Goal: Information Seeking & Learning: Check status

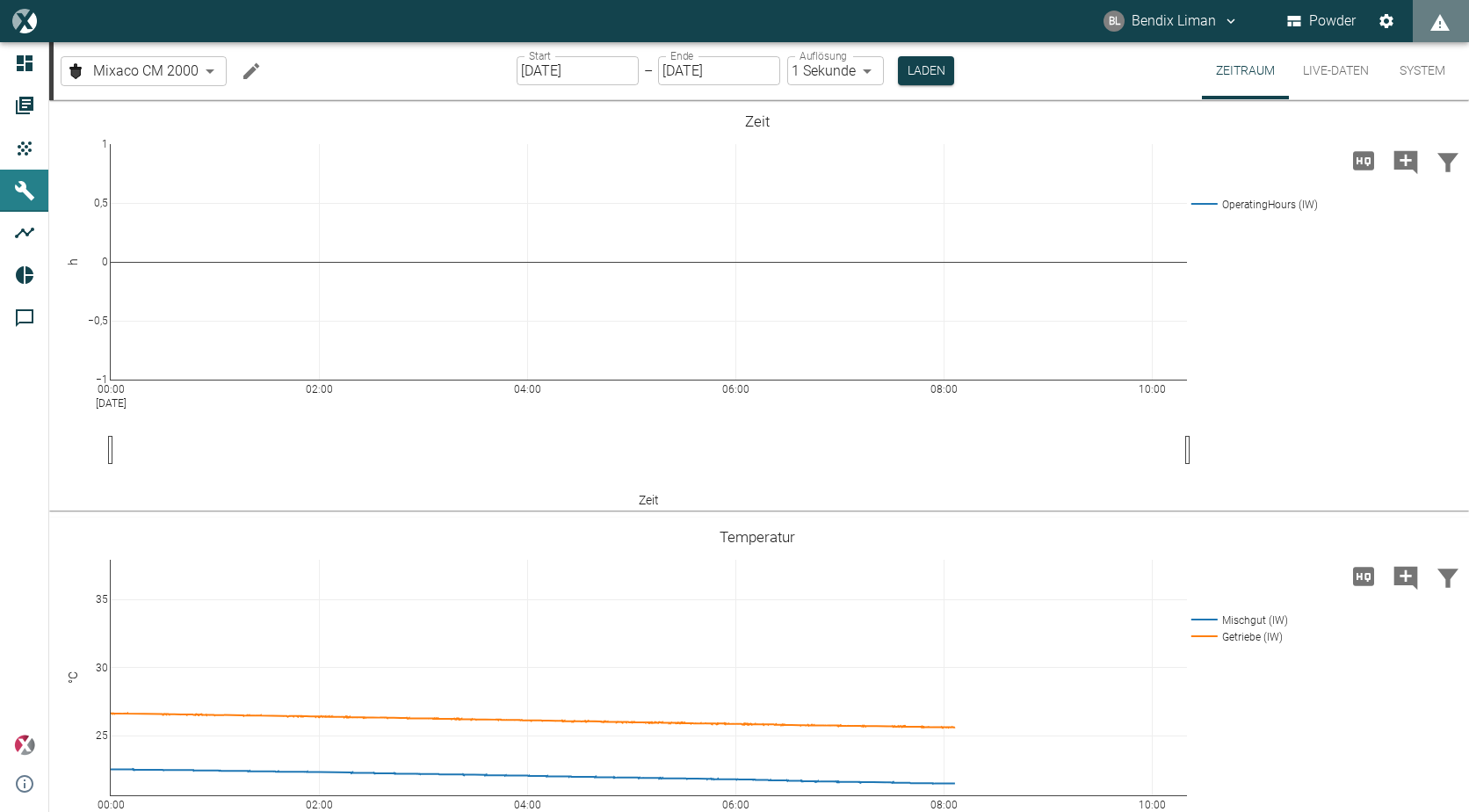
click at [1322, 77] on button "Live-Daten" at bounding box center [1336, 70] width 94 height 57
click at [1237, 70] on button "Zeitraum" at bounding box center [1245, 70] width 87 height 57
click at [212, 76] on body "BL Bendix Liman Powder Dashboard Aufträge Produkte Maschinen Analysen Reports K…" at bounding box center [734, 406] width 1469 height 812
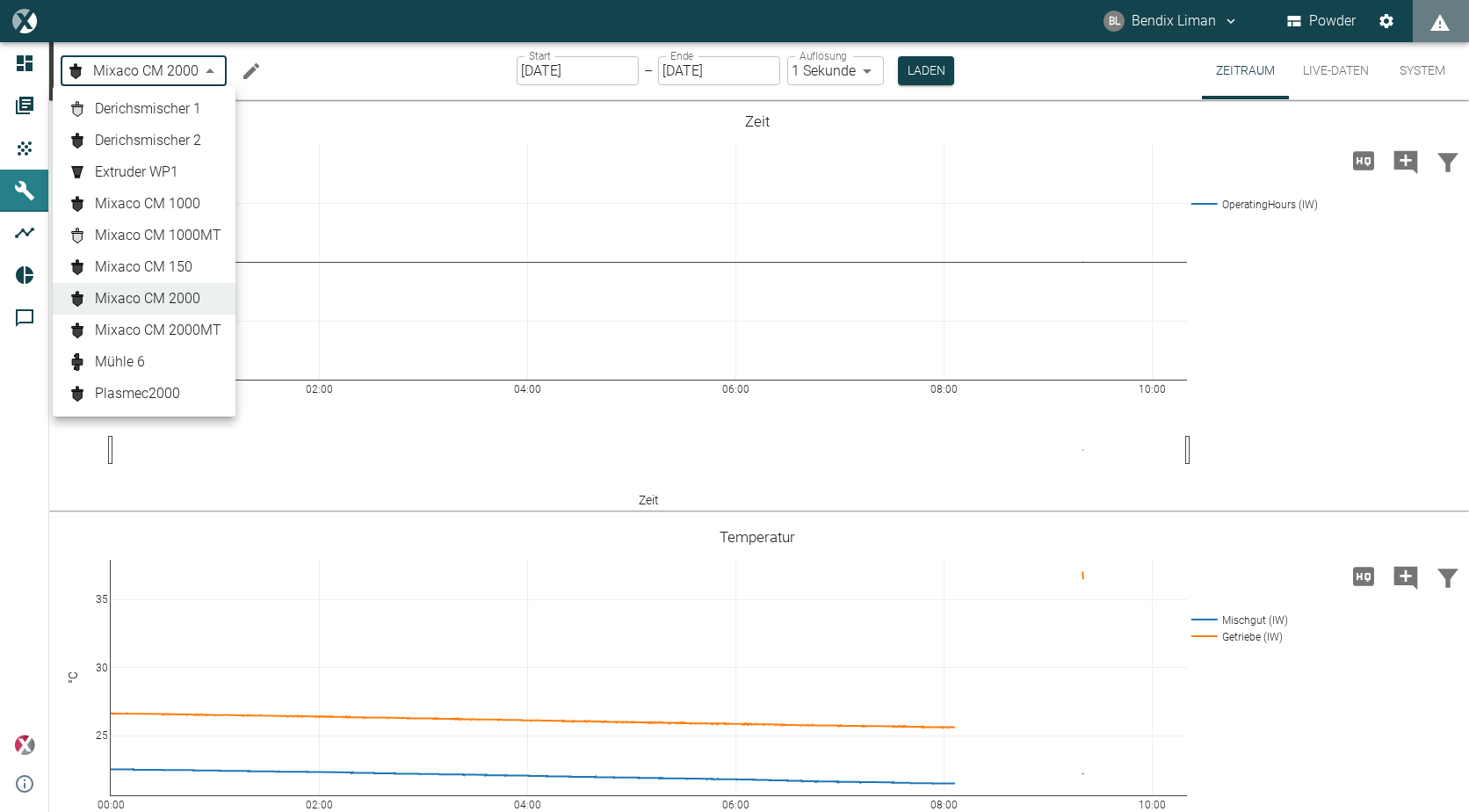
click at [210, 64] on div at bounding box center [734, 406] width 1469 height 812
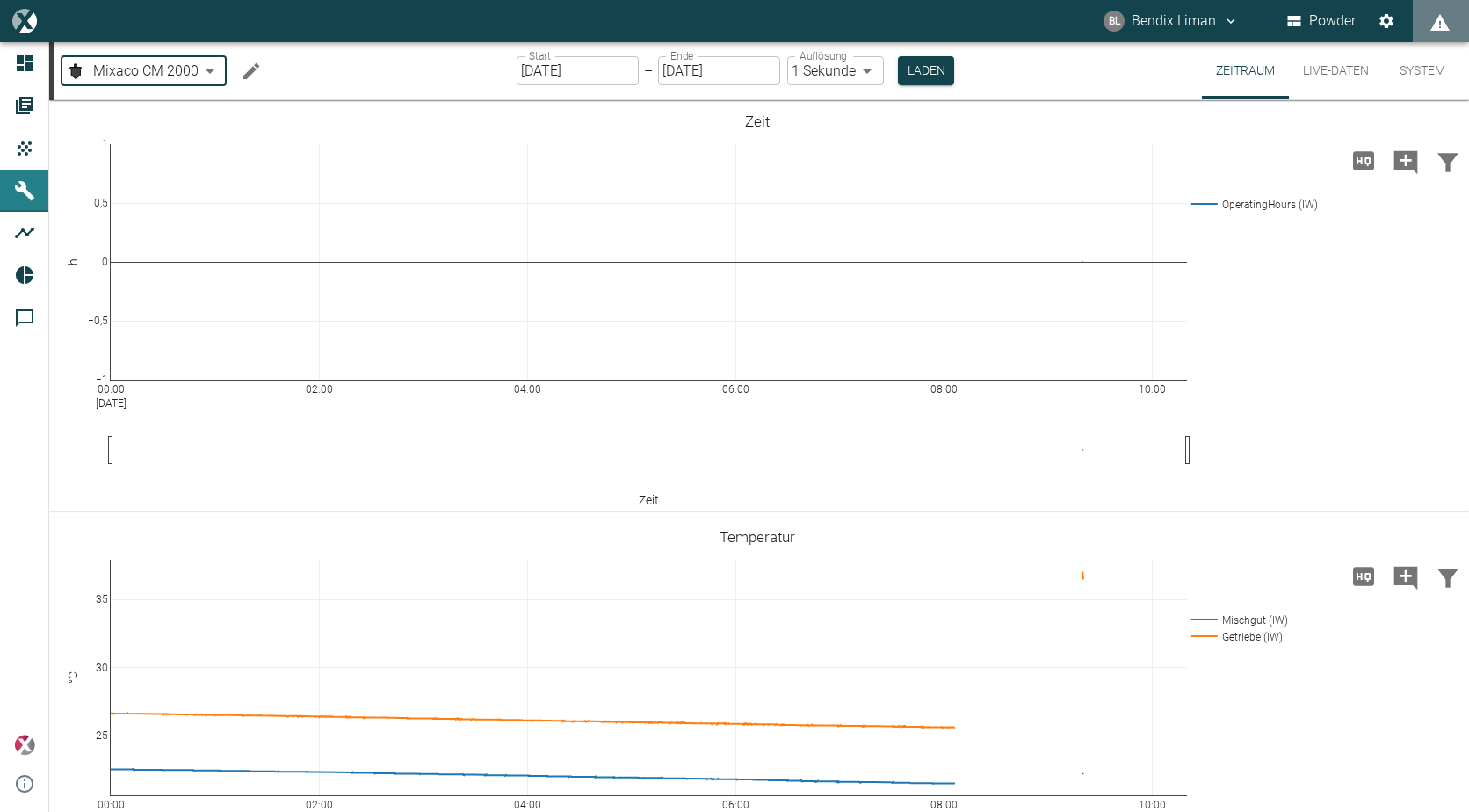
click at [596, 57] on input "01.09.2025" at bounding box center [578, 70] width 123 height 29
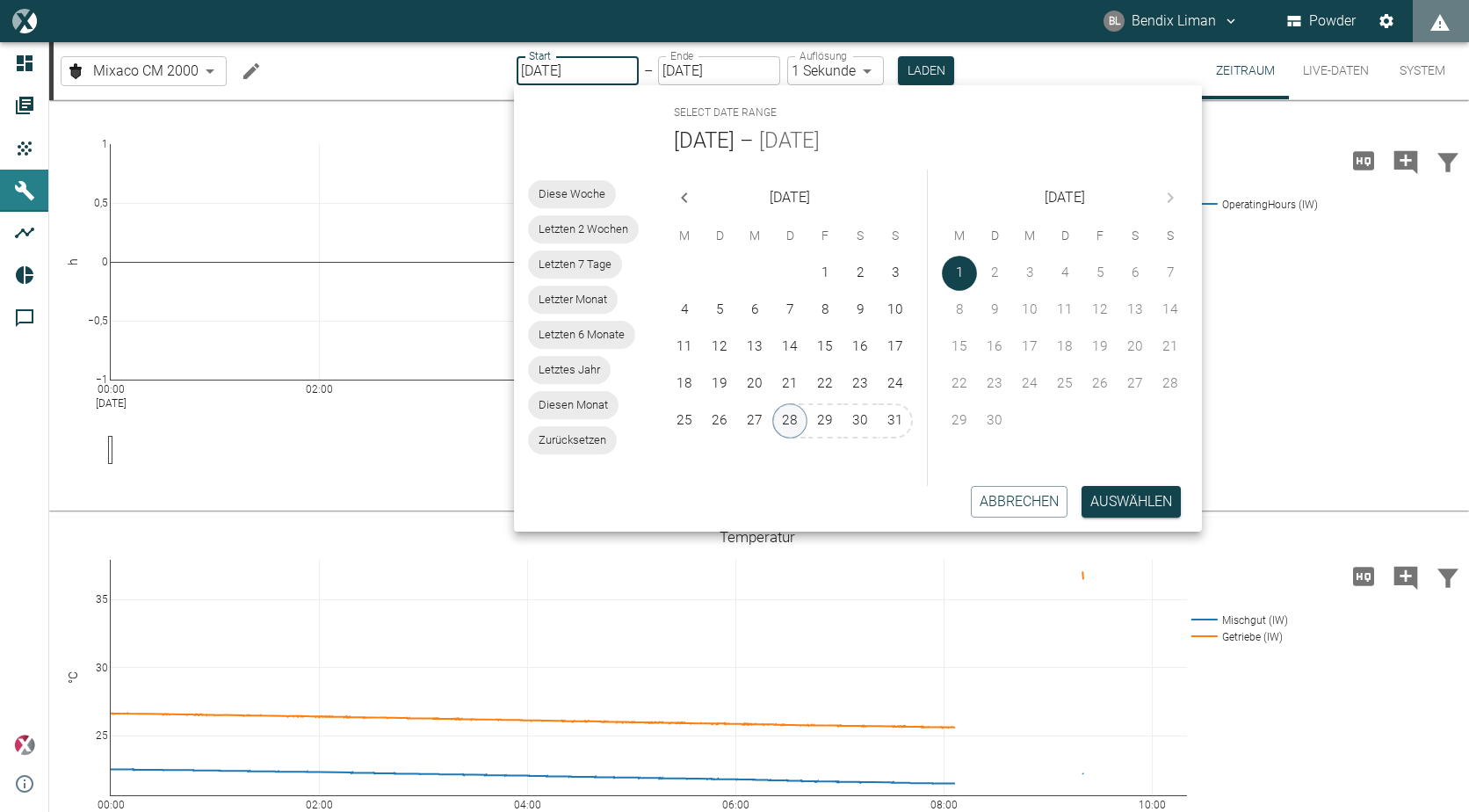
click at [790, 417] on button "28" at bounding box center [789, 420] width 35 height 35
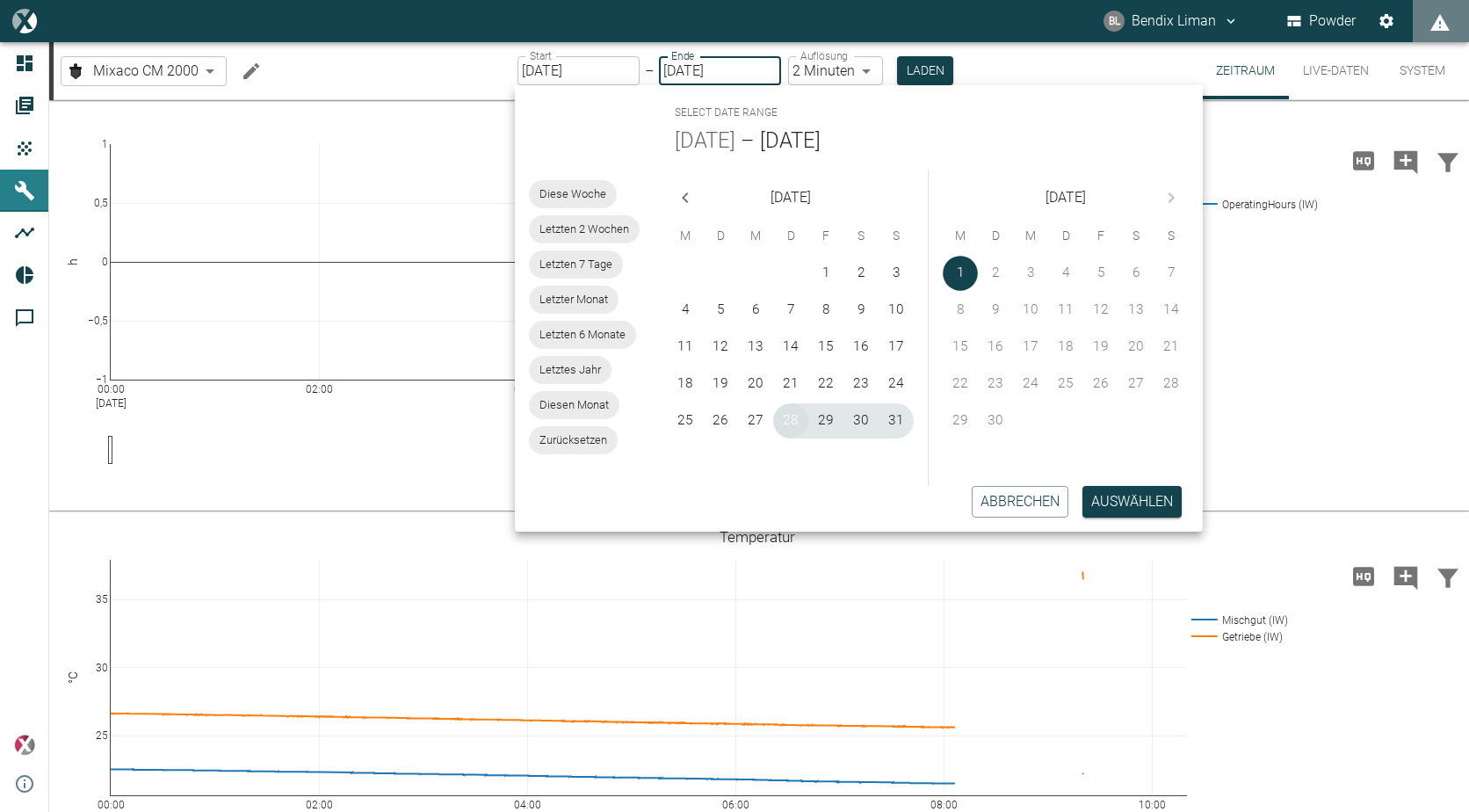
type input "[DATE]"
type input "2min"
click at [824, 423] on button "29" at bounding box center [825, 420] width 35 height 35
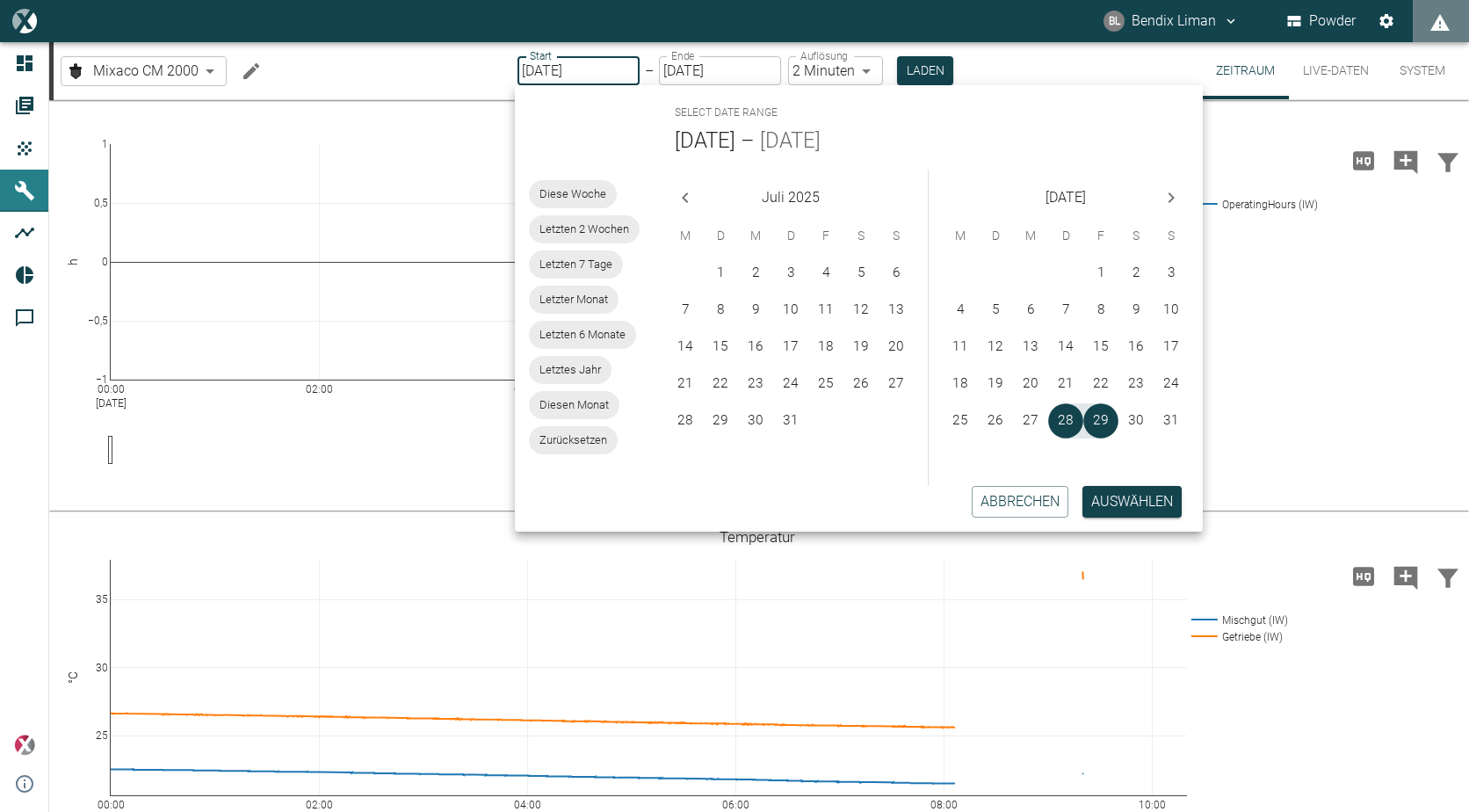
type input "[DATE]"
click at [1164, 511] on button "Auswählen" at bounding box center [1132, 502] width 100 height 32
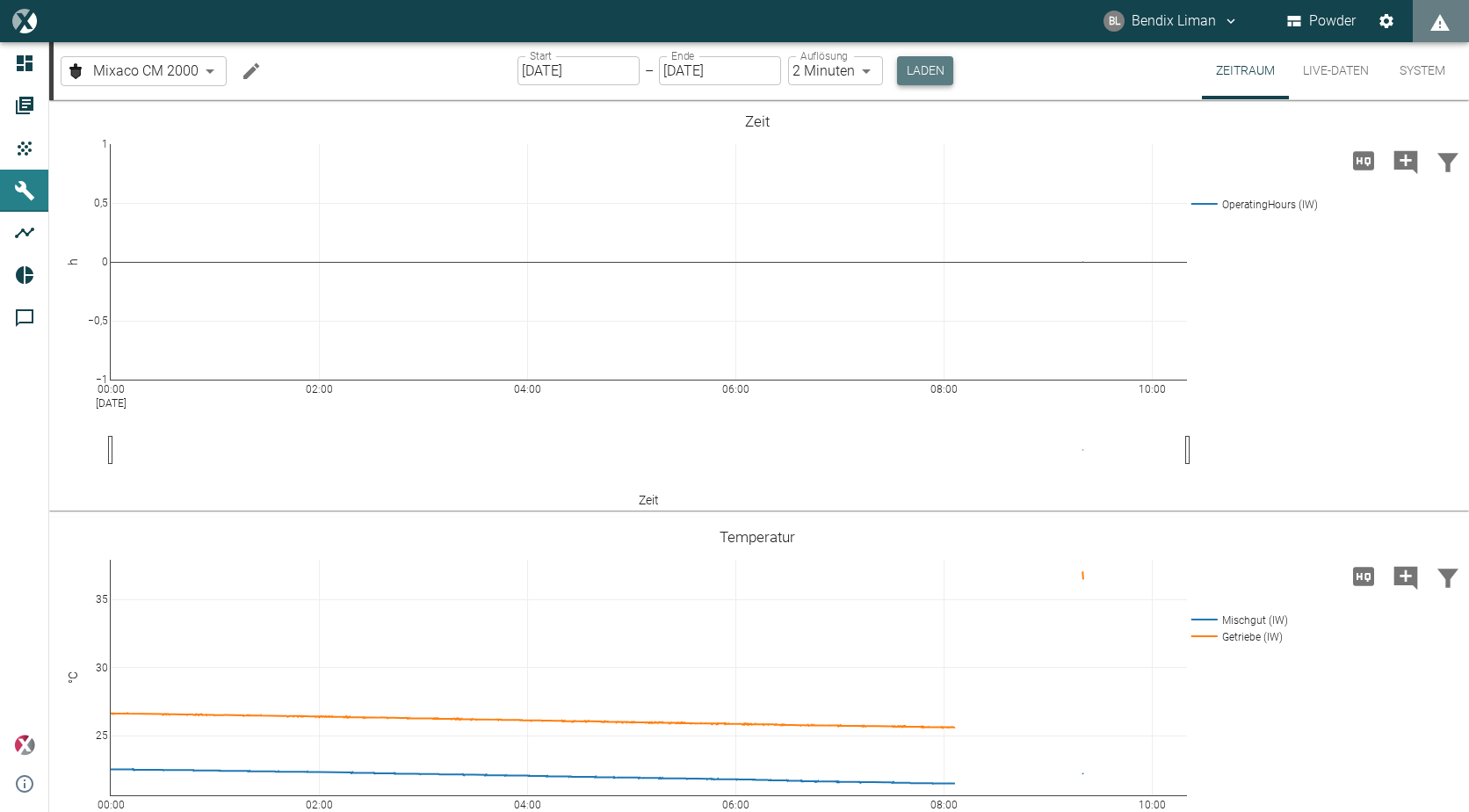
click at [934, 64] on button "Laden" at bounding box center [925, 70] width 56 height 29
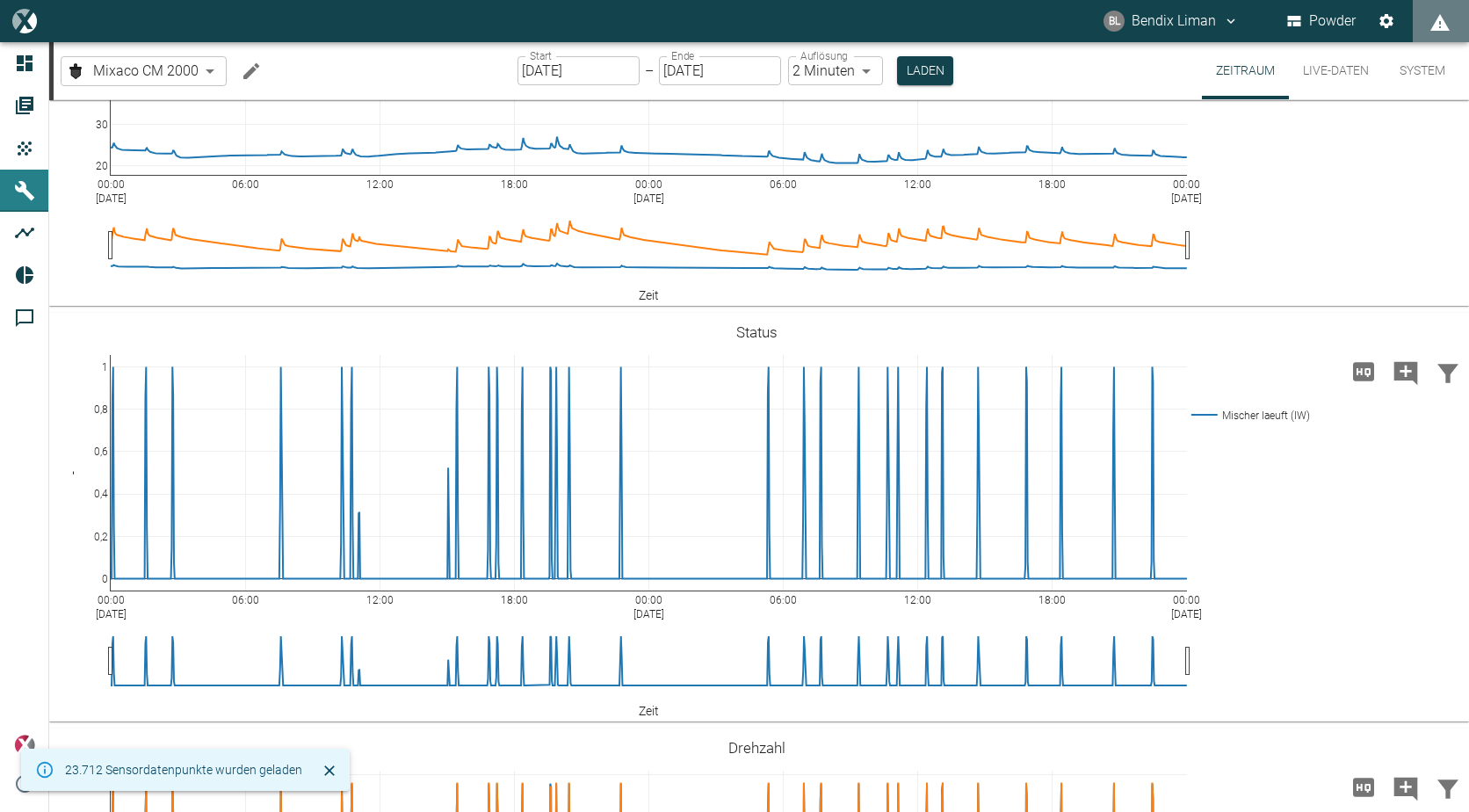
scroll to position [527, 0]
click at [1365, 472] on div "Hohe Auflösung" at bounding box center [1360, 490] width 94 height 37
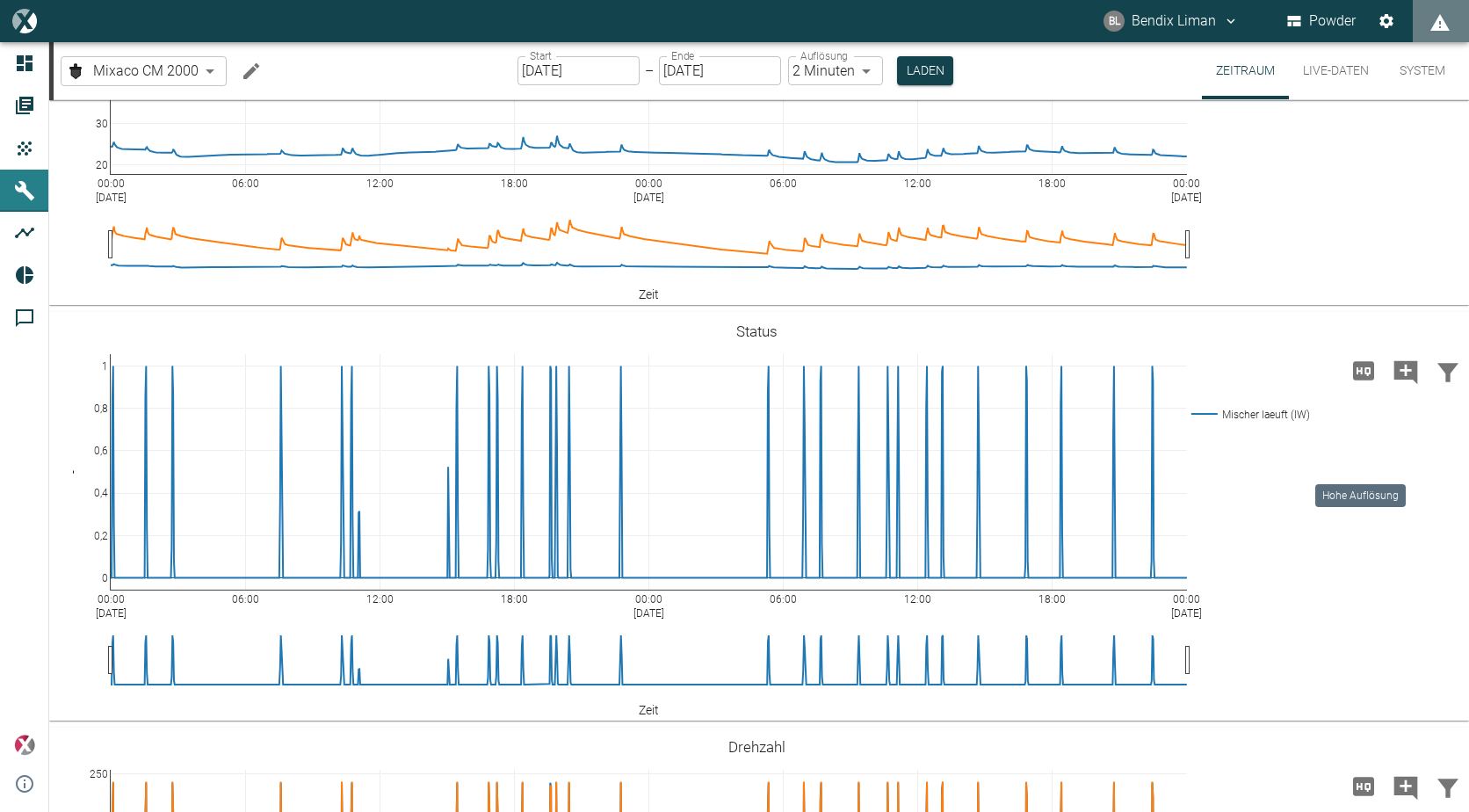
click at [1356, 385] on icon "Hohe Auflösung" at bounding box center [1364, 371] width 28 height 28
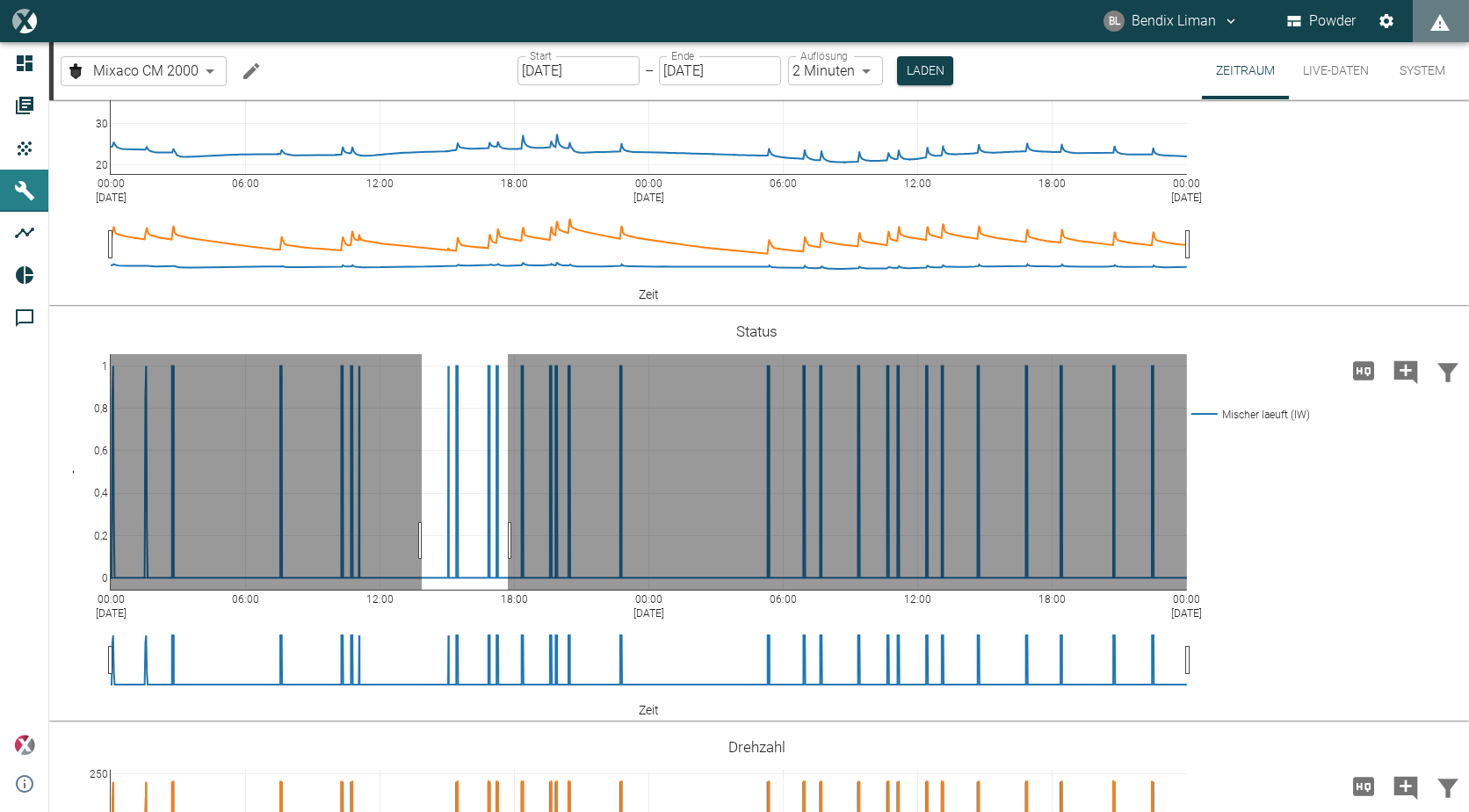
drag, startPoint x: 422, startPoint y: 635, endPoint x: 508, endPoint y: 630, distance: 86.1
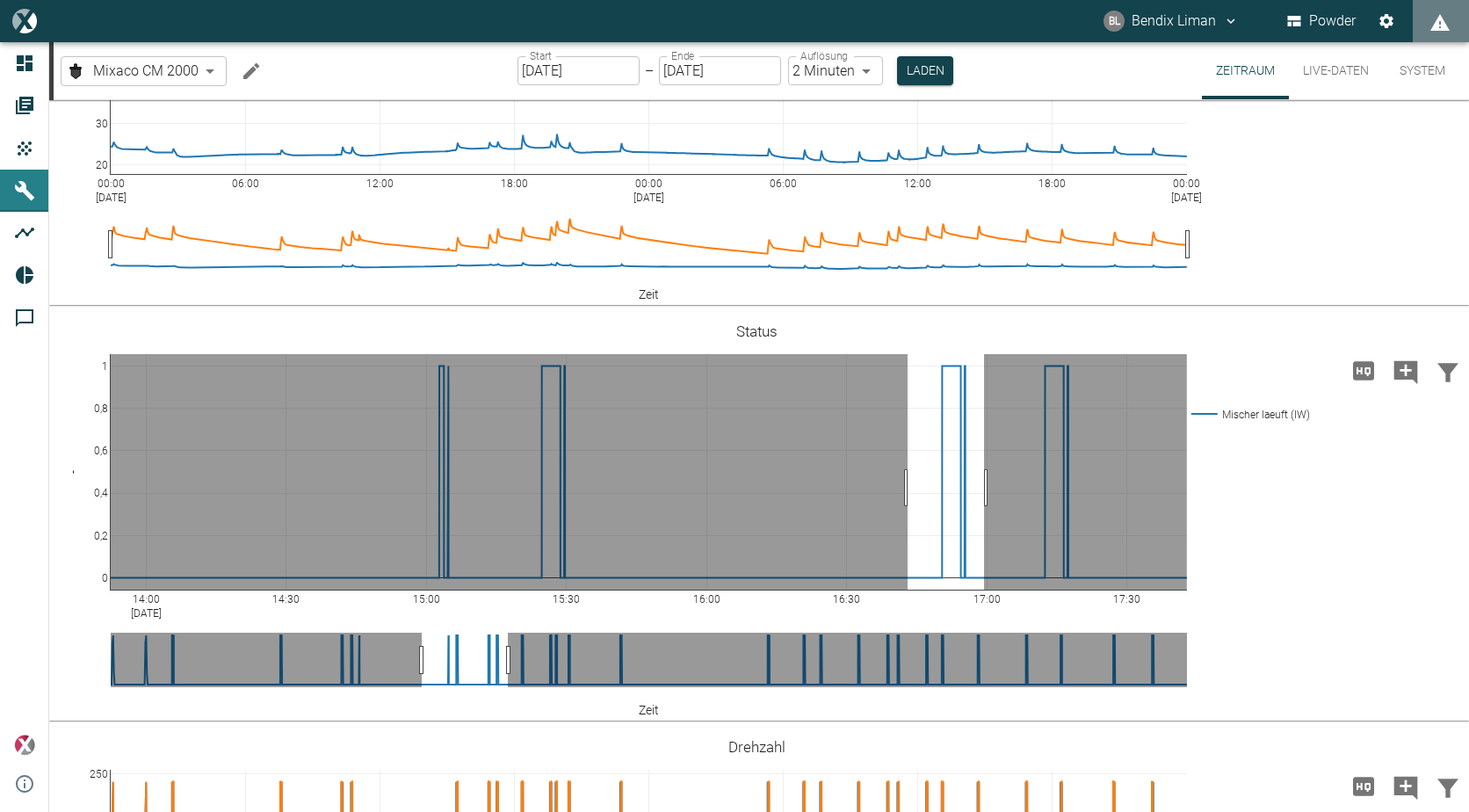
drag, startPoint x: 908, startPoint y: 582, endPoint x: 985, endPoint y: 571, distance: 77.8
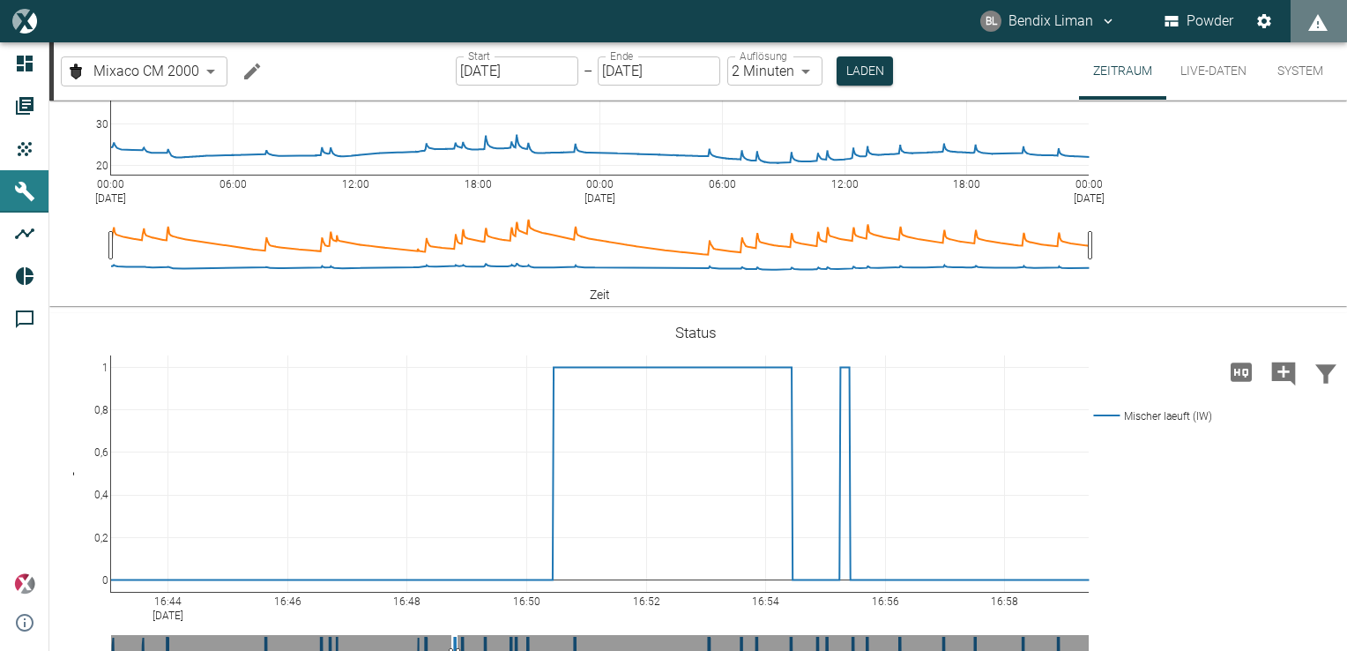
click at [175, 73] on body "BL Bendix Liman Powder Dashboard Aufträge Produkte Maschinen Analysen Reports K…" at bounding box center [673, 325] width 1347 height 651
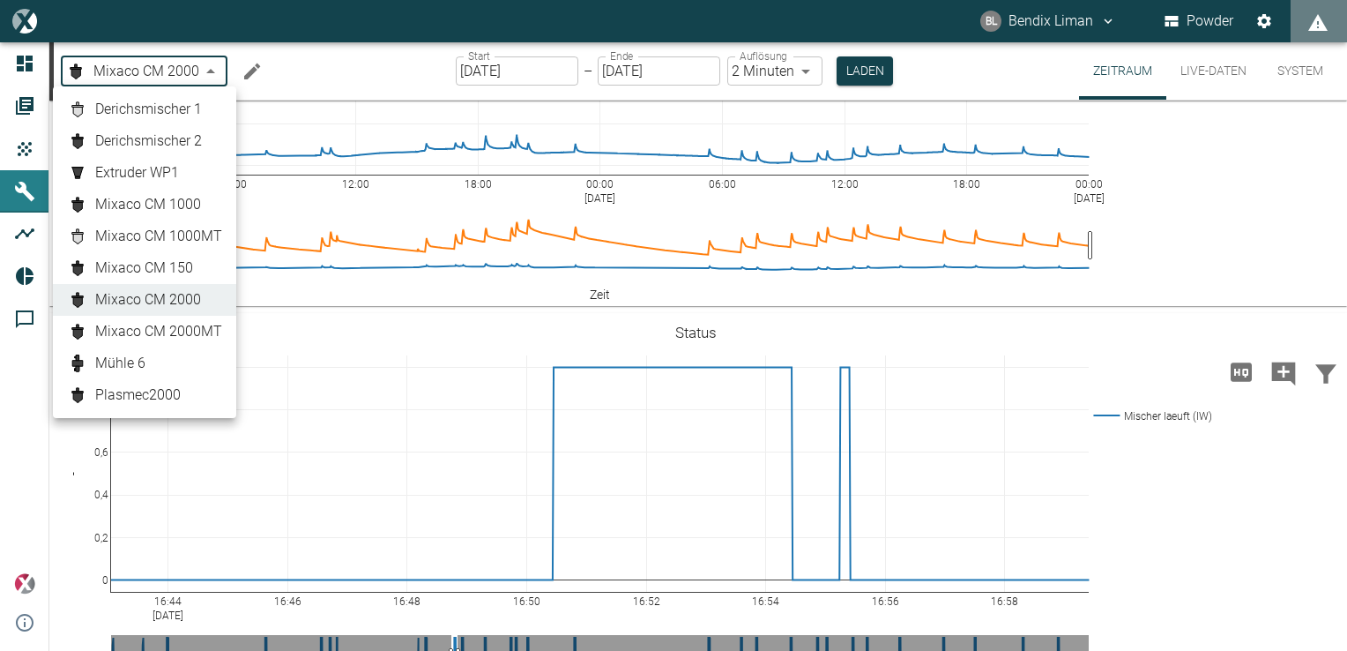
click at [176, 259] on span "Mixaco CM 150" at bounding box center [144, 268] width 98 height 21
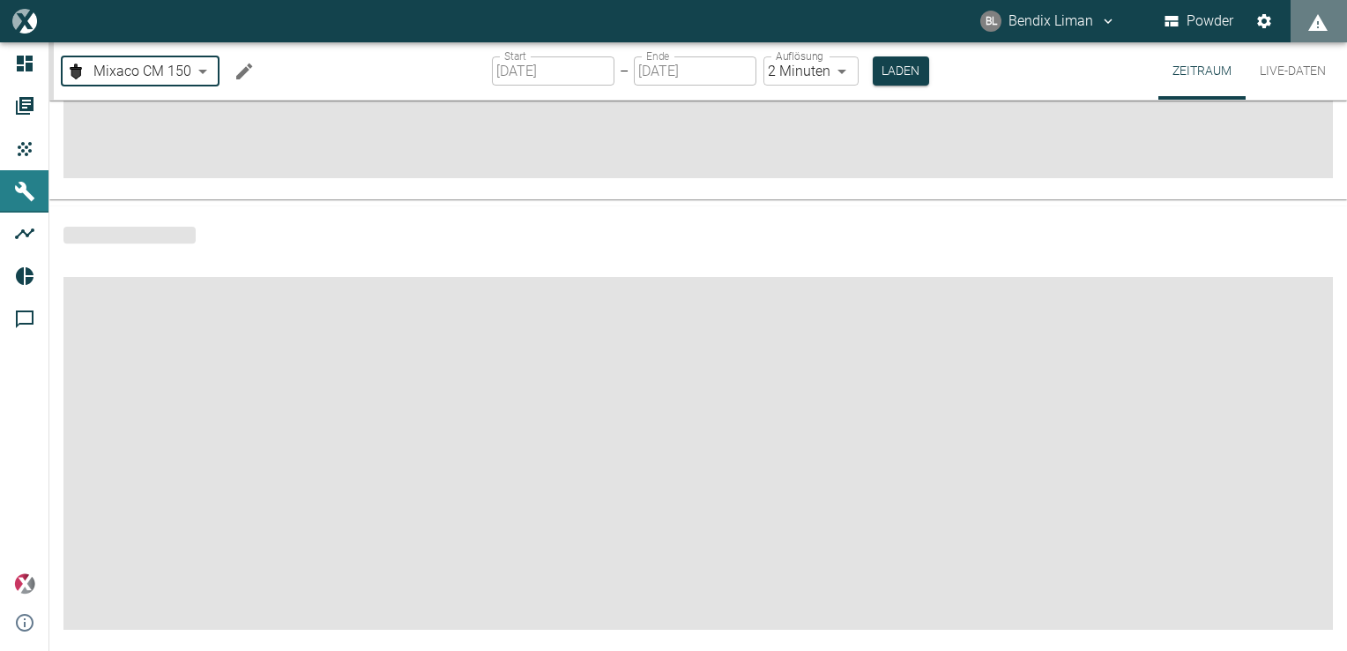
type input "6dfd6702-e262-4193-b652-f759076ed2f4"
type input "01.09.2025"
type input "1sec"
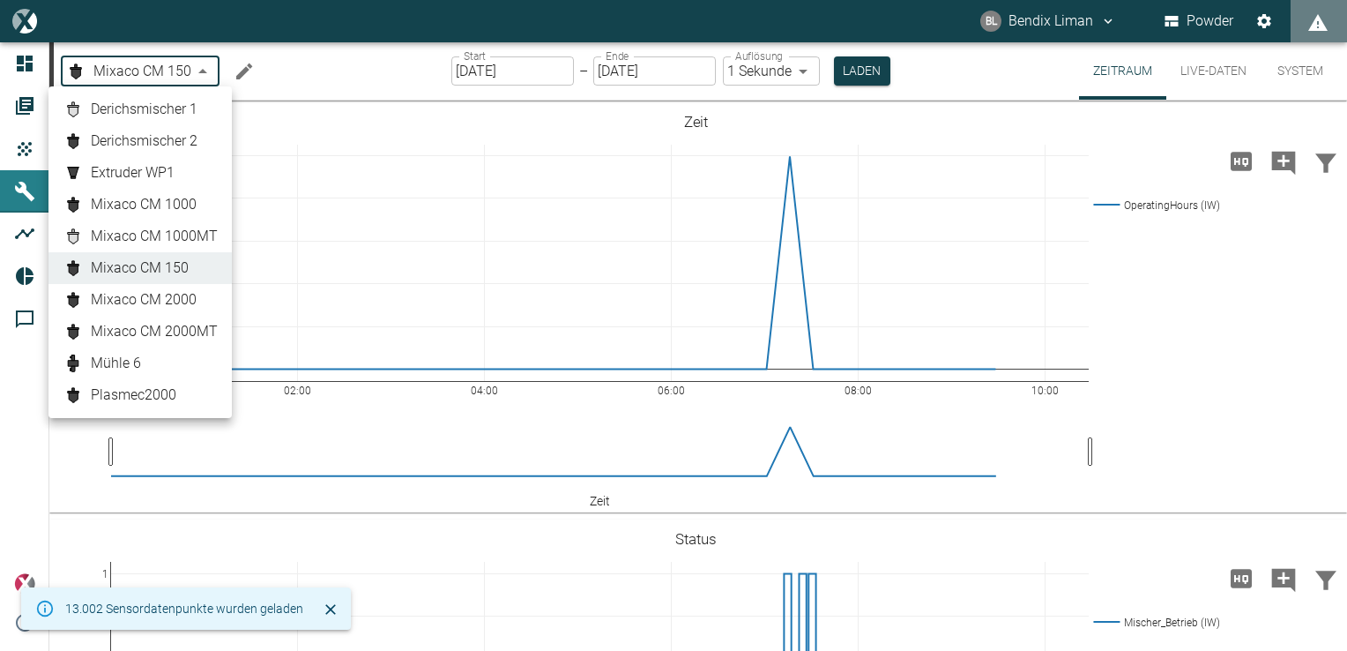
click at [208, 68] on body "BL Bendix Liman Powder Dashboard Aufträge Produkte Maschinen Analysen Reports K…" at bounding box center [673, 325] width 1347 height 651
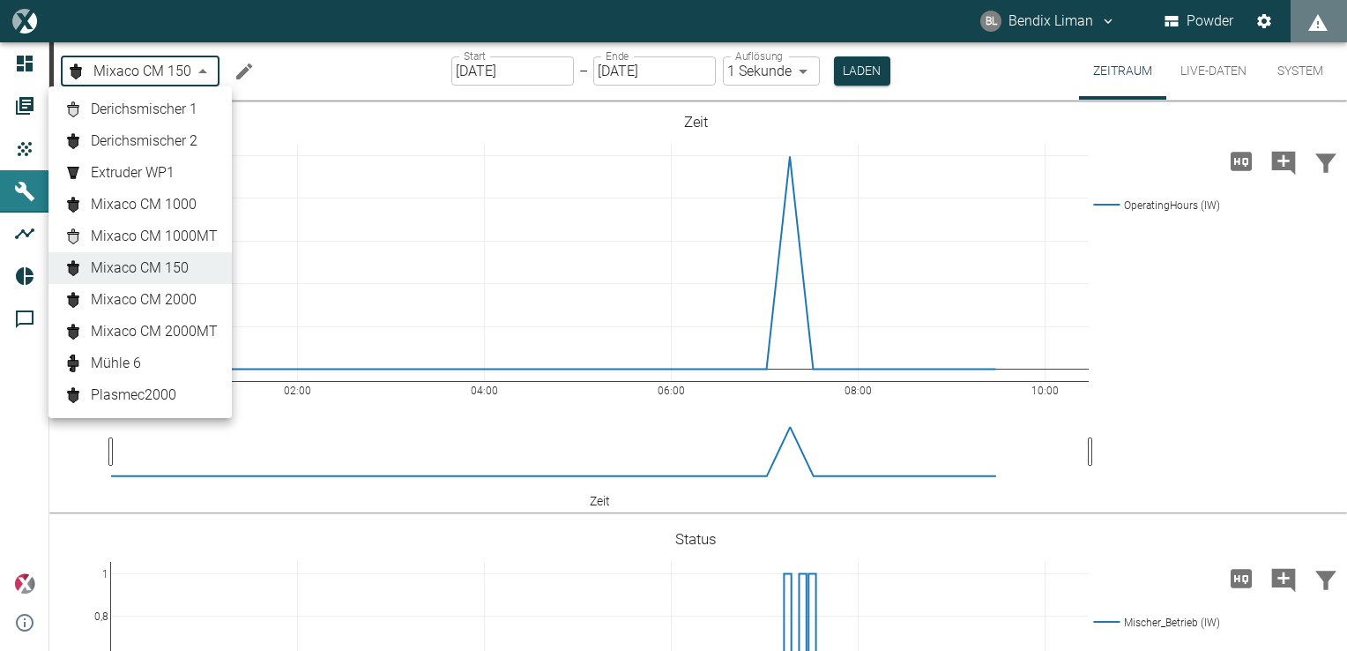
click at [146, 294] on span "Mixaco CM 2000" at bounding box center [144, 299] width 106 height 21
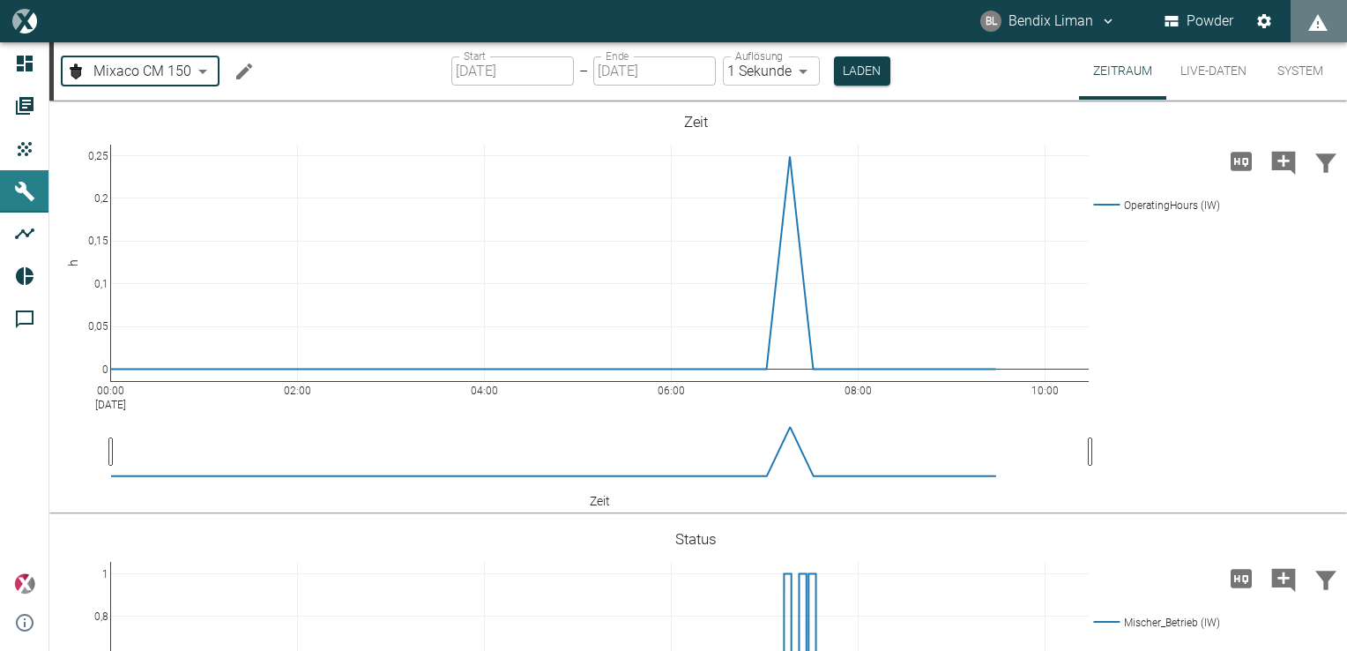
type input "fa8a8a3a-3132-452f-a74d-e121a39d465b"
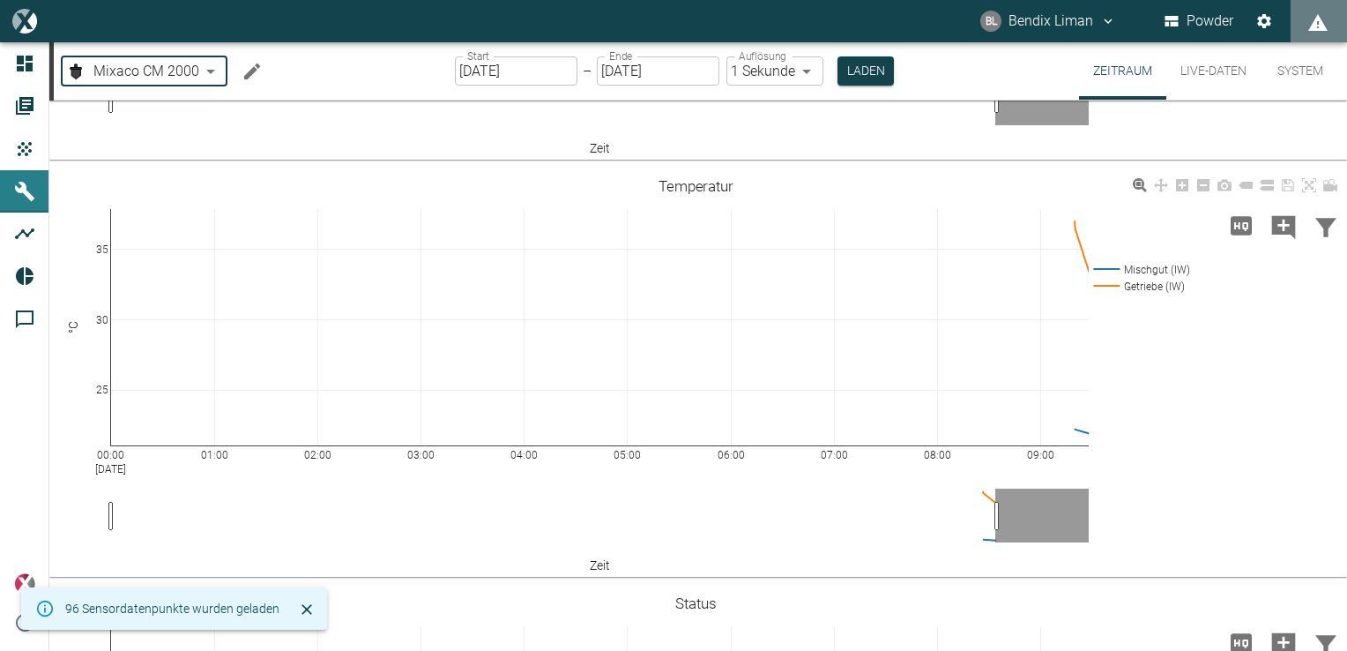
scroll to position [529, 0]
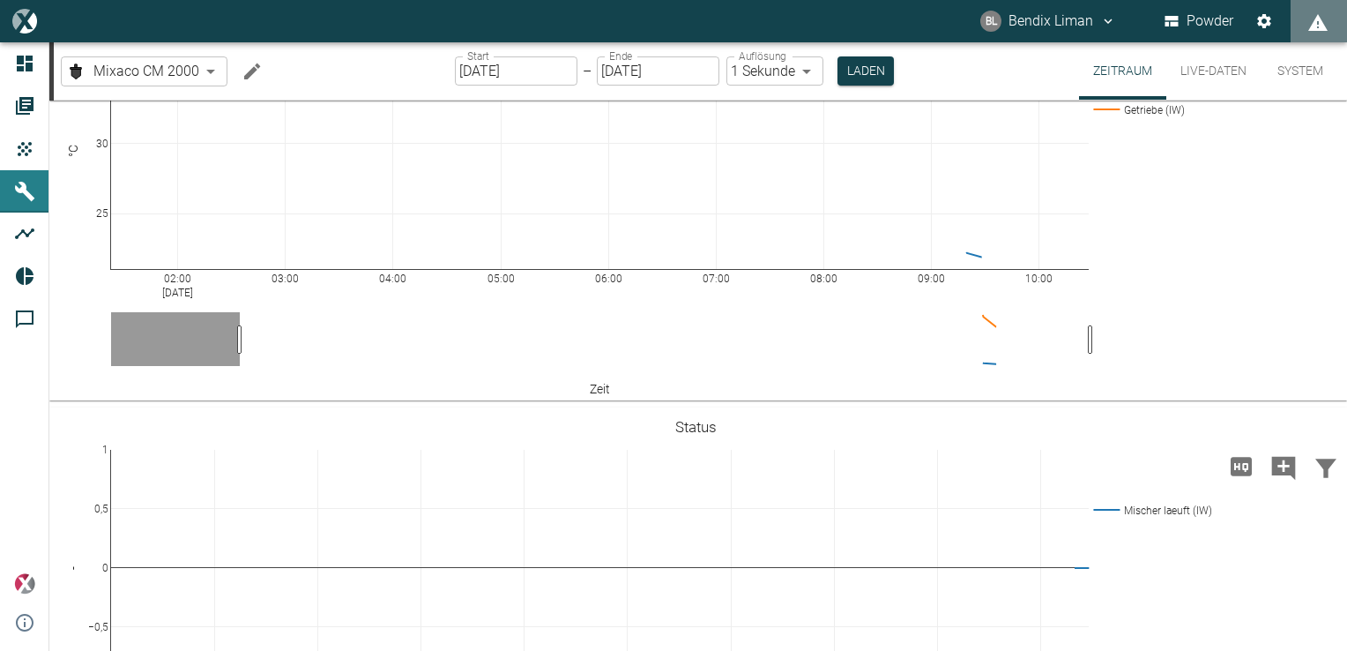
drag, startPoint x: 991, startPoint y: 337, endPoint x: 1120, endPoint y: 332, distance: 128.8
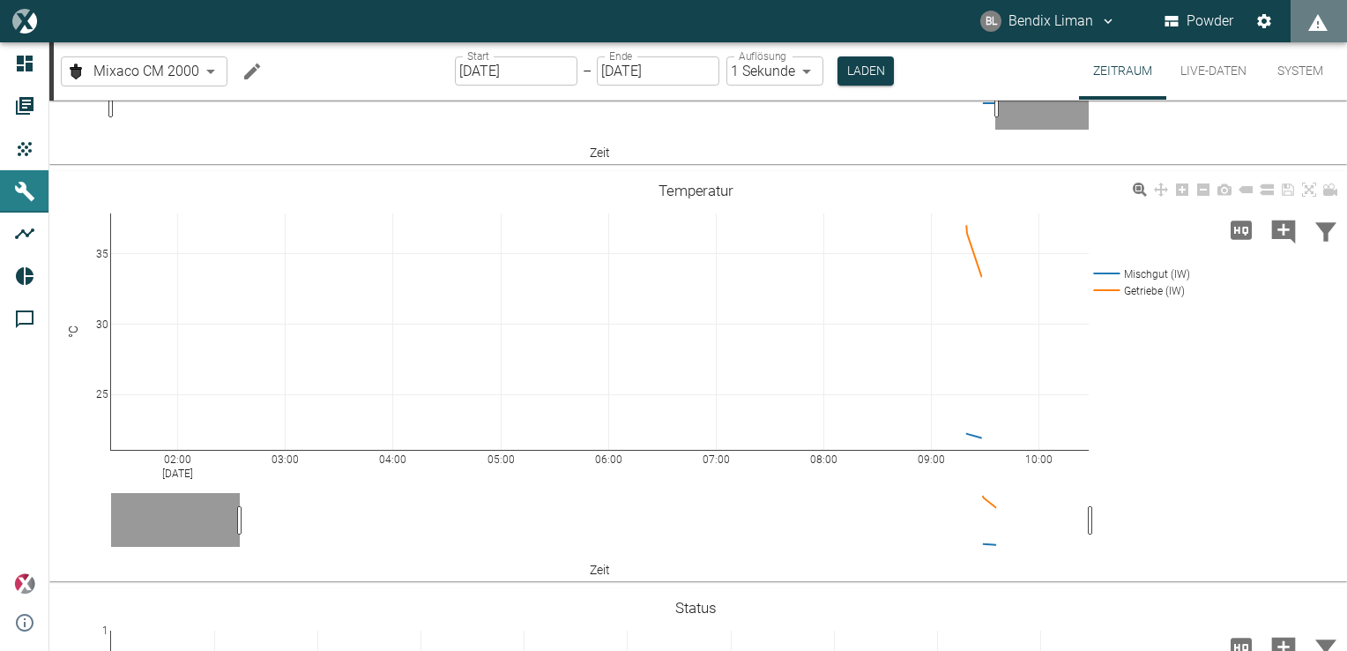
scroll to position [176, 0]
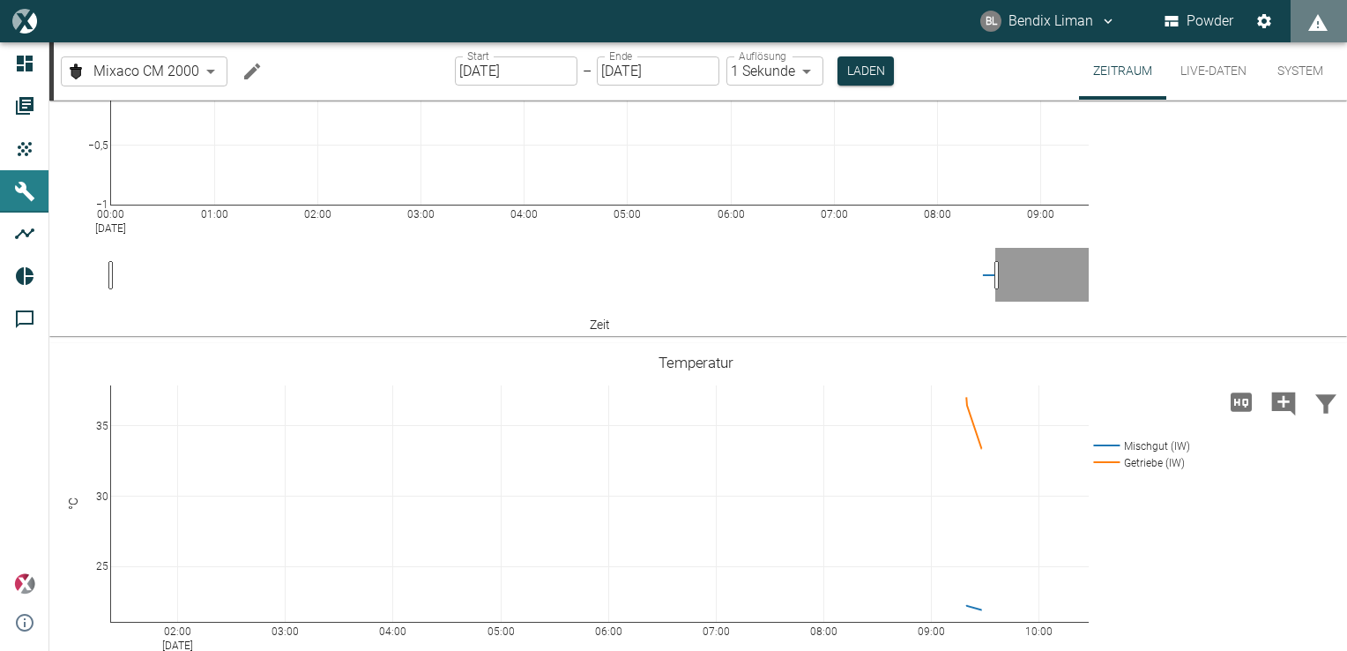
click at [1235, 401] on icon "Hohe Auflösung" at bounding box center [1242, 402] width 28 height 28
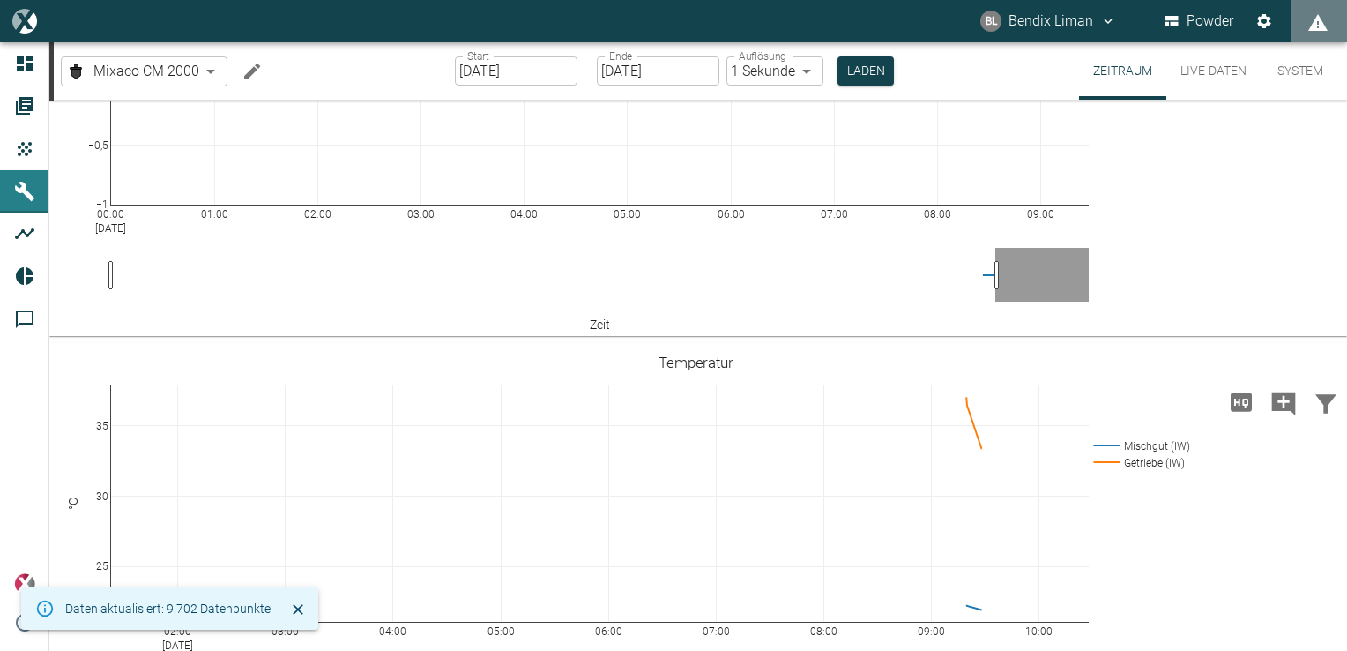
click at [538, 78] on input "01.09.2025" at bounding box center [516, 70] width 123 height 29
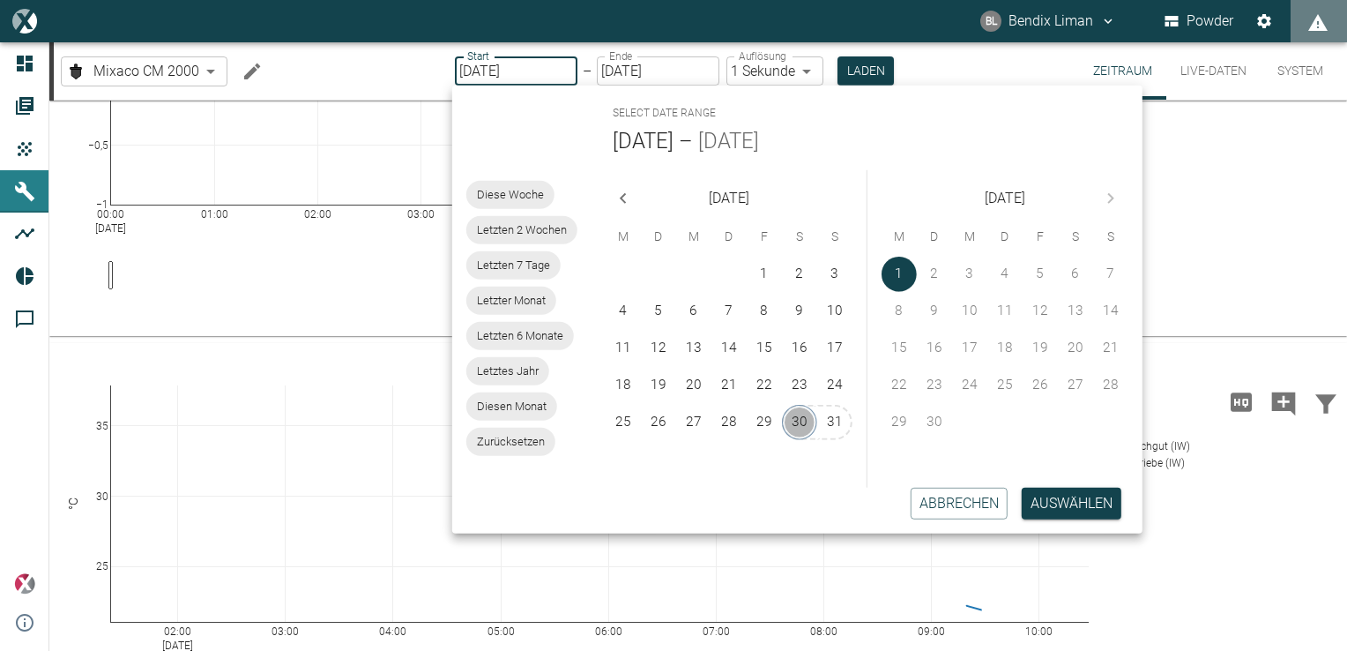
click at [796, 413] on button "30" at bounding box center [799, 422] width 35 height 35
type input "30.08.2025"
type input "2min"
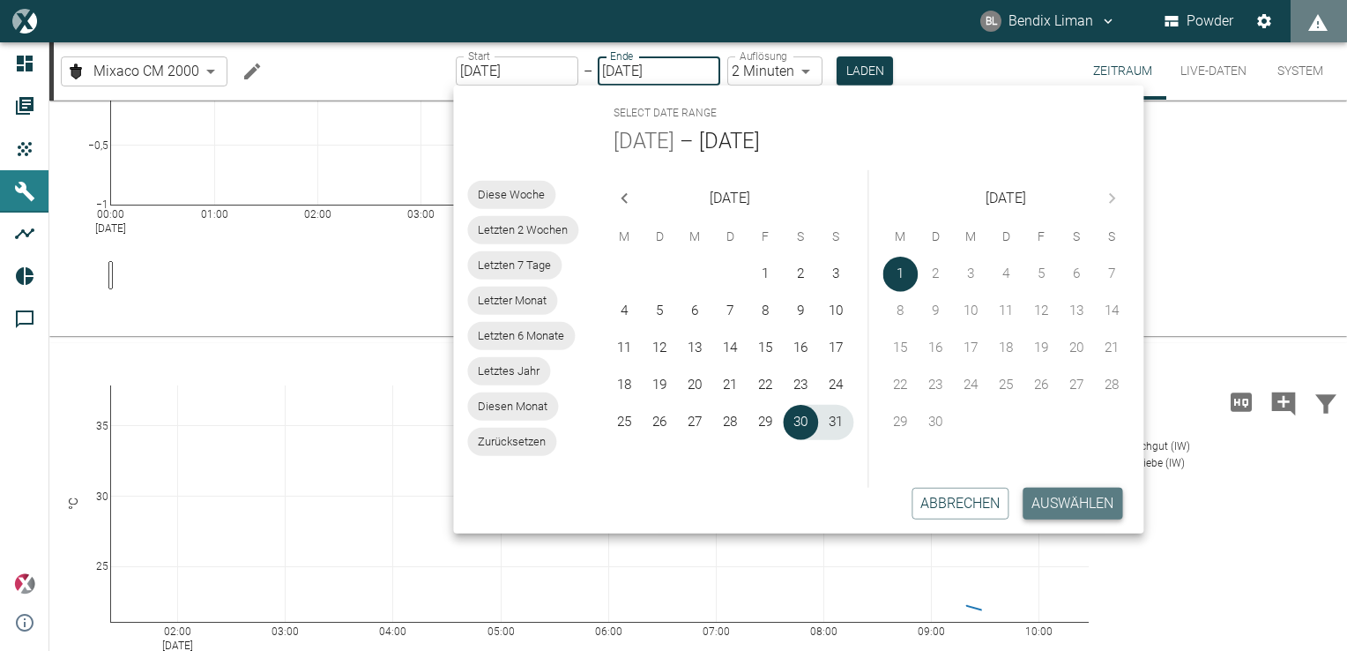
click at [1056, 497] on button "Auswählen" at bounding box center [1073, 504] width 100 height 32
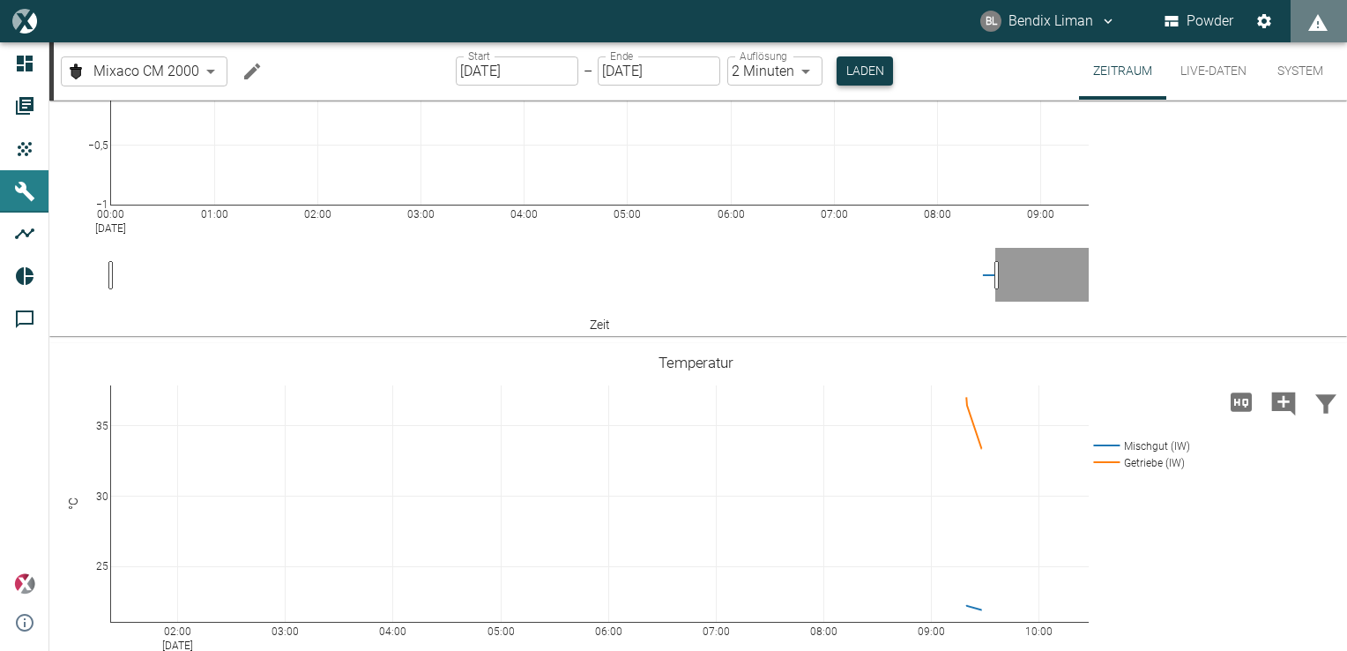
click at [859, 70] on button "Laden" at bounding box center [865, 70] width 56 height 29
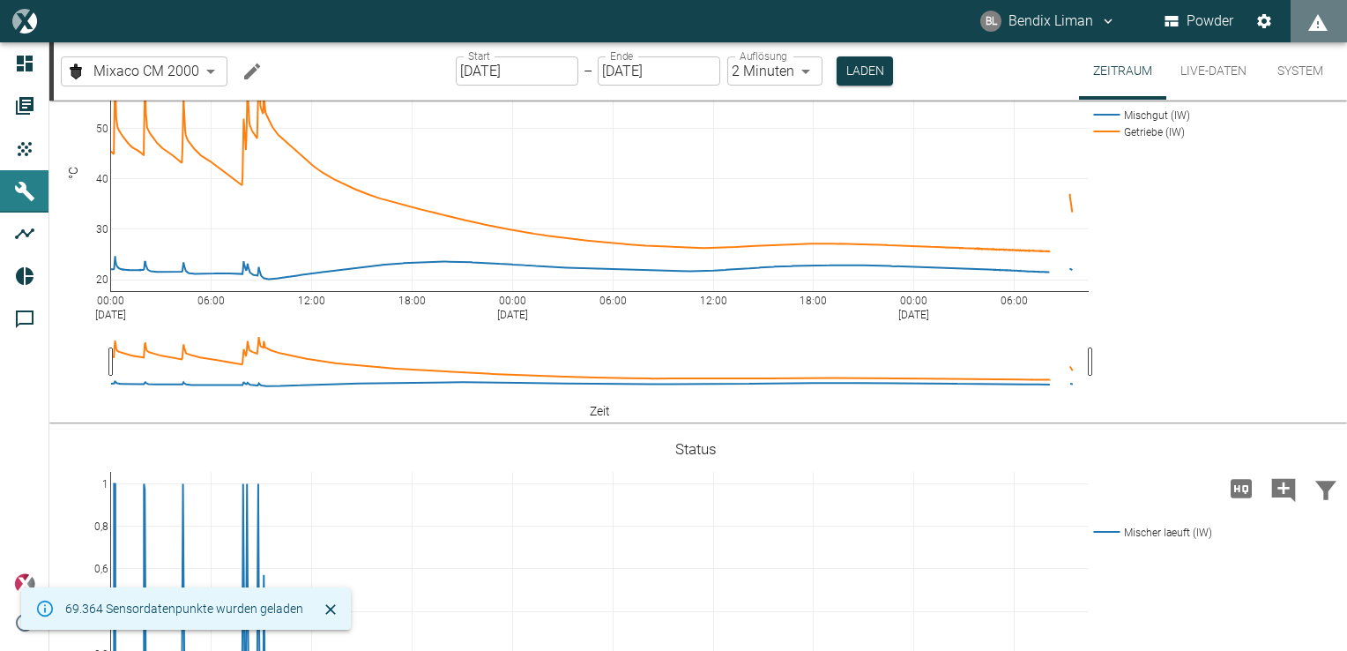
scroll to position [441, 0]
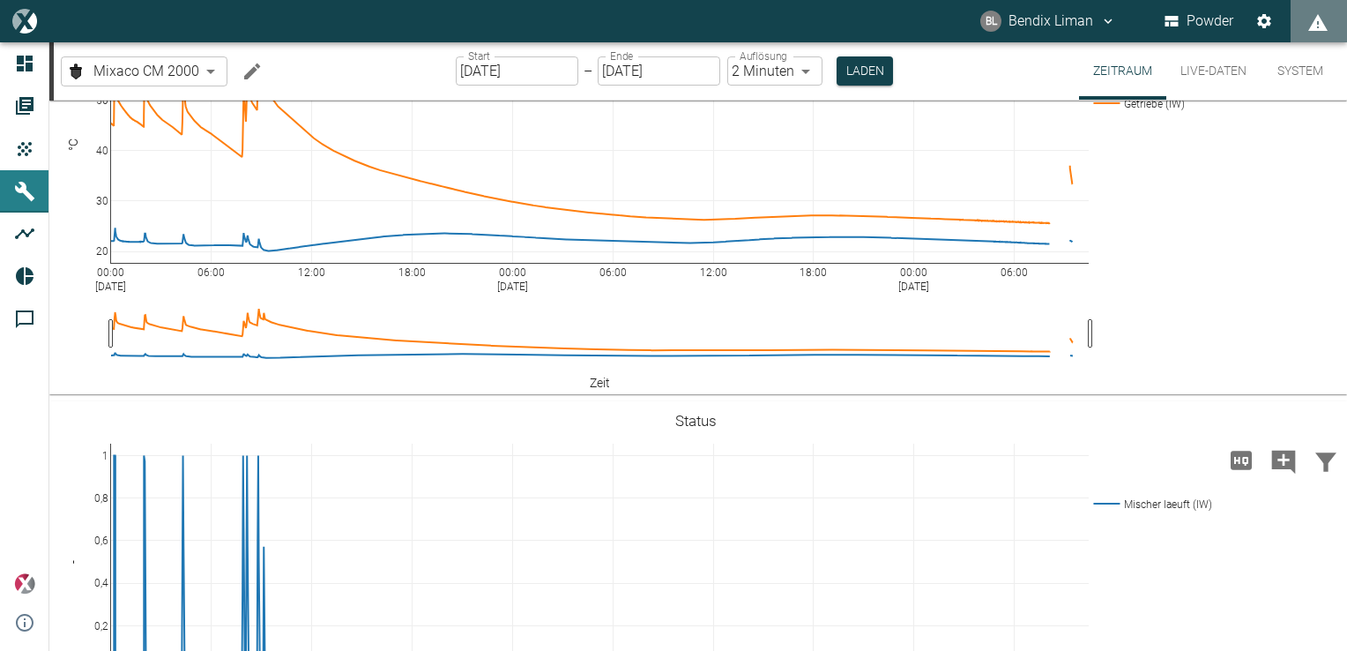
click at [197, 65] on body "BL Bendix Liman Powder Dashboard Aufträge Produkte Maschinen Analysen Reports K…" at bounding box center [673, 325] width 1347 height 651
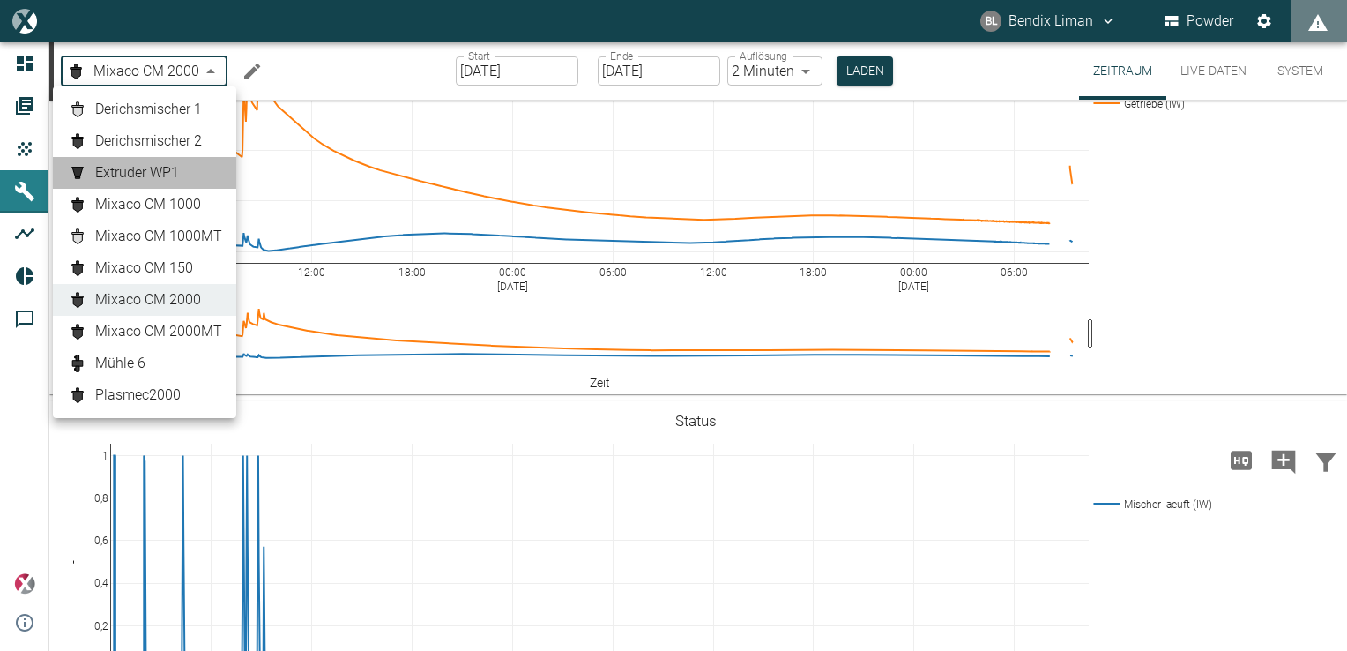
click at [189, 182] on link "Extruder WP1" at bounding box center [144, 172] width 155 height 21
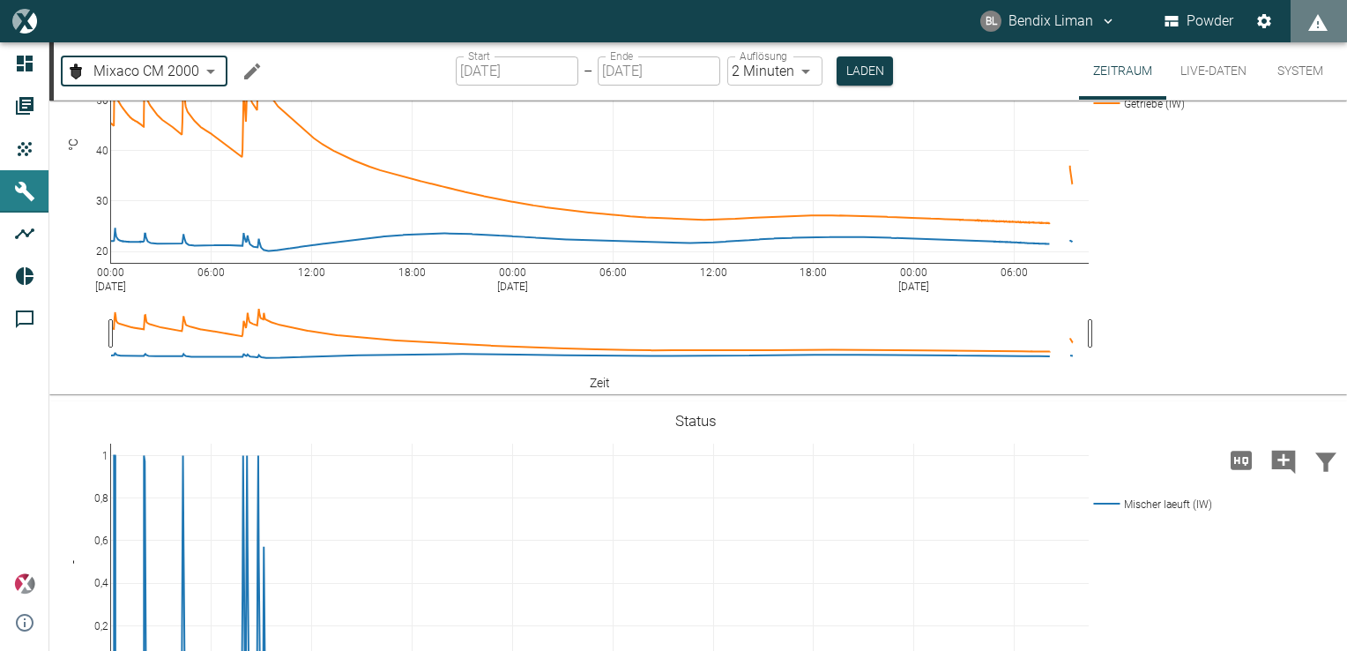
type input "9353ca96-ddcf-4ab2-aa07-6e681a72220e"
type input "01.09.2025"
type input "1sec"
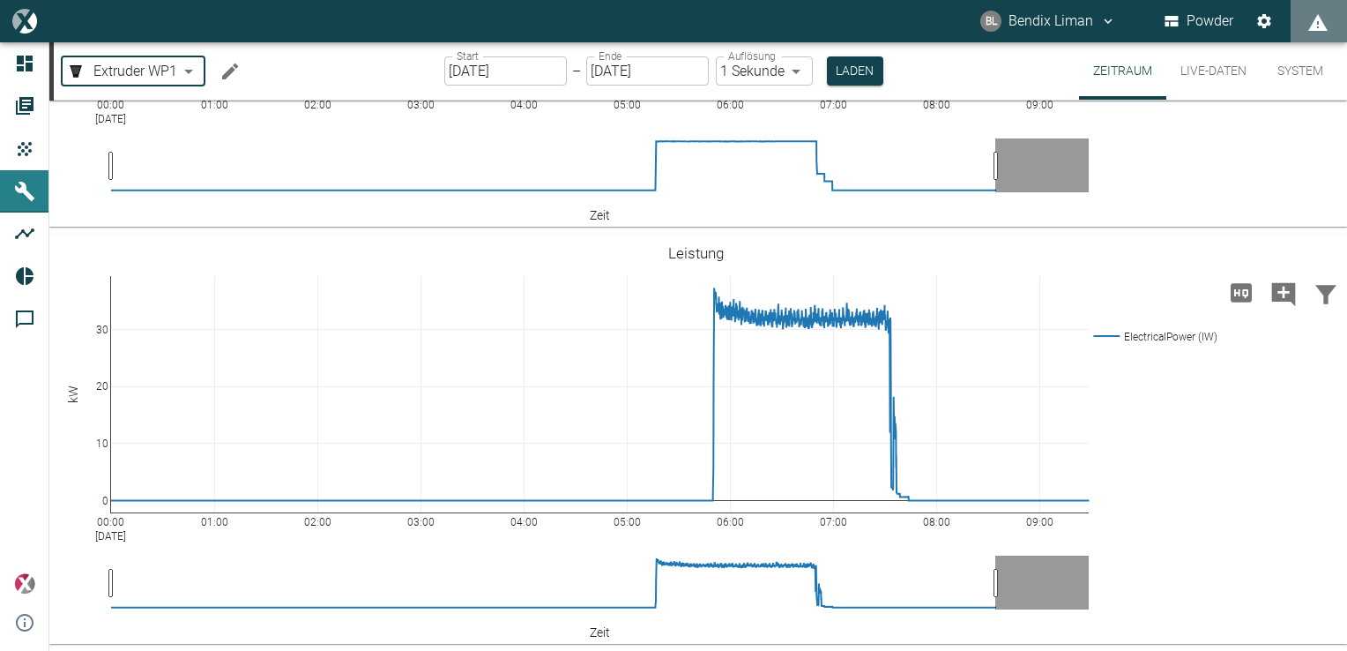
scroll to position [1852, 0]
click at [186, 71] on body "BL Bendix Liman Powder Dashboard Aufträge Produkte Maschinen Analysen Reports K…" at bounding box center [673, 325] width 1347 height 651
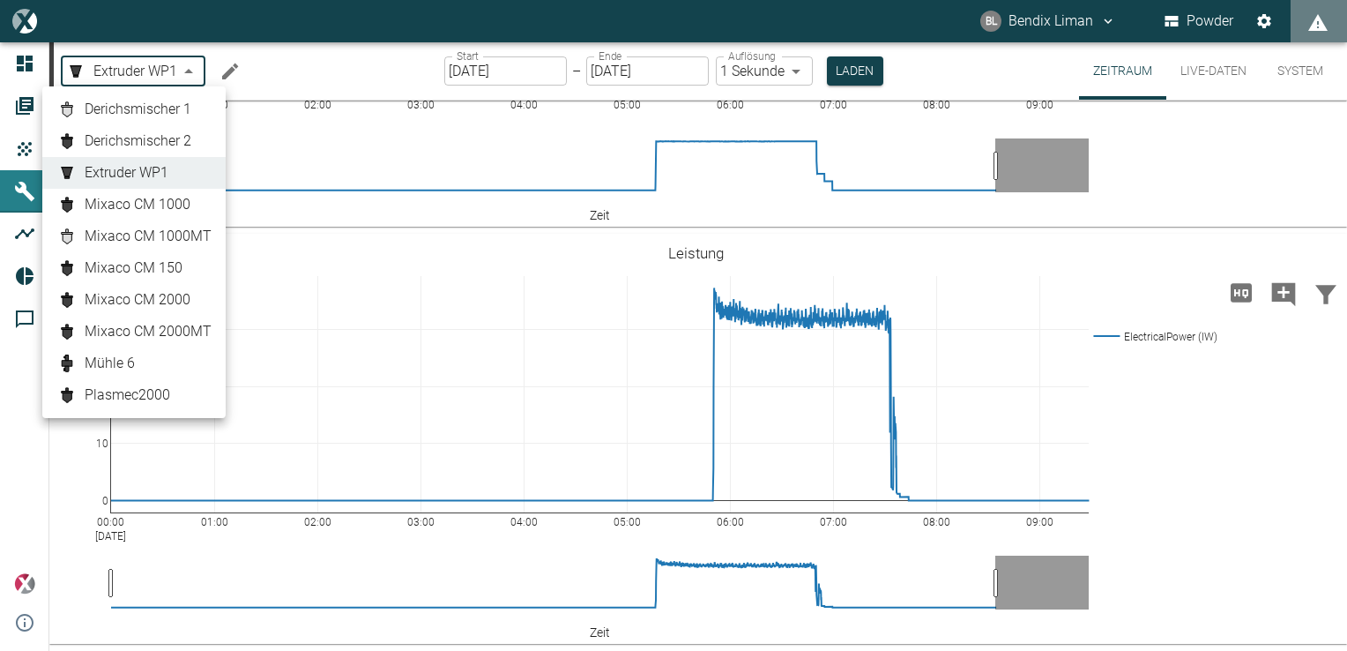
click at [177, 214] on span "Mixaco CM 1000" at bounding box center [138, 204] width 106 height 21
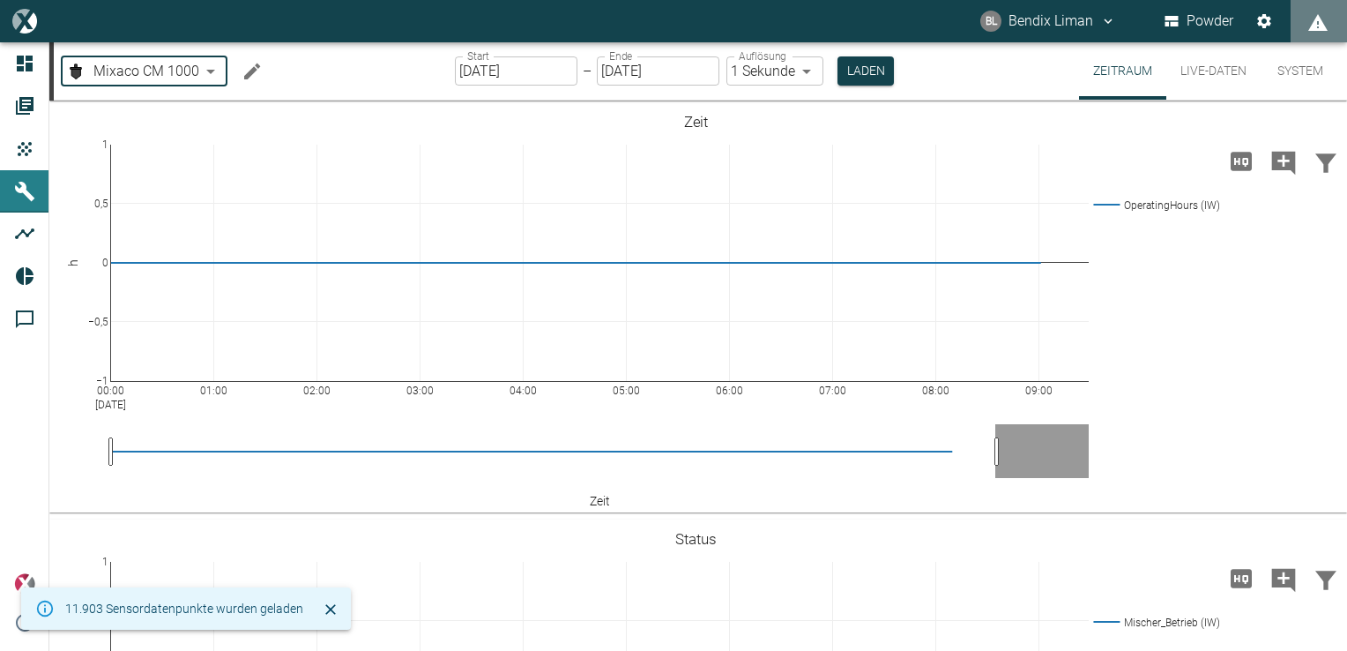
click at [116, 70] on body "BL Bendix Liman Powder Dashboard Aufträge Produkte Maschinen Analysen Reports K…" at bounding box center [673, 325] width 1347 height 651
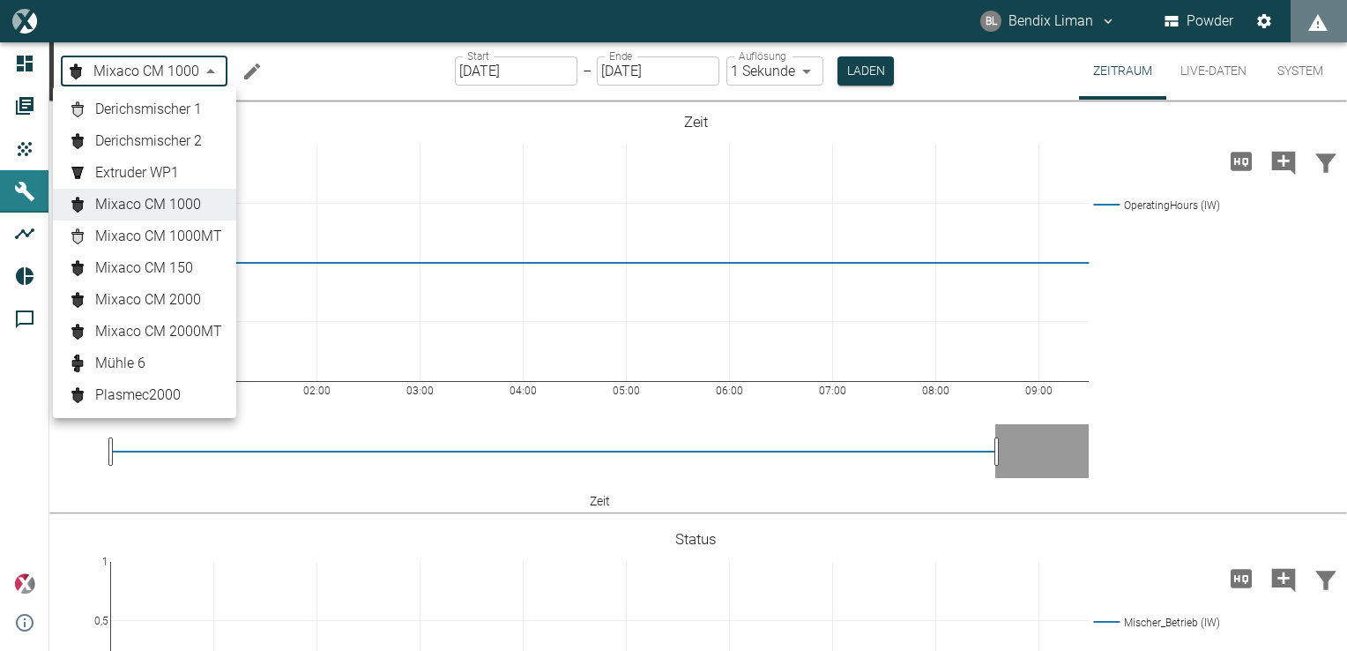
click at [829, 367] on div at bounding box center [673, 325] width 1347 height 651
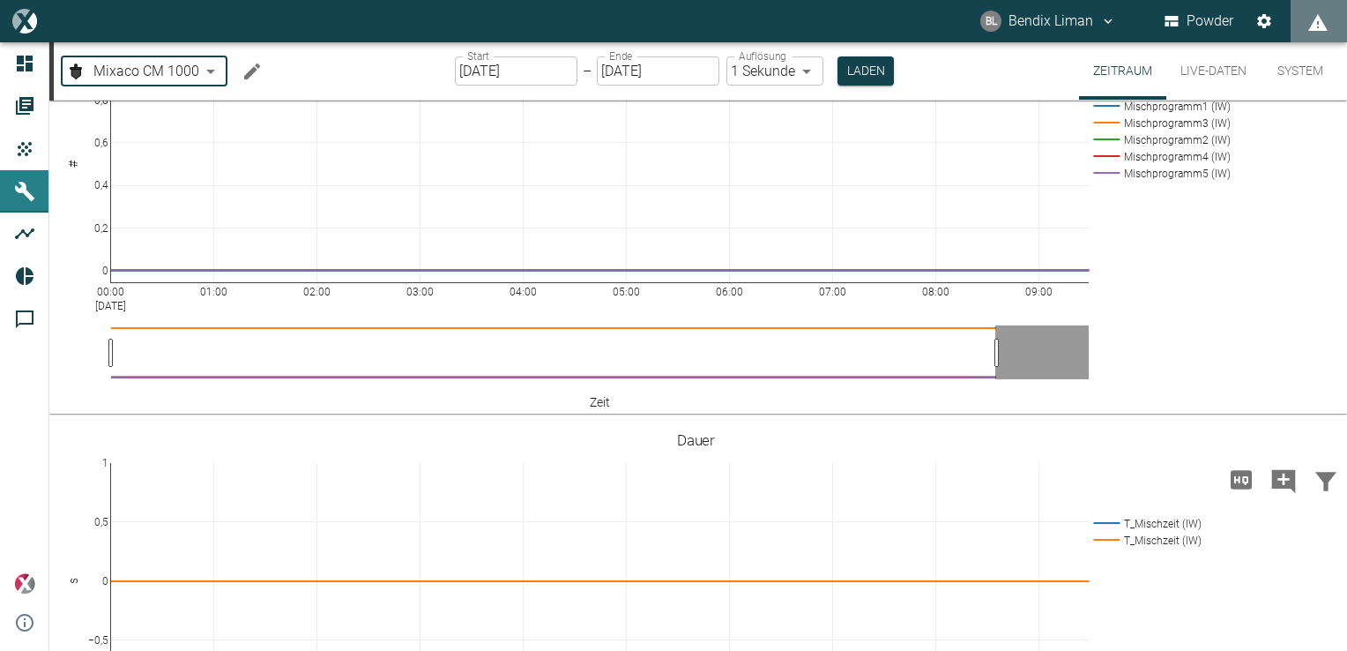
scroll to position [1117, 0]
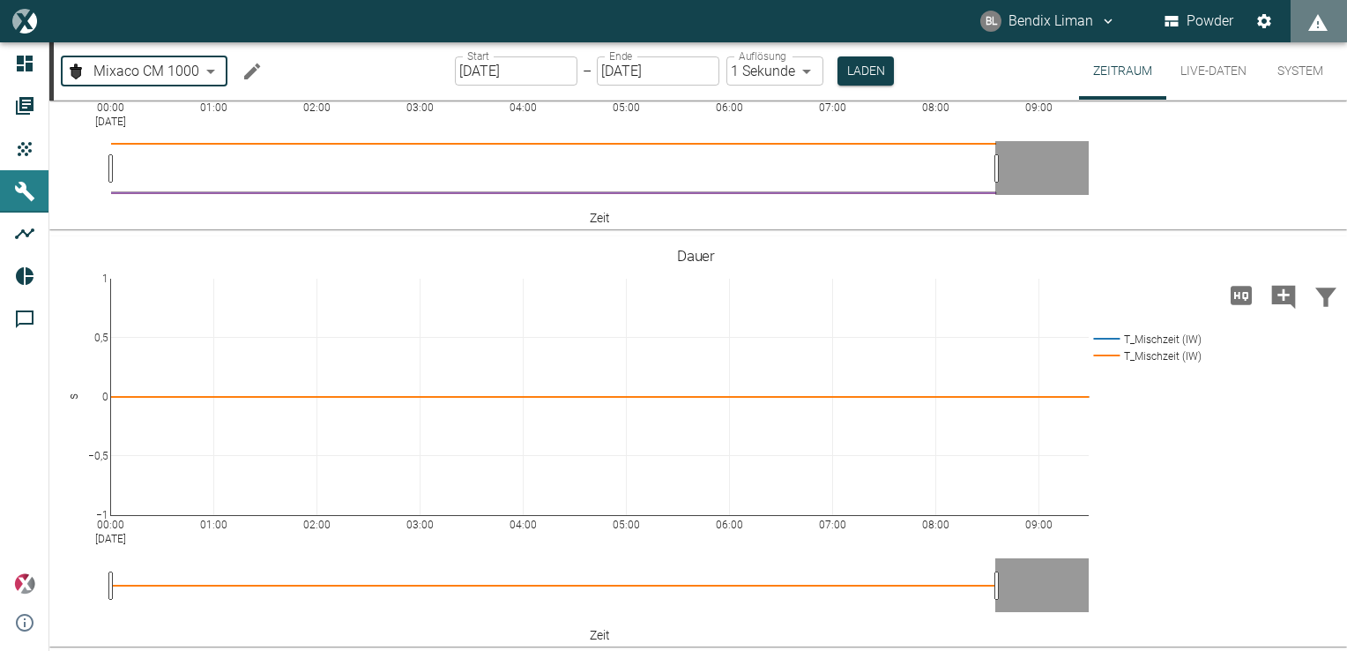
click at [175, 71] on body "BL Bendix Liman Powder Dashboard Aufträge Produkte Maschinen Analysen Reports K…" at bounding box center [673, 325] width 1347 height 651
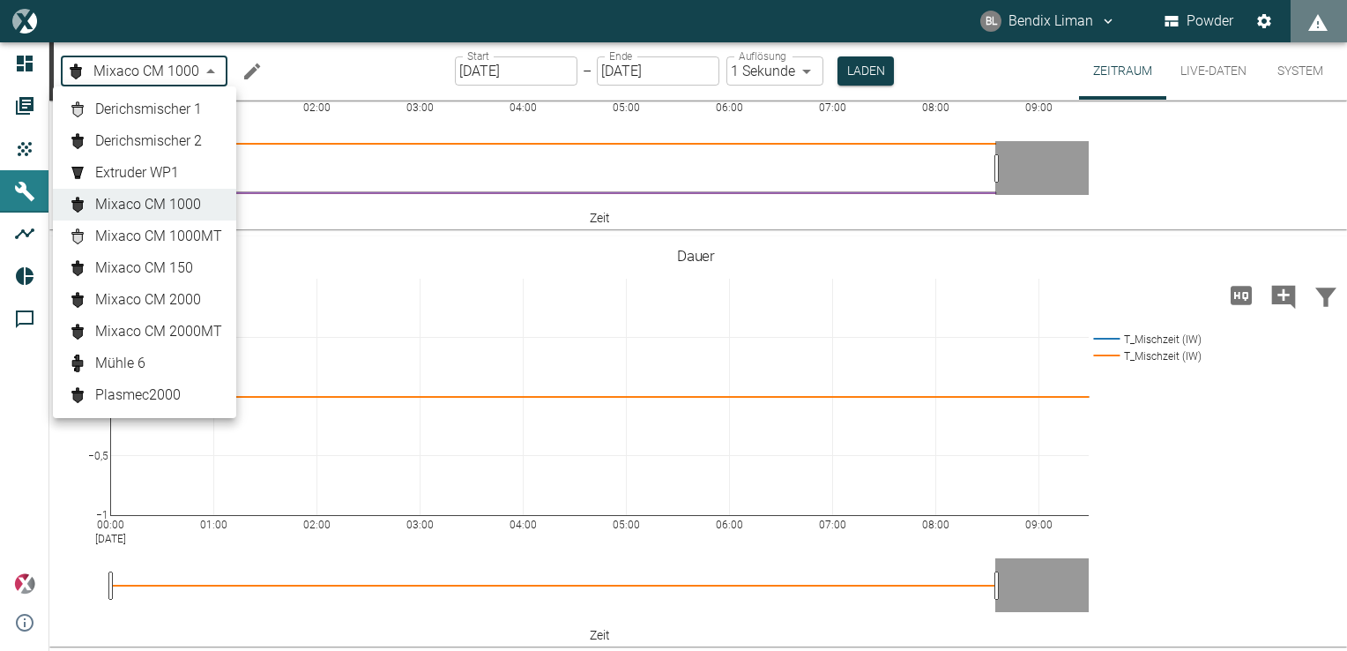
click at [155, 330] on span "Mixaco CM 2000MT" at bounding box center [158, 331] width 127 height 21
type input "cbd910db-5f12-469e-8273-adb926ca892d"
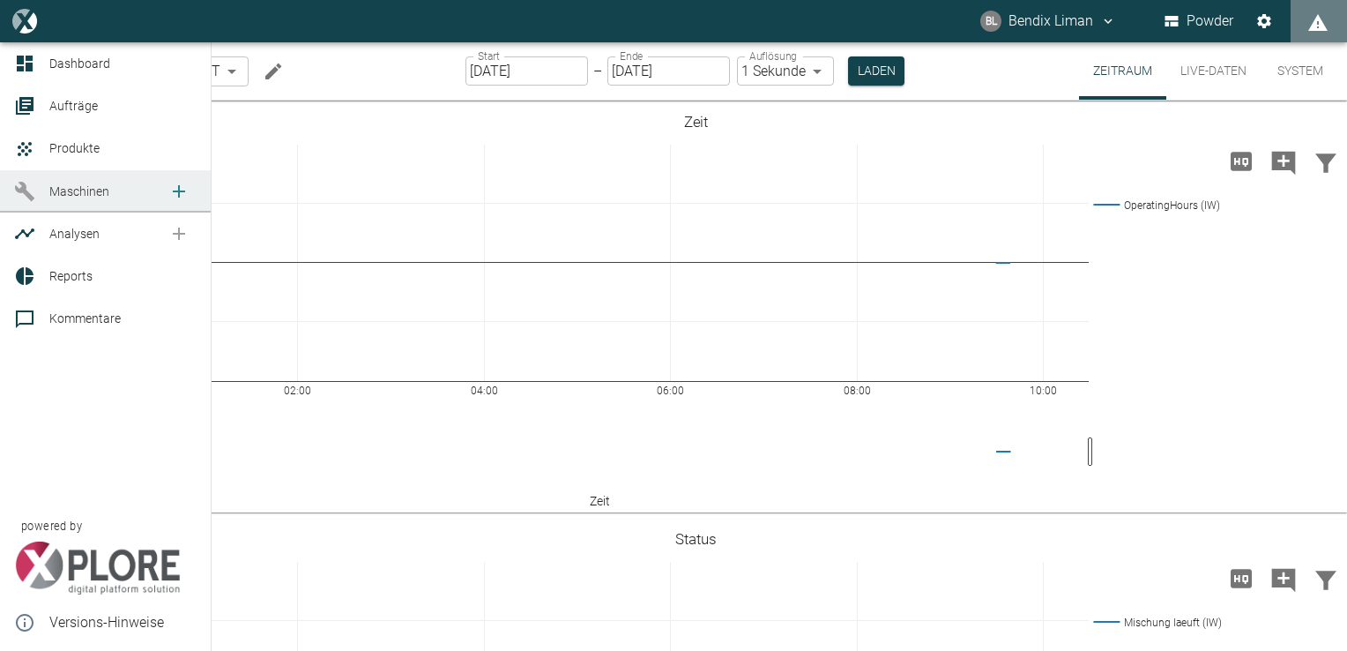
click at [78, 196] on span "Maschinen" at bounding box center [79, 191] width 60 height 14
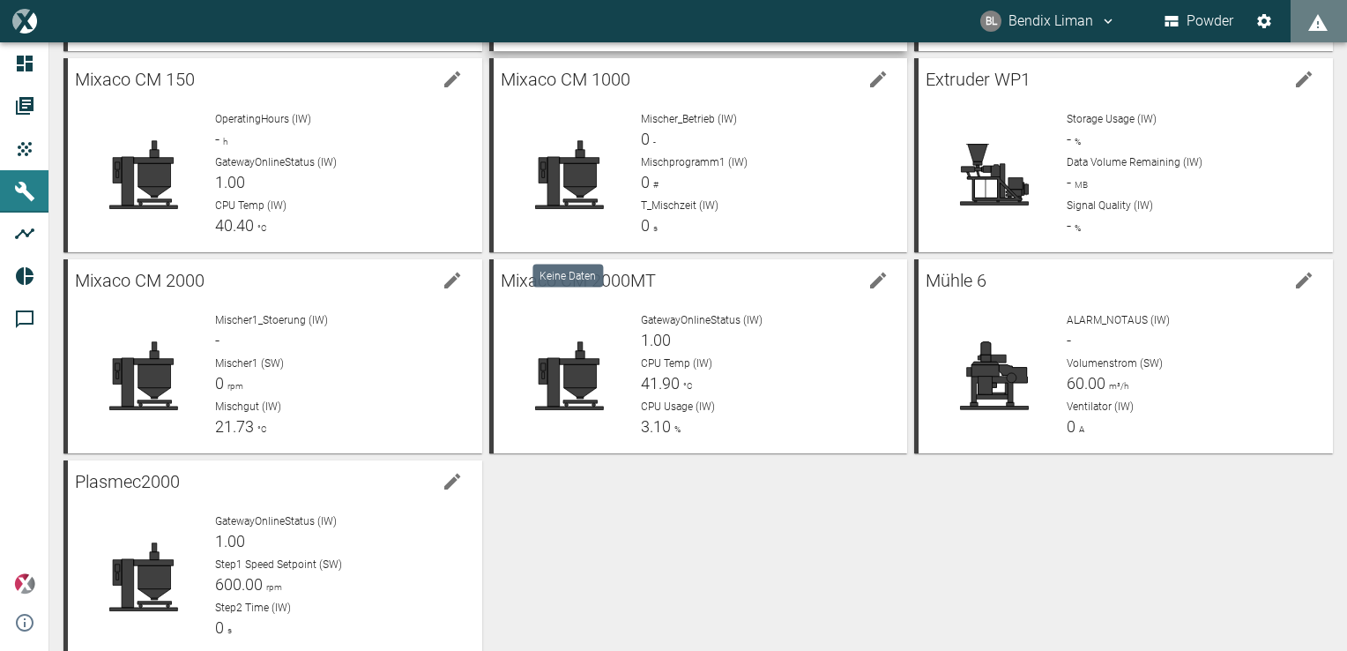
scroll to position [294, 0]
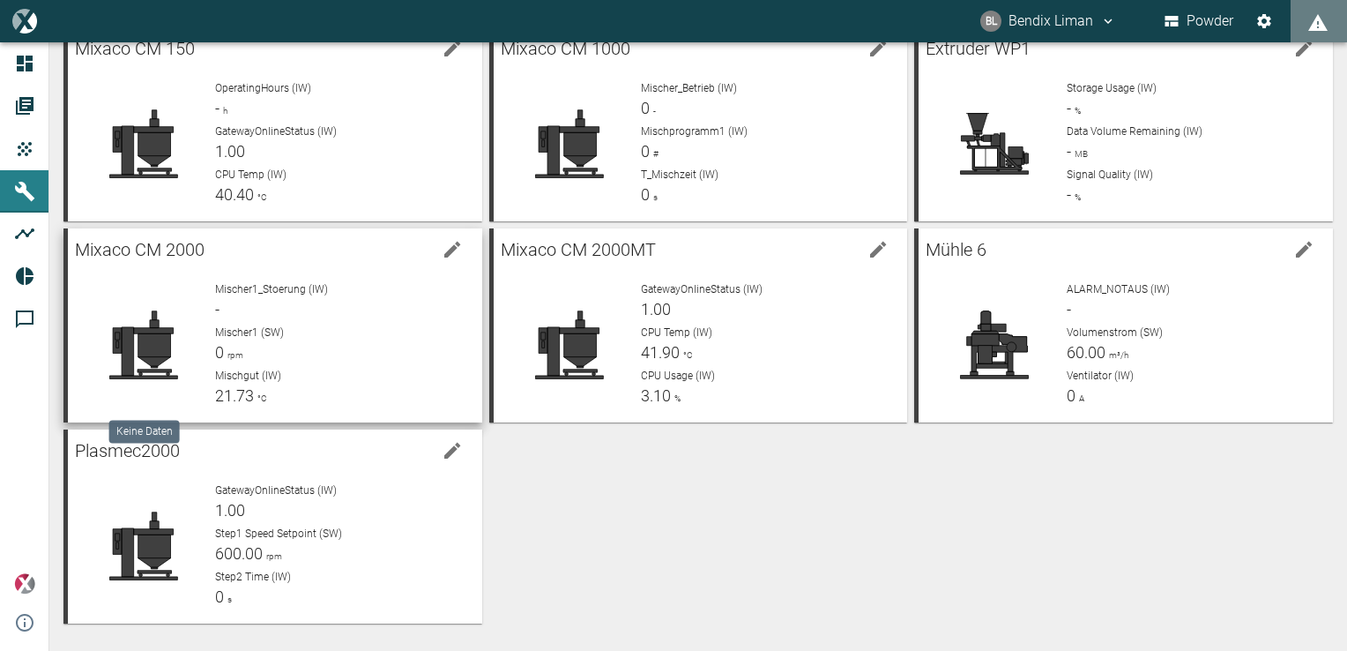
click at [148, 335] on icon at bounding box center [143, 345] width 68 height 68
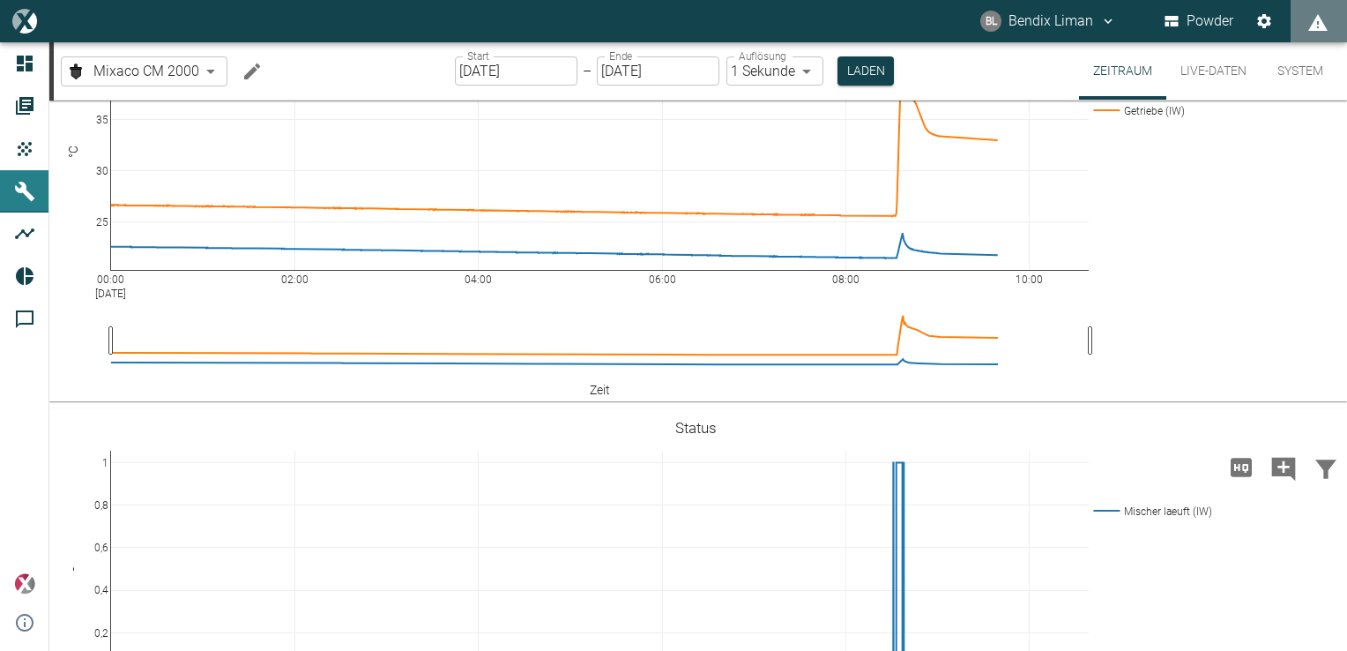
scroll to position [441, 0]
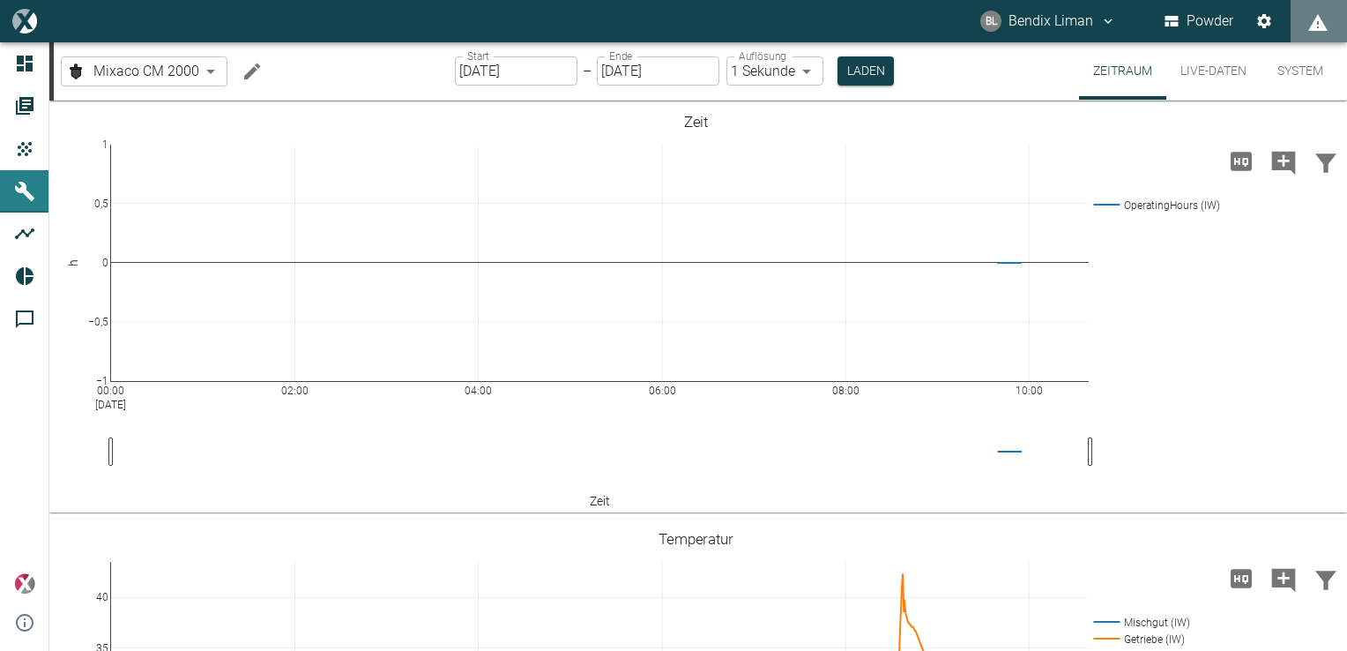
scroll to position [441, 0]
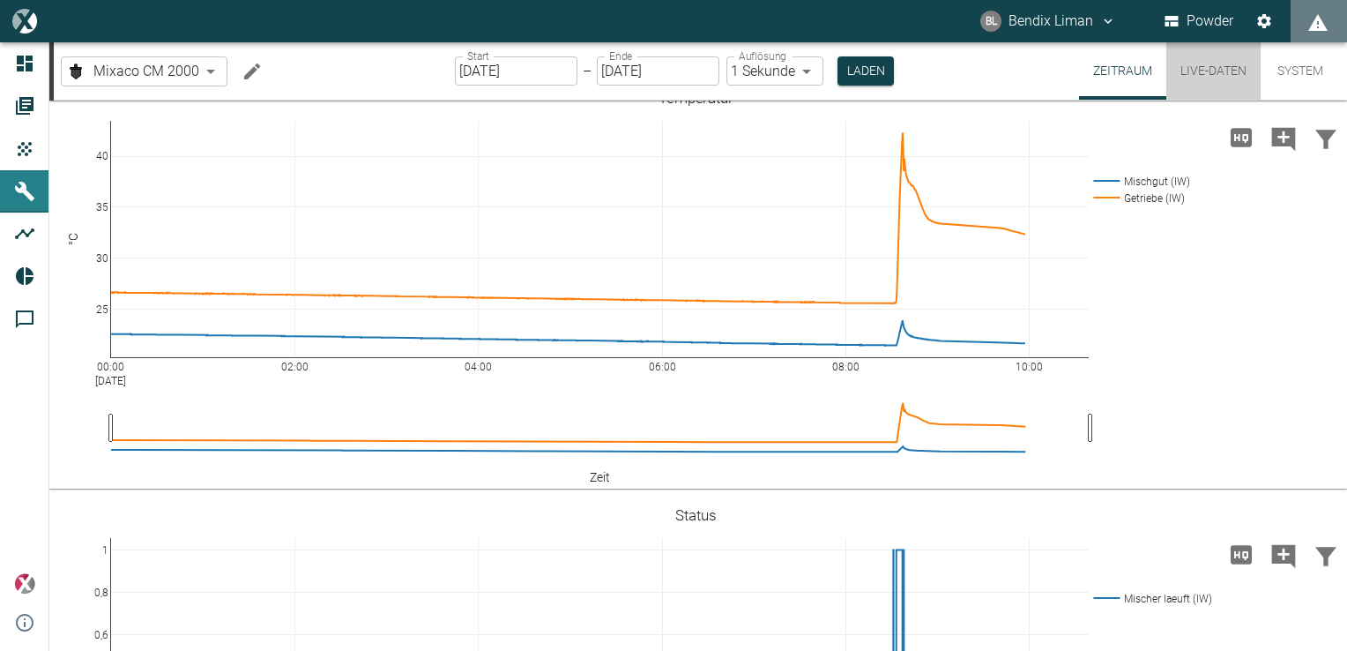
click at [1214, 62] on button "Live-Daten" at bounding box center [1214, 70] width 94 height 57
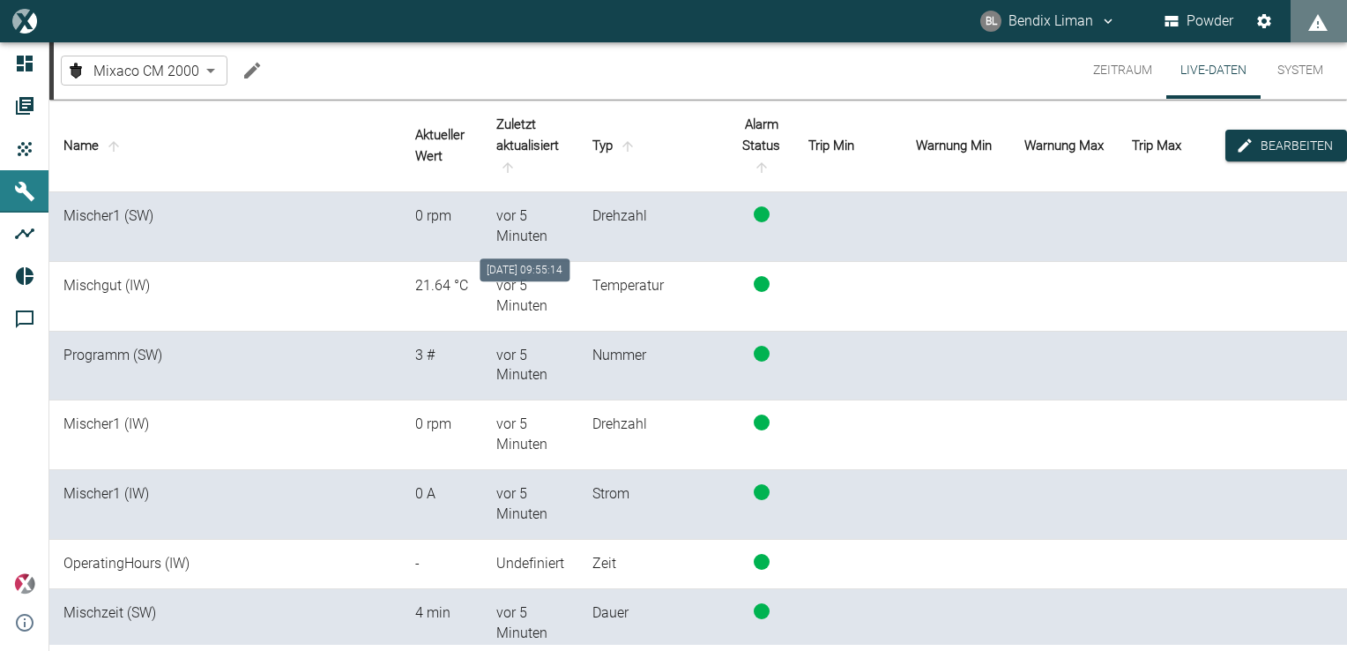
click at [501, 224] on div "vor 5 Minuten" at bounding box center [530, 226] width 68 height 41
click at [205, 76] on body "BL Bendix Liman Powder Dashboard Aufträge Produkte Maschinen Analysen Reports K…" at bounding box center [673, 325] width 1347 height 651
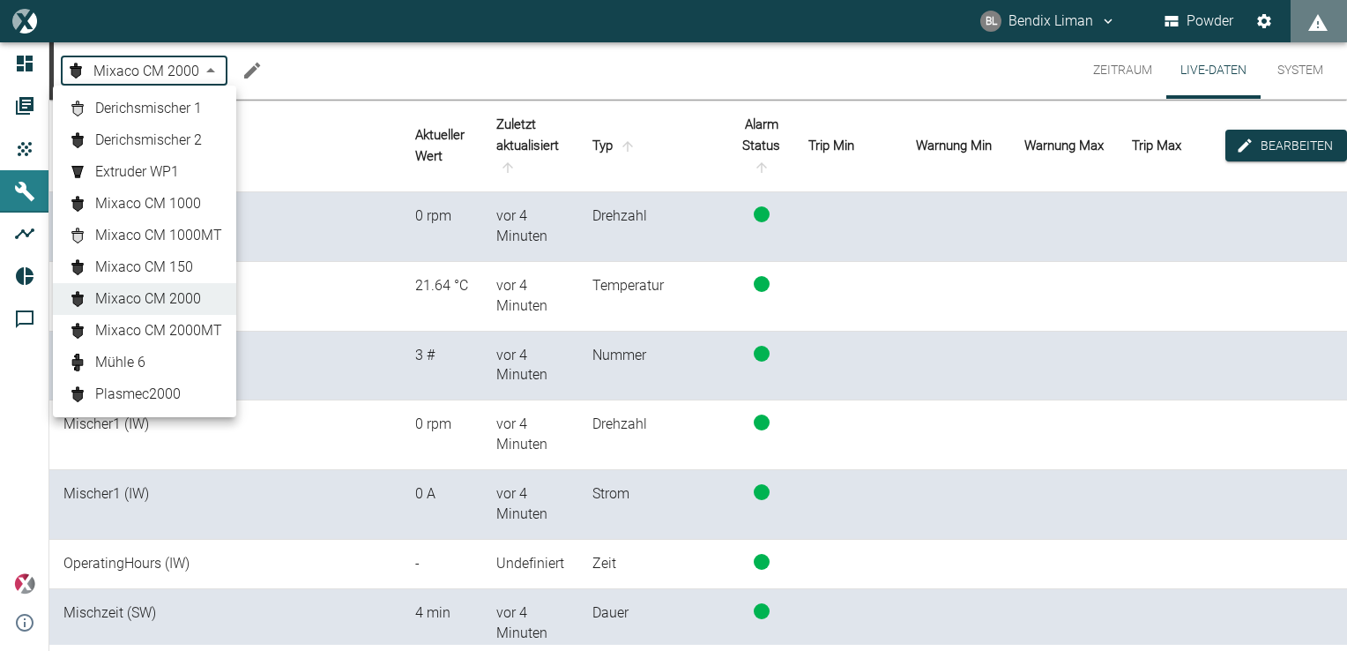
click at [202, 294] on link "Mixaco CM 2000" at bounding box center [144, 298] width 155 height 21
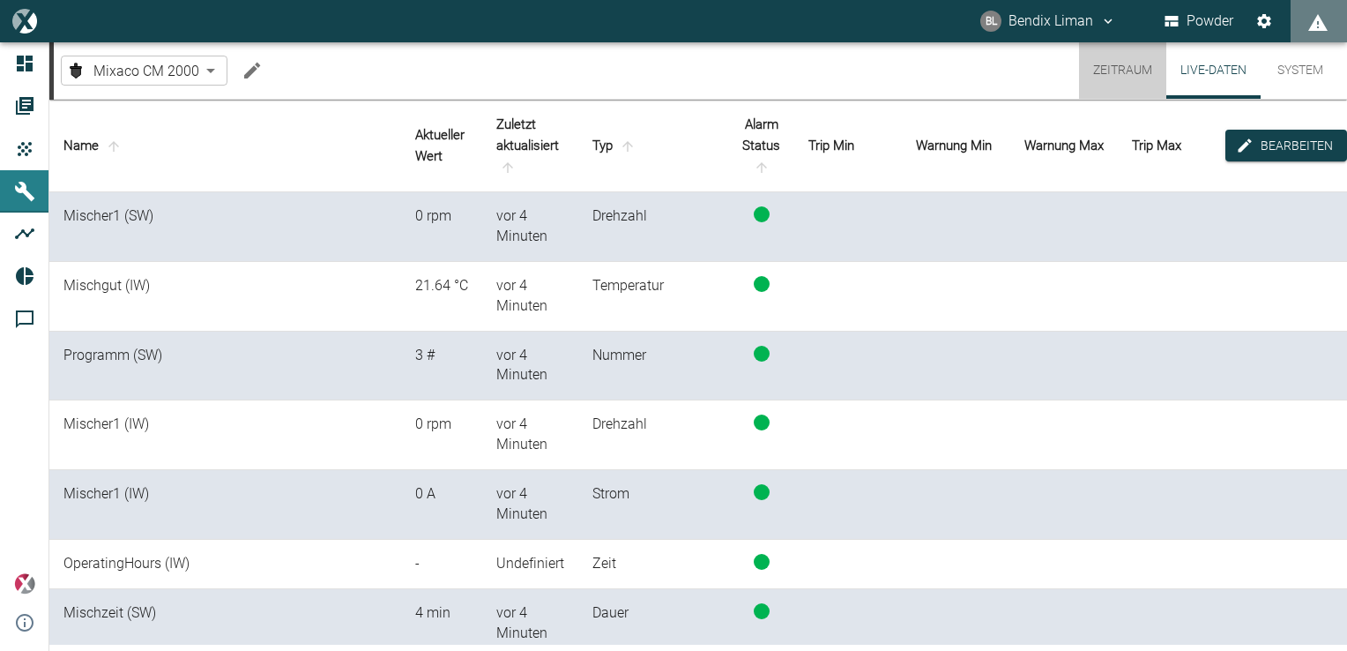
click at [1121, 59] on button "Zeitraum" at bounding box center [1122, 70] width 87 height 56
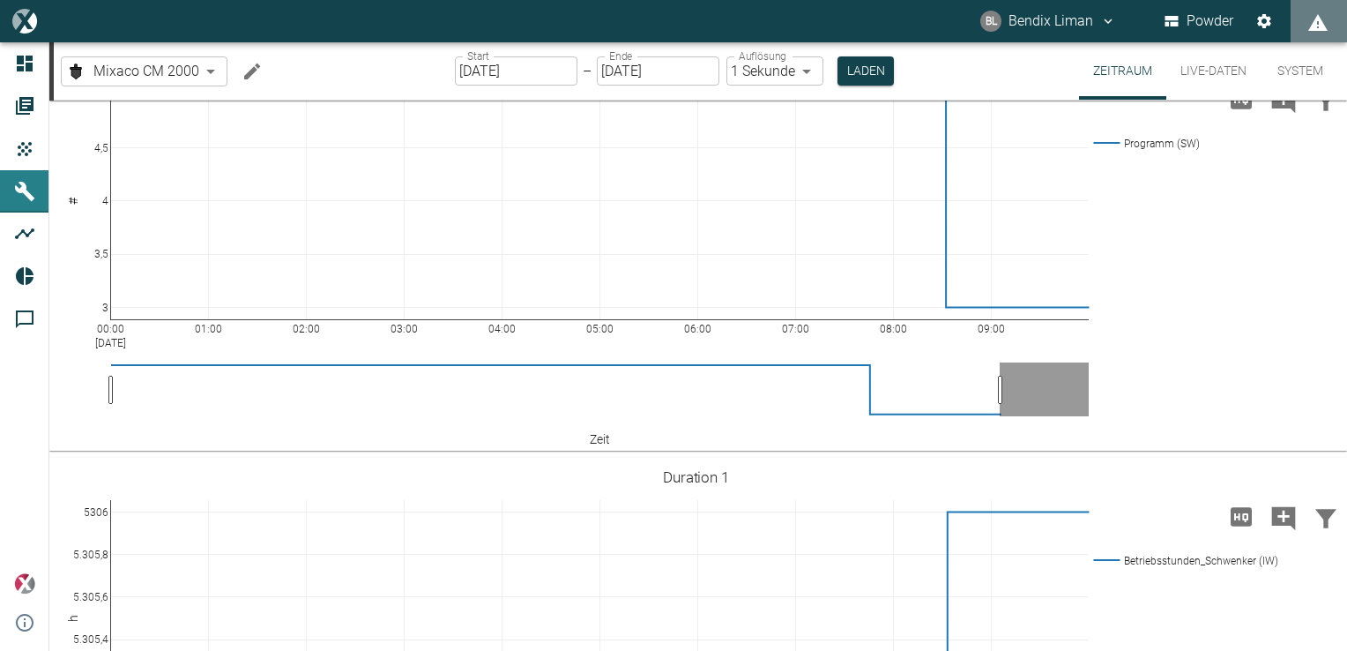
scroll to position [1372, 0]
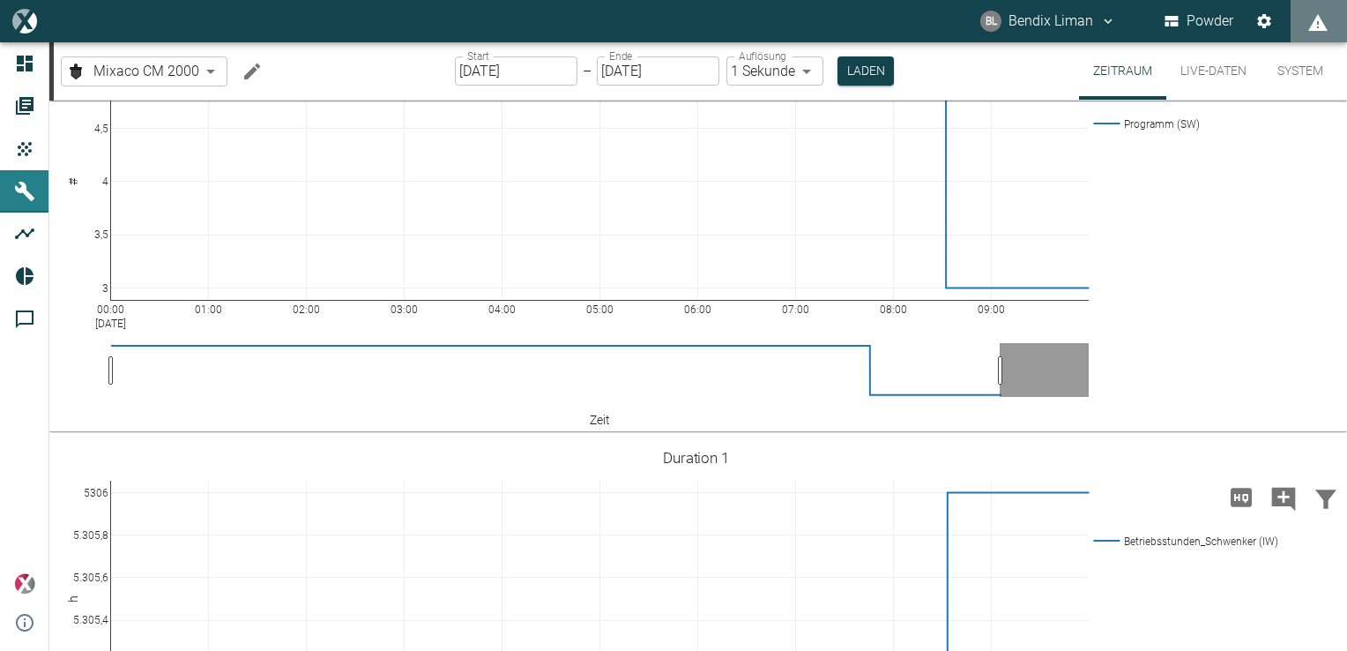
click at [1230, 75] on button "Live-Daten" at bounding box center [1214, 70] width 94 height 57
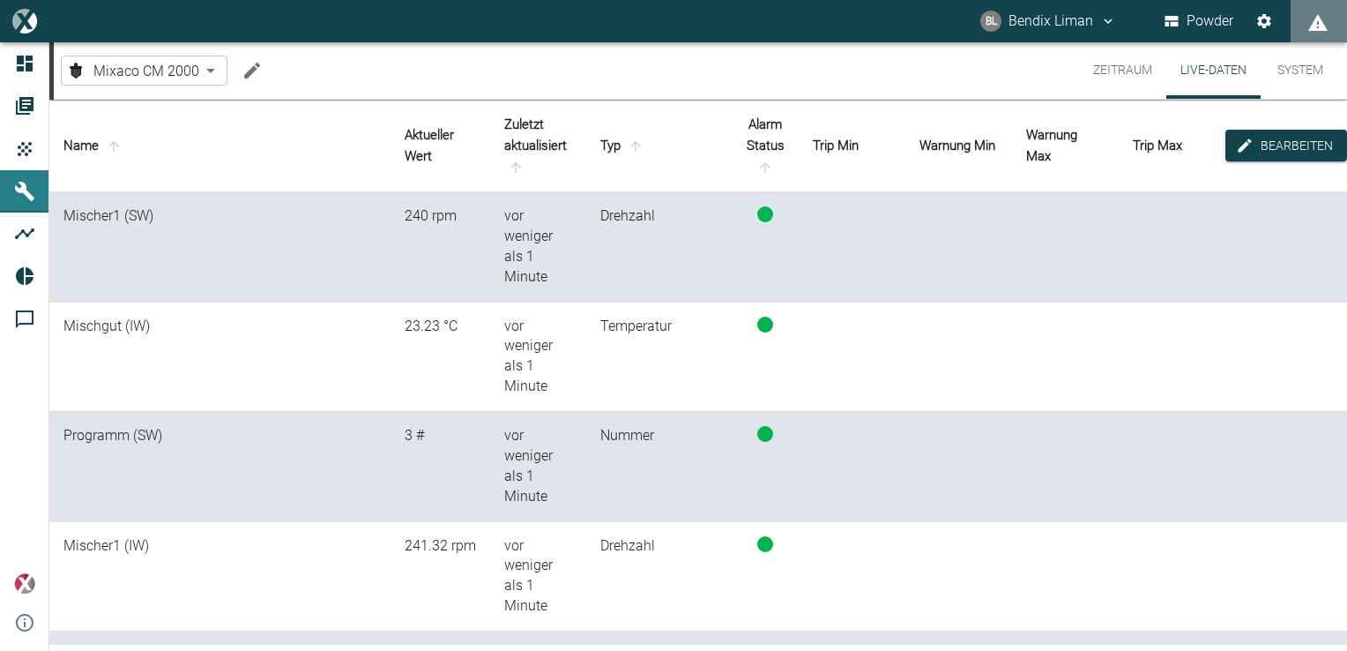
click at [169, 75] on body "BL Bendix Liman Powder Dashboard Aufträge Produkte Maschinen Analysen Reports K…" at bounding box center [673, 325] width 1347 height 651
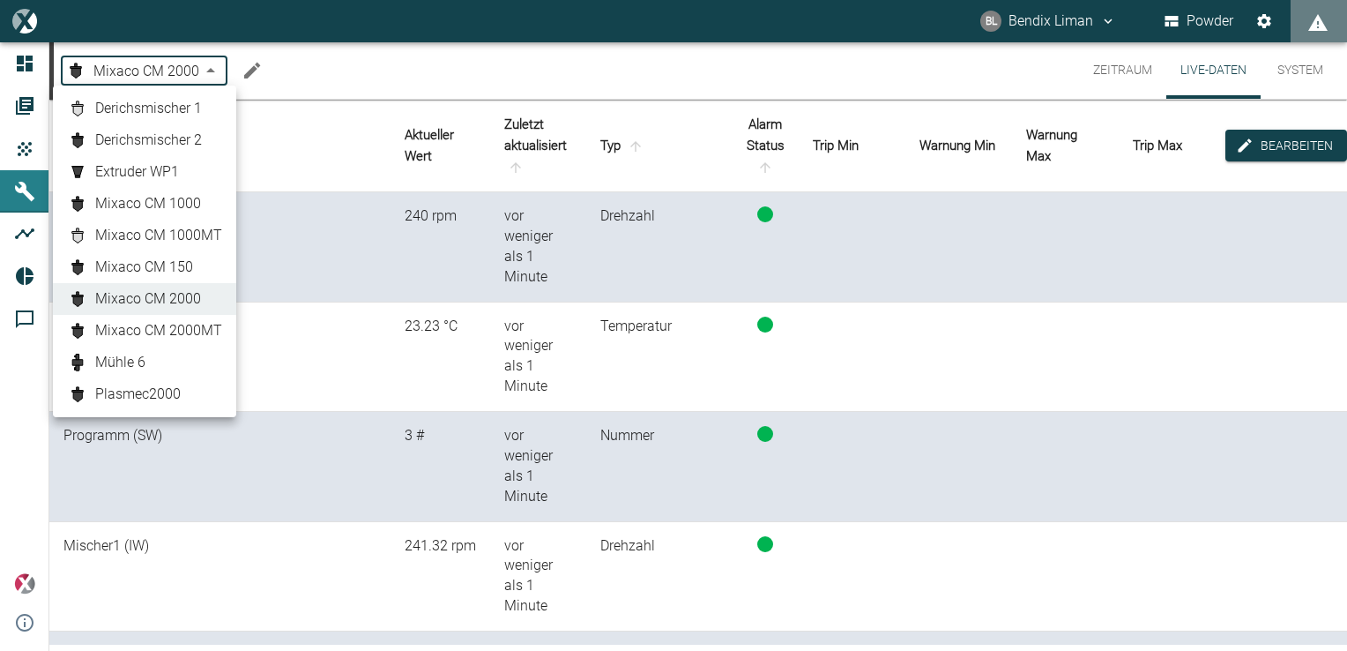
click at [1115, 72] on div at bounding box center [673, 325] width 1347 height 651
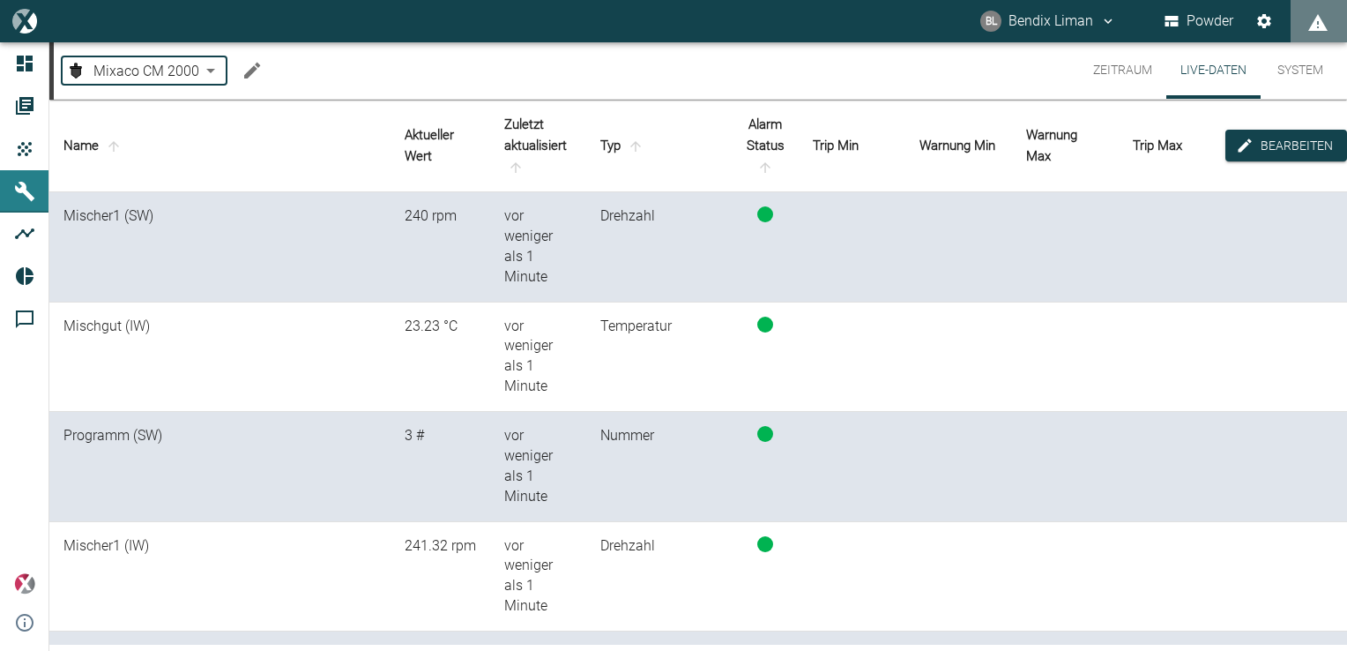
click at [1129, 65] on button "Zeitraum" at bounding box center [1122, 70] width 87 height 56
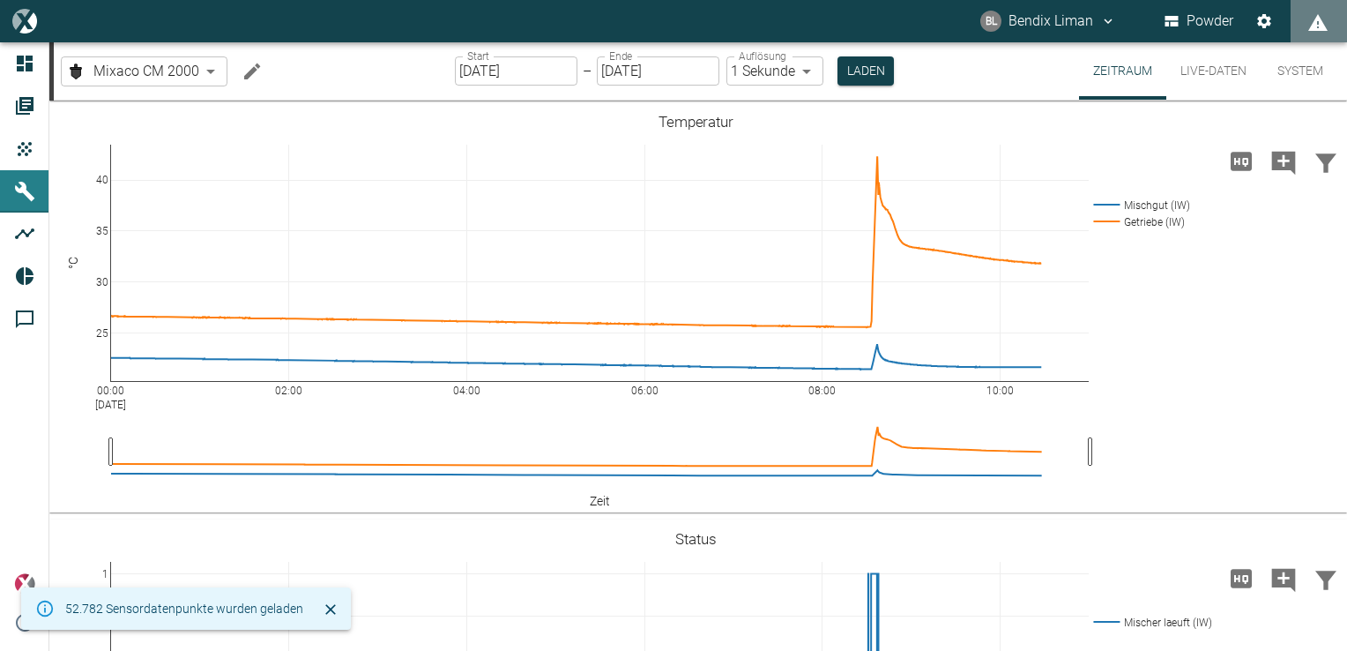
click at [533, 71] on input "01.09.2025" at bounding box center [516, 70] width 123 height 29
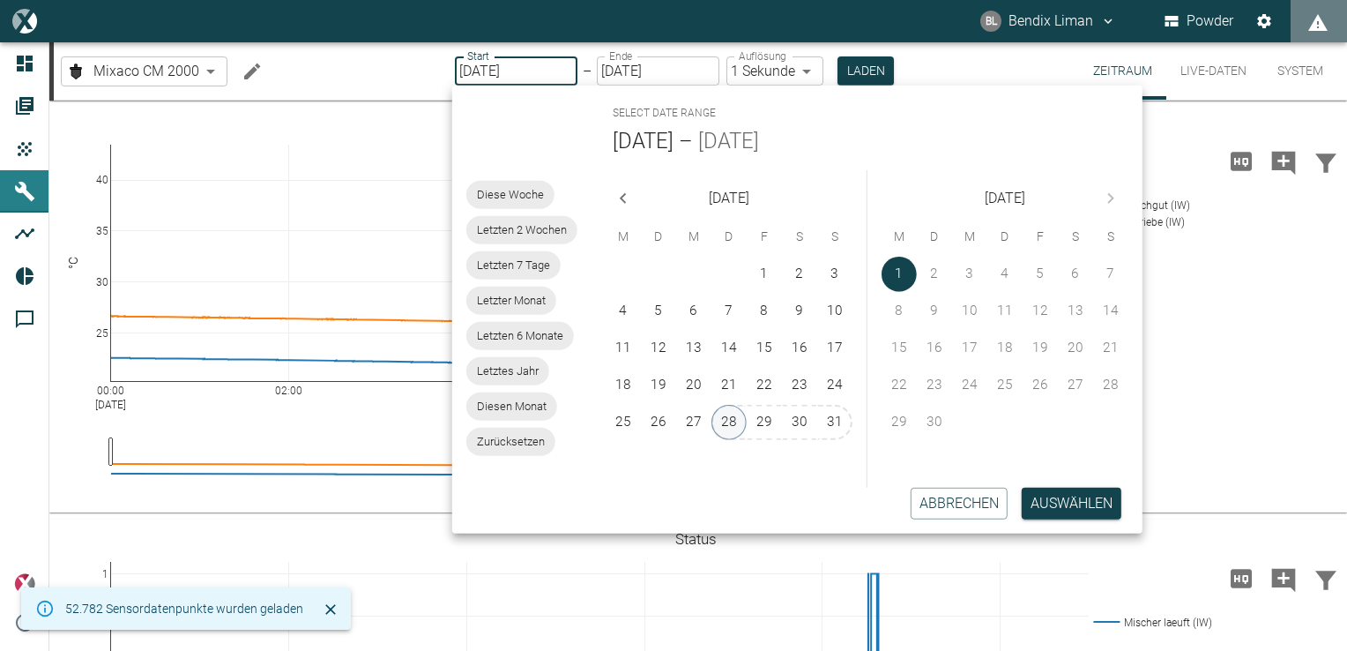
click at [733, 432] on button "28" at bounding box center [729, 422] width 35 height 35
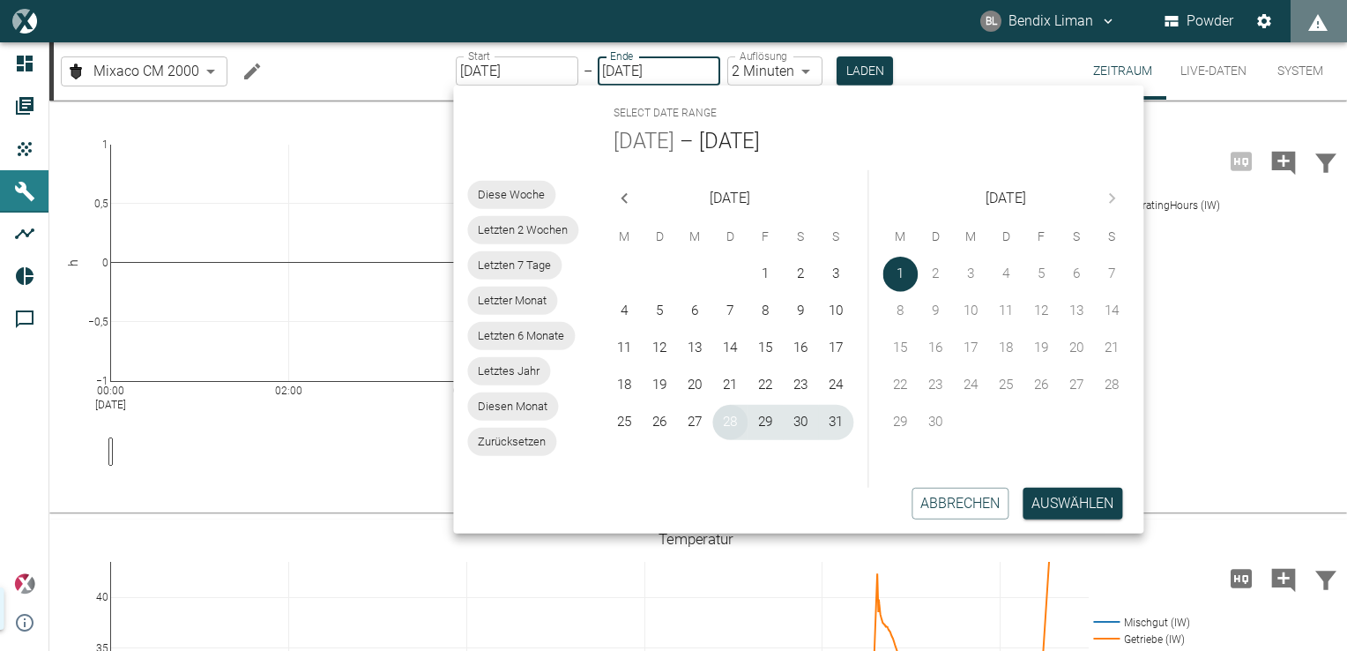
type input "[DATE]"
type input "2min"
click at [765, 425] on button "29" at bounding box center [766, 422] width 35 height 35
type input "[DATE]"
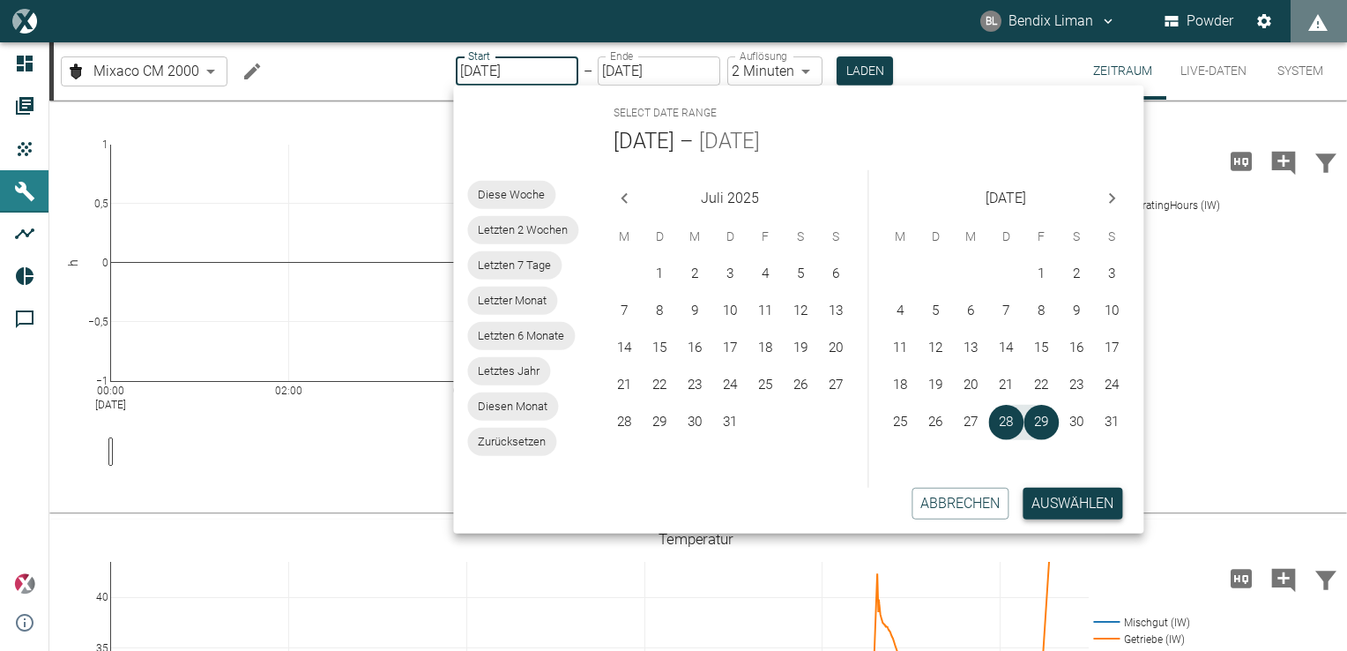
click at [1079, 496] on button "Auswählen" at bounding box center [1073, 504] width 100 height 32
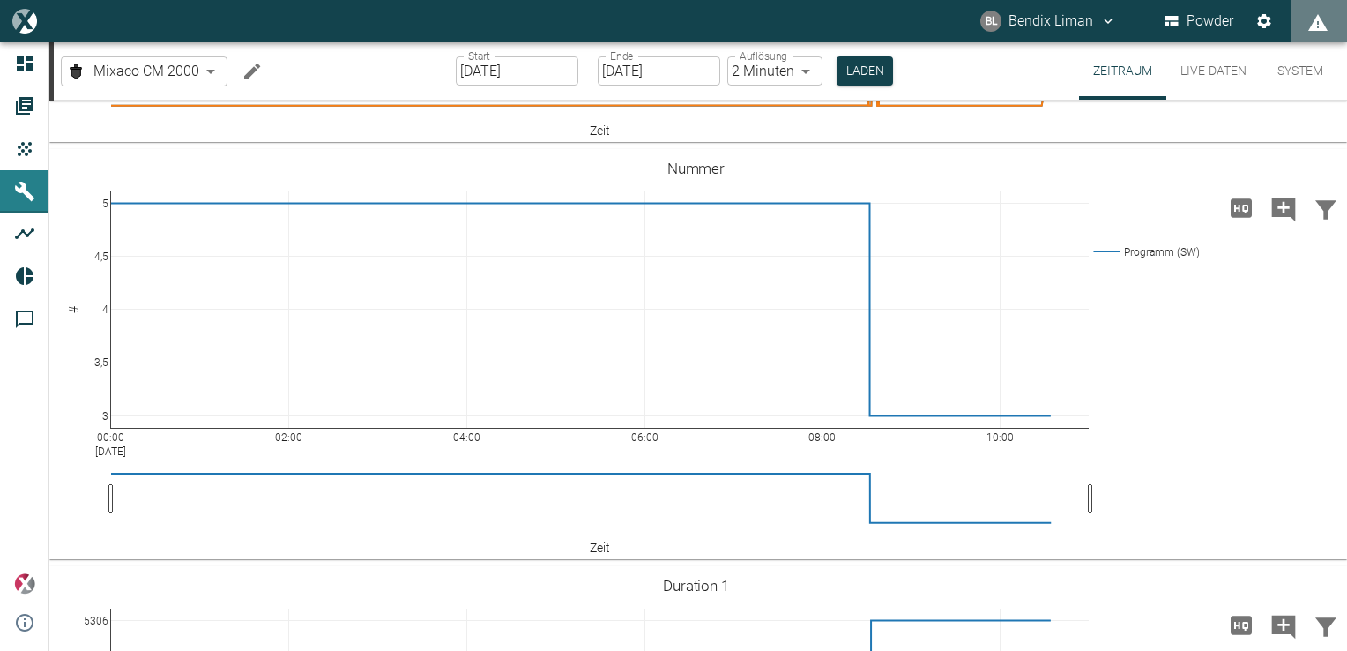
scroll to position [1676, 0]
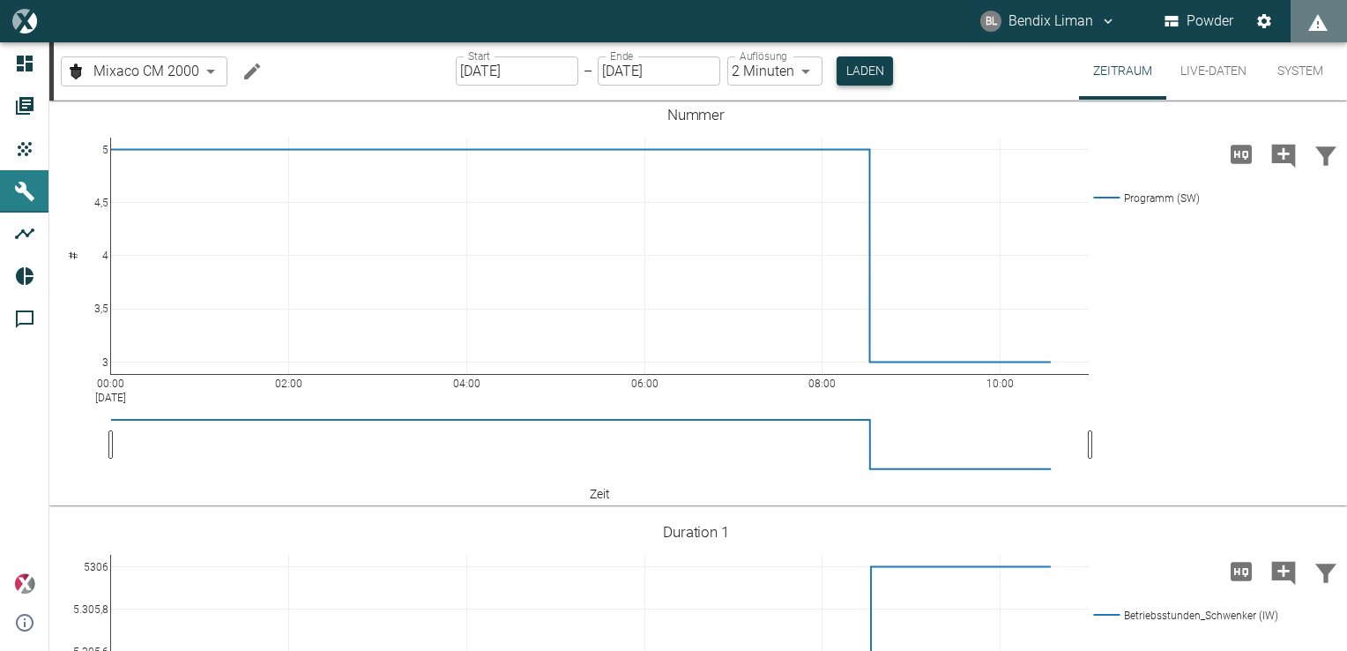
click at [854, 74] on button "Laden" at bounding box center [865, 70] width 56 height 29
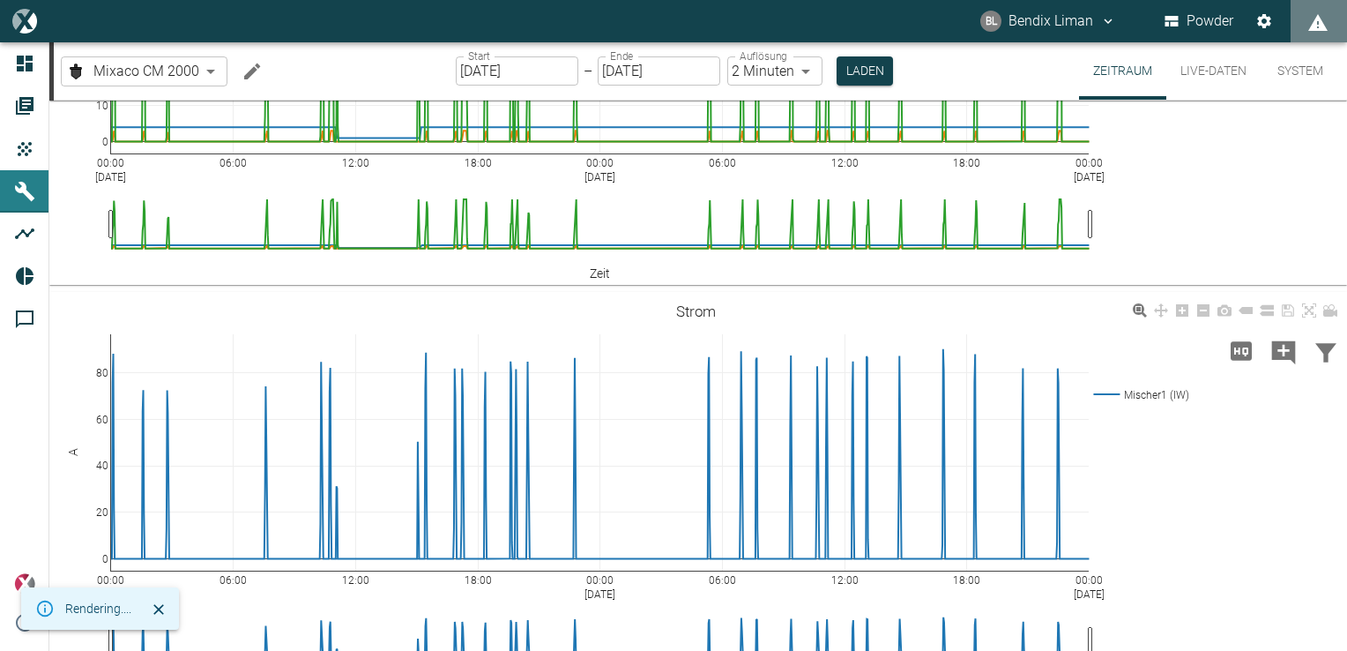
scroll to position [2342, 0]
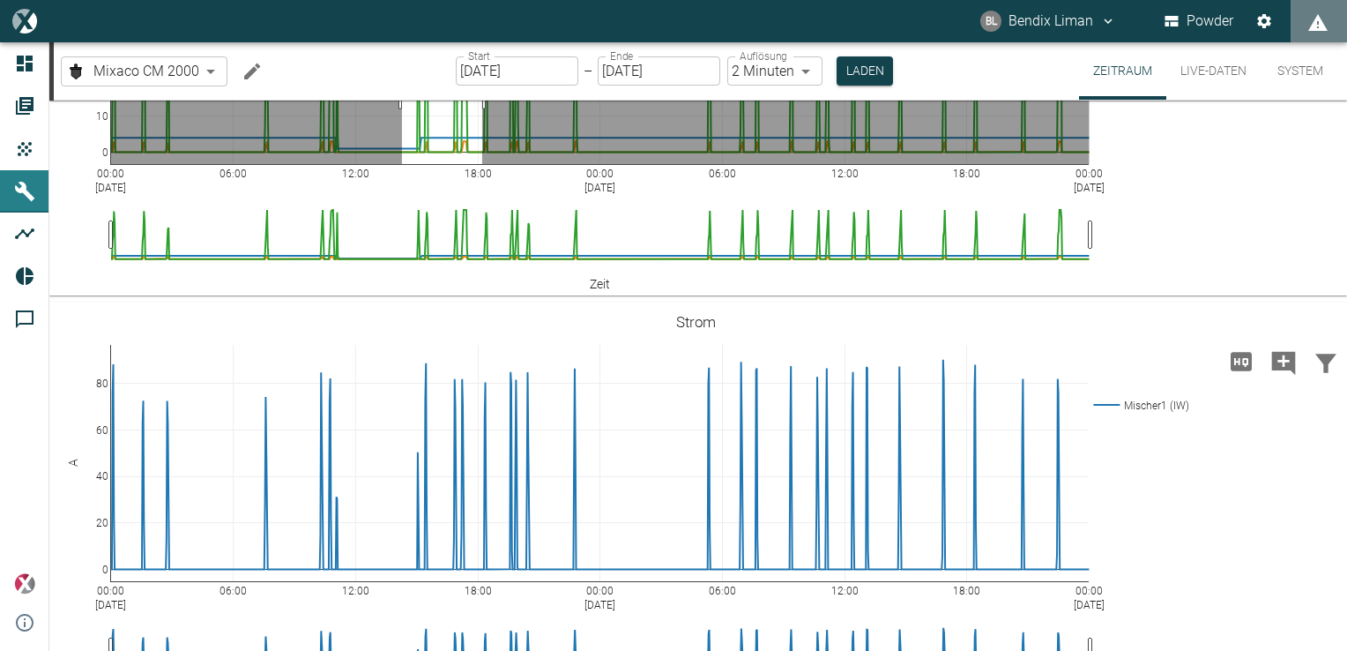
drag, startPoint x: 402, startPoint y: 464, endPoint x: 482, endPoint y: 452, distance: 81.1
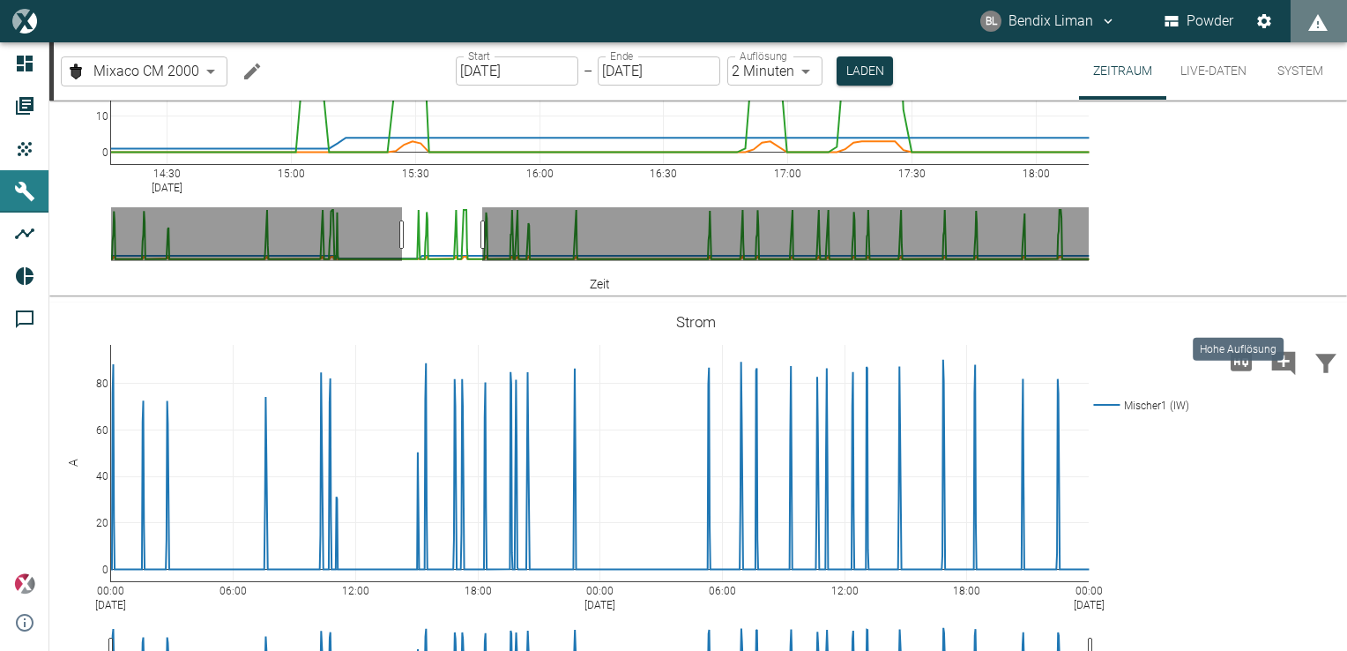
click at [1245, 326] on div "Hohe Auflösung" at bounding box center [1238, 343] width 94 height 37
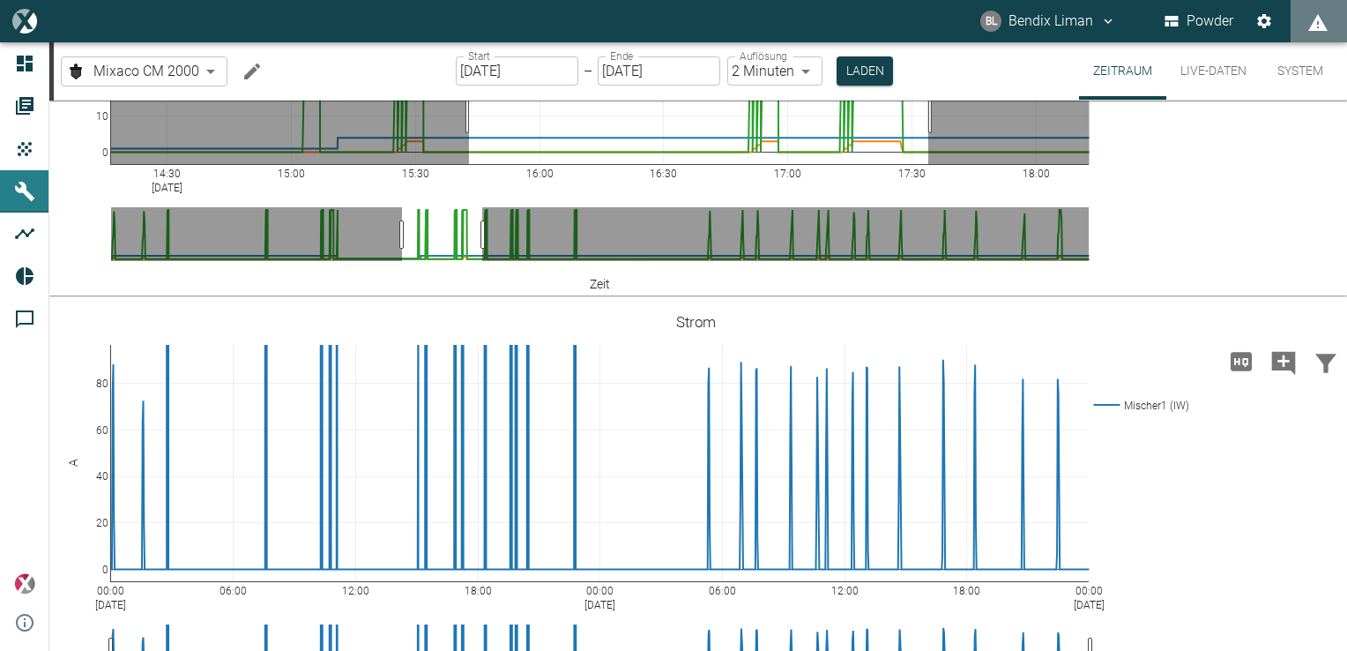
drag, startPoint x: 469, startPoint y: 488, endPoint x: 929, endPoint y: 477, distance: 459.6
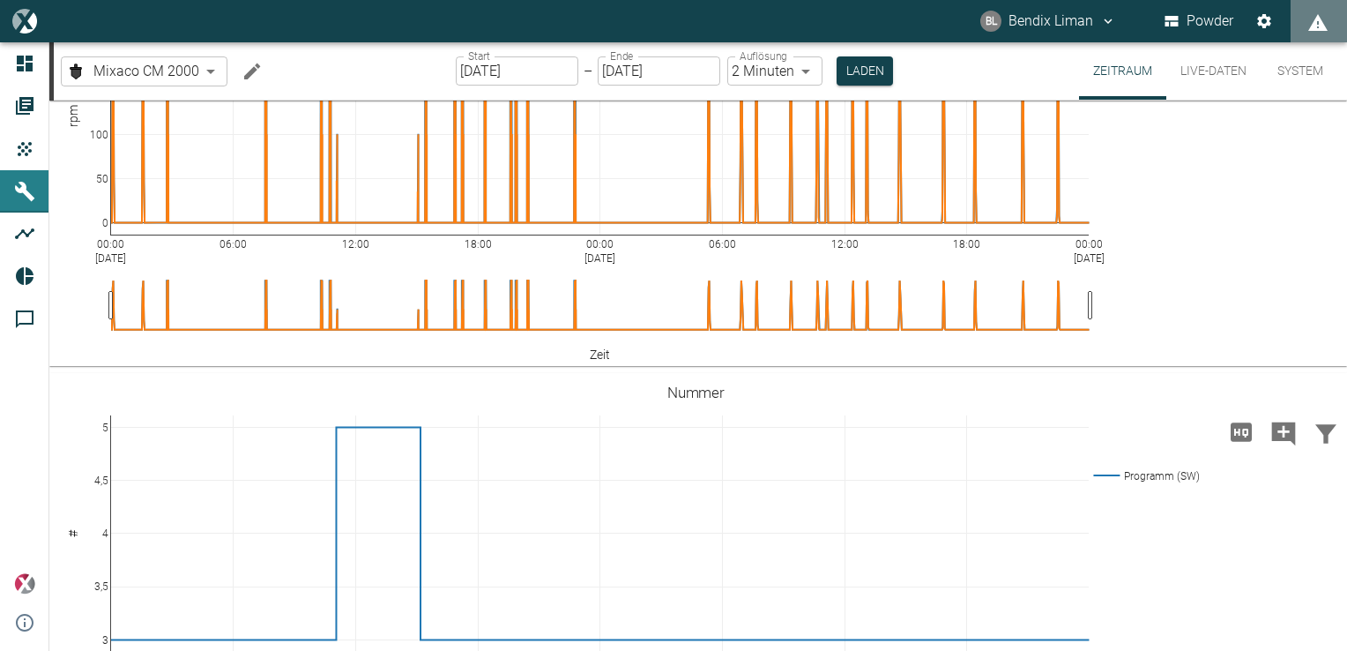
scroll to position [1108, 0]
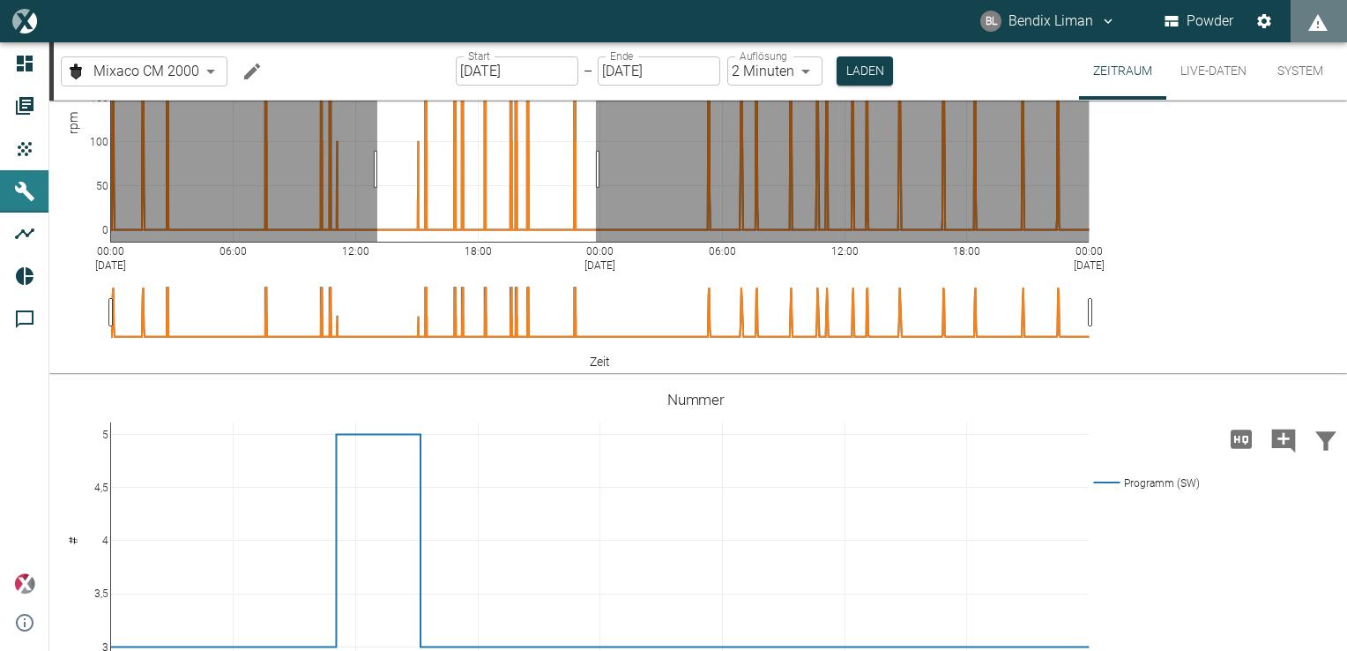
drag, startPoint x: 377, startPoint y: 450, endPoint x: 596, endPoint y: 437, distance: 219.0
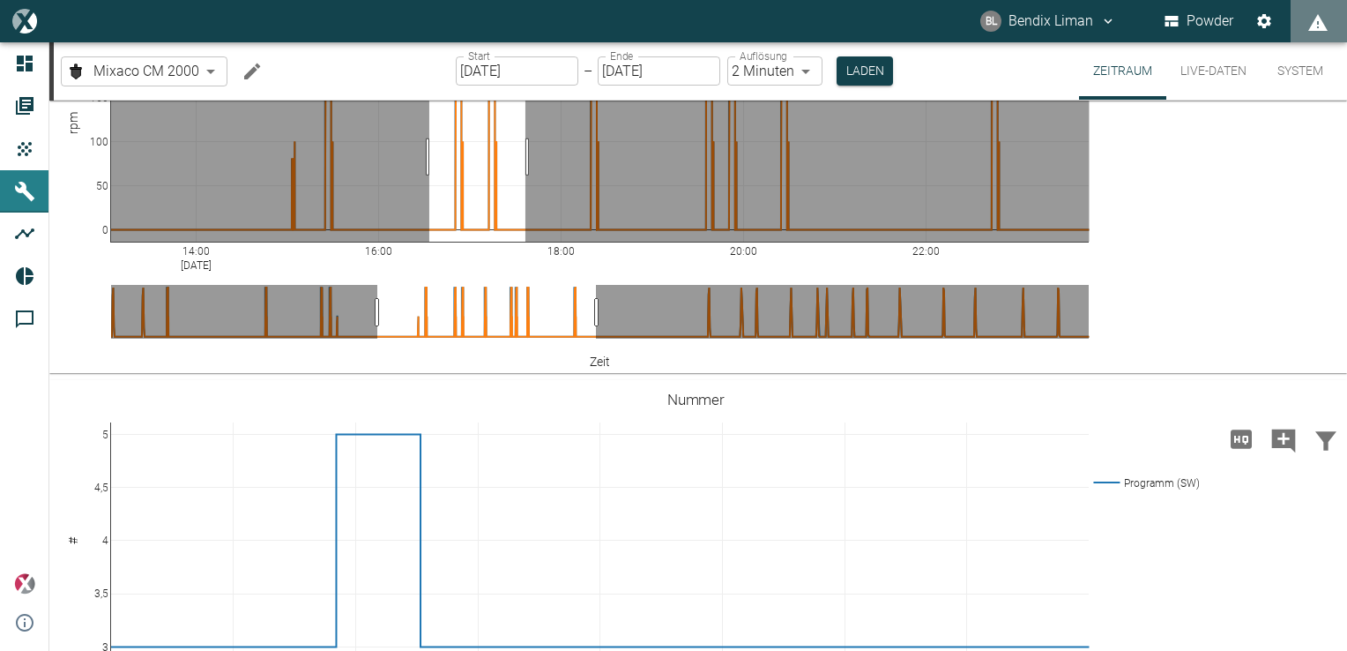
drag, startPoint x: 429, startPoint y: 437, endPoint x: 526, endPoint y: 432, distance: 96.3
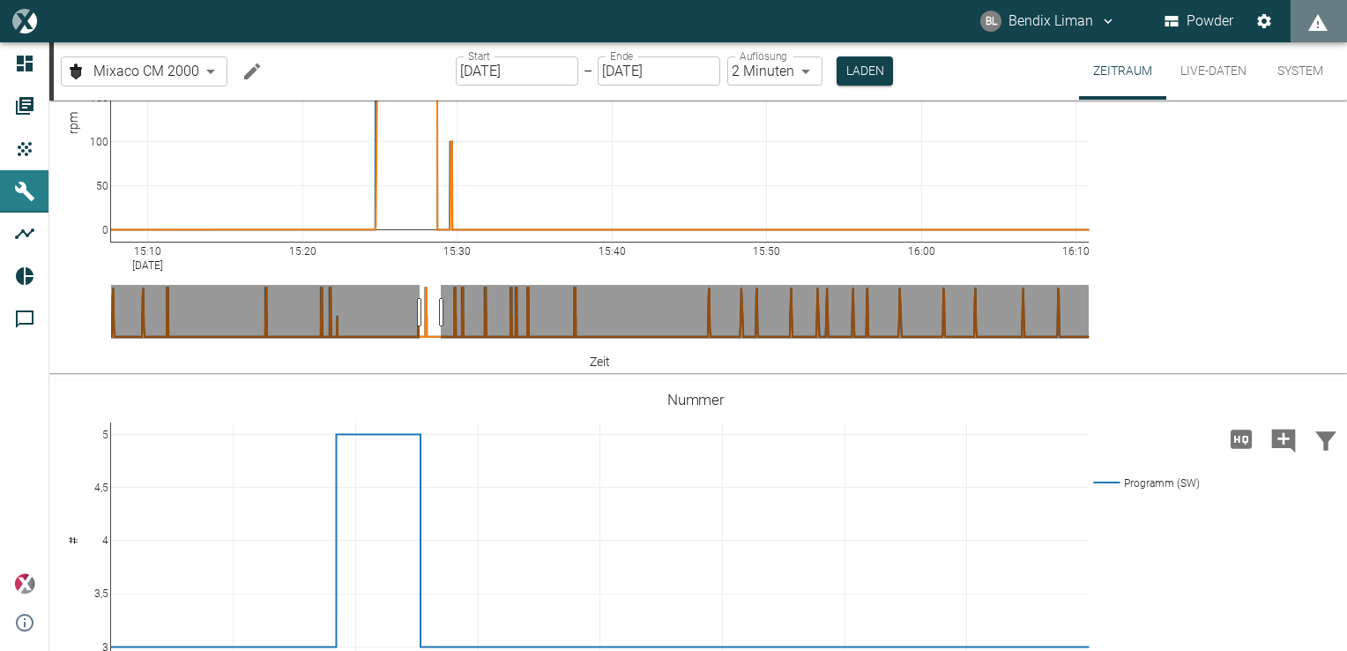
drag, startPoint x: 459, startPoint y: 580, endPoint x: 429, endPoint y: 586, distance: 29.7
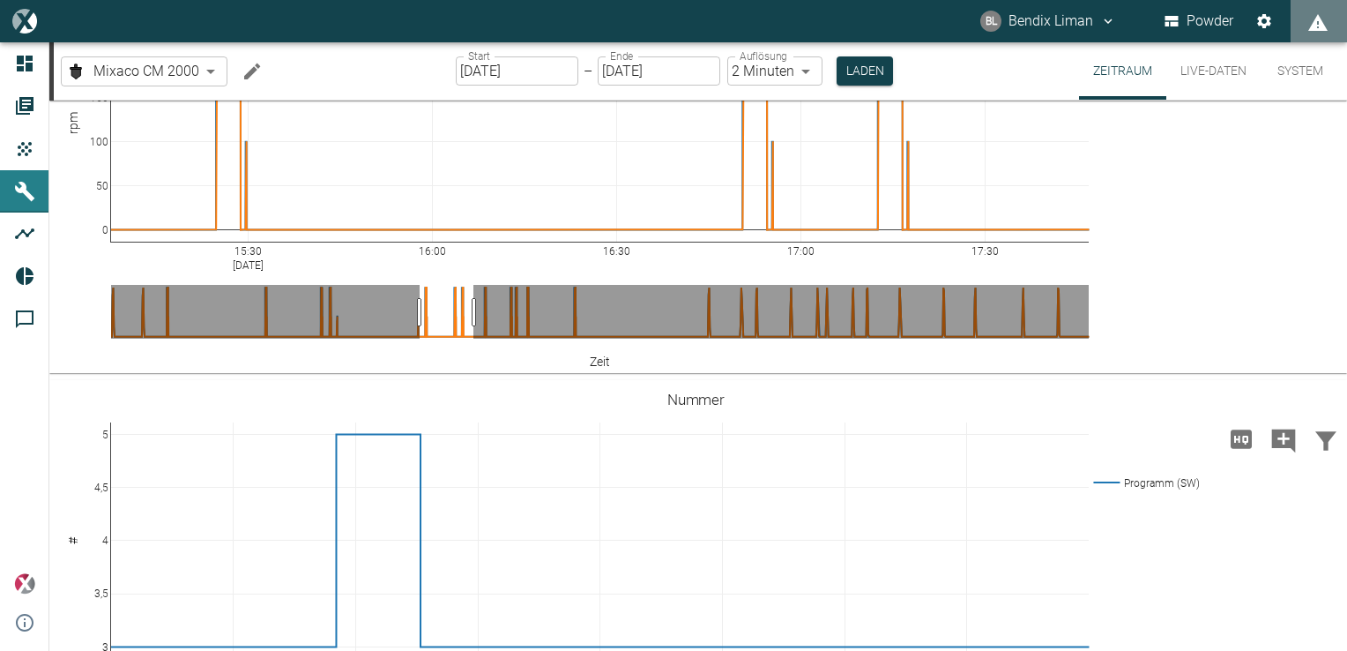
drag, startPoint x: 440, startPoint y: 587, endPoint x: 473, endPoint y: 586, distance: 32.7
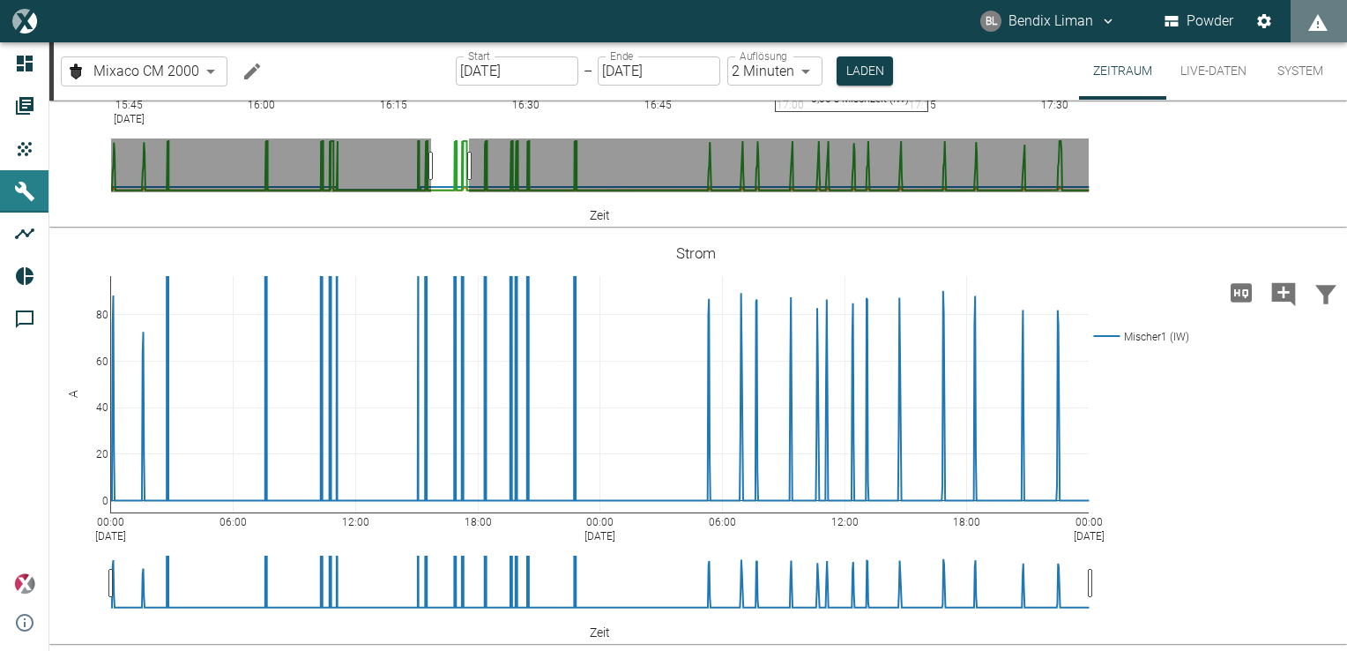
scroll to position [2695, 0]
click at [1238, 307] on icon "Hohe Auflösung" at bounding box center [1242, 293] width 28 height 28
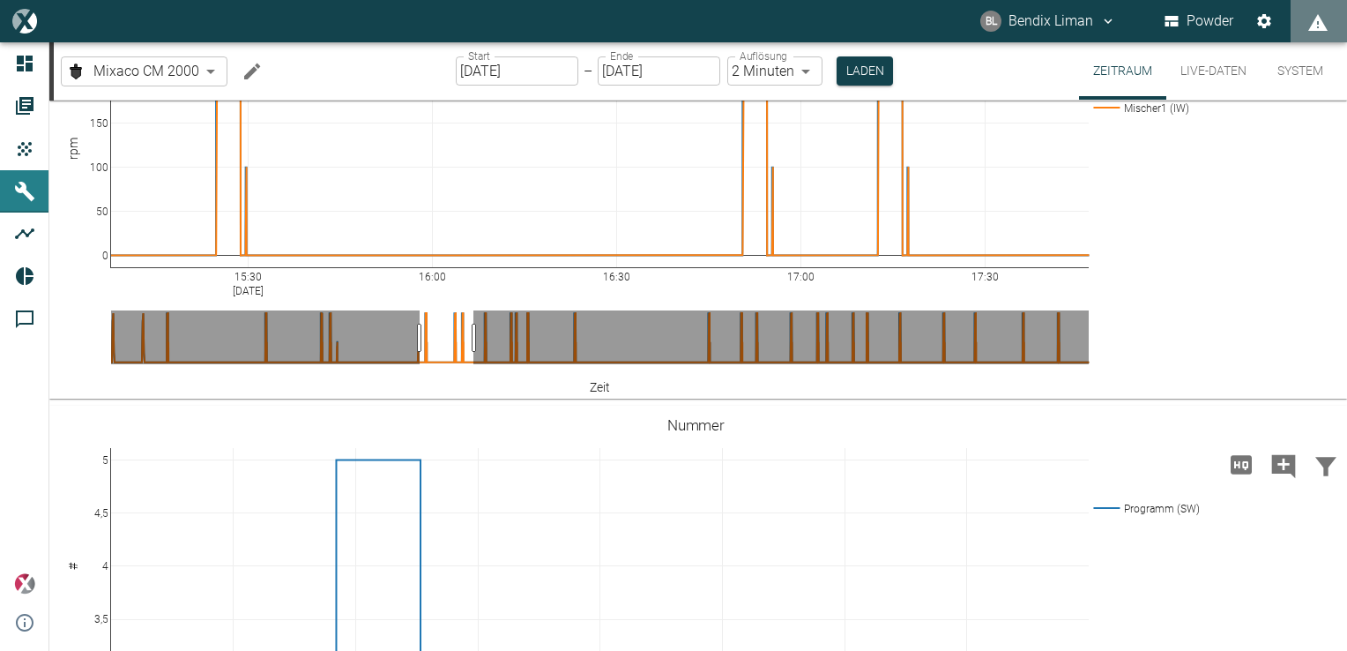
scroll to position [1108, 0]
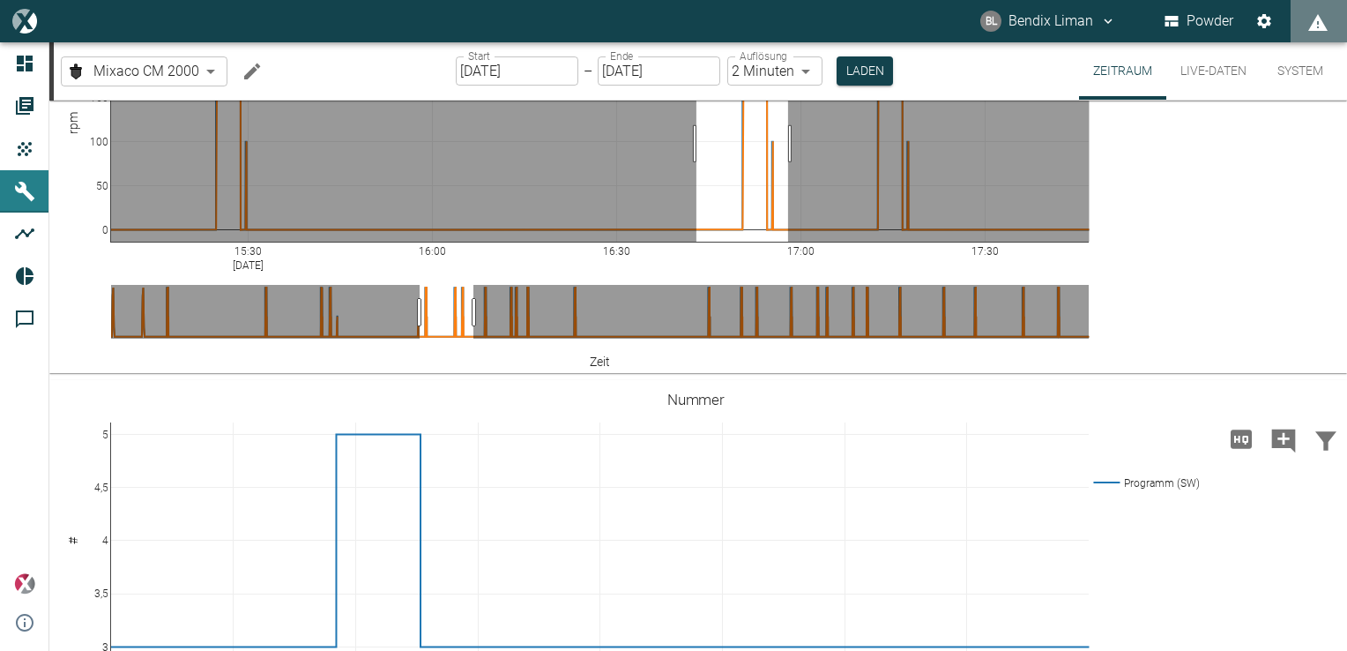
drag, startPoint x: 697, startPoint y: 424, endPoint x: 802, endPoint y: 421, distance: 105.0
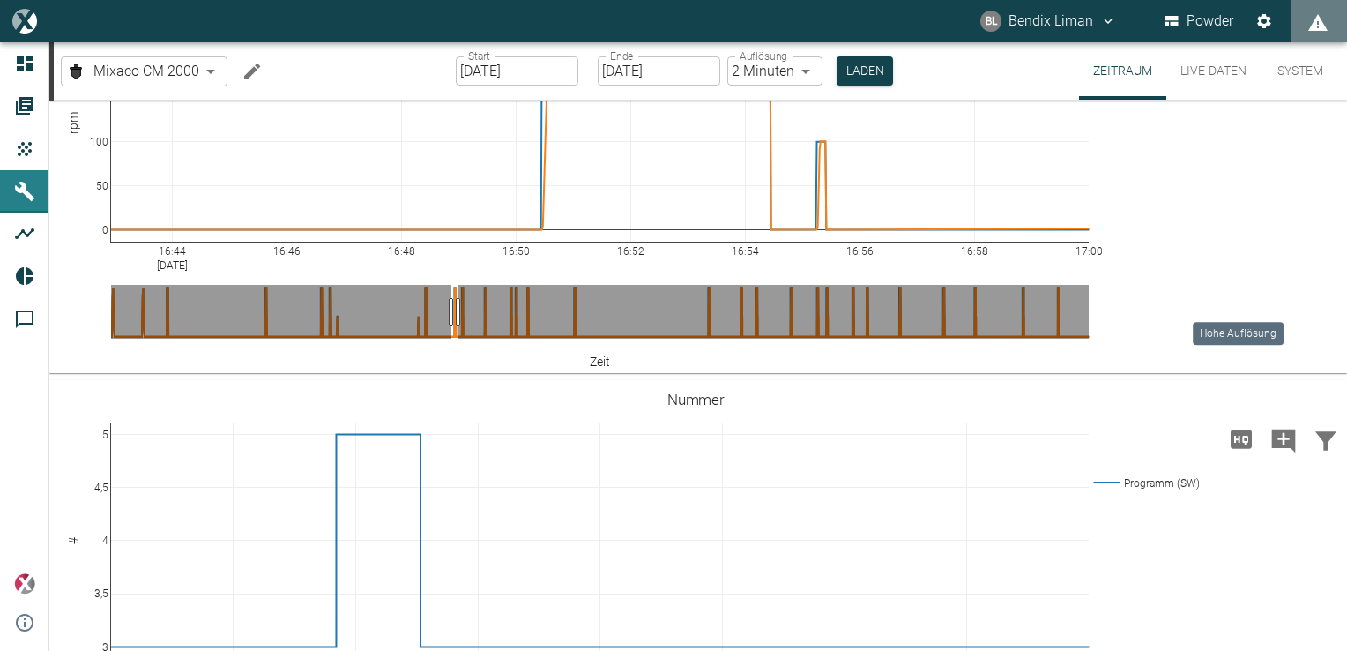
click at [1231, 31] on icon "Hohe Auflösung" at bounding box center [1241, 21] width 21 height 19
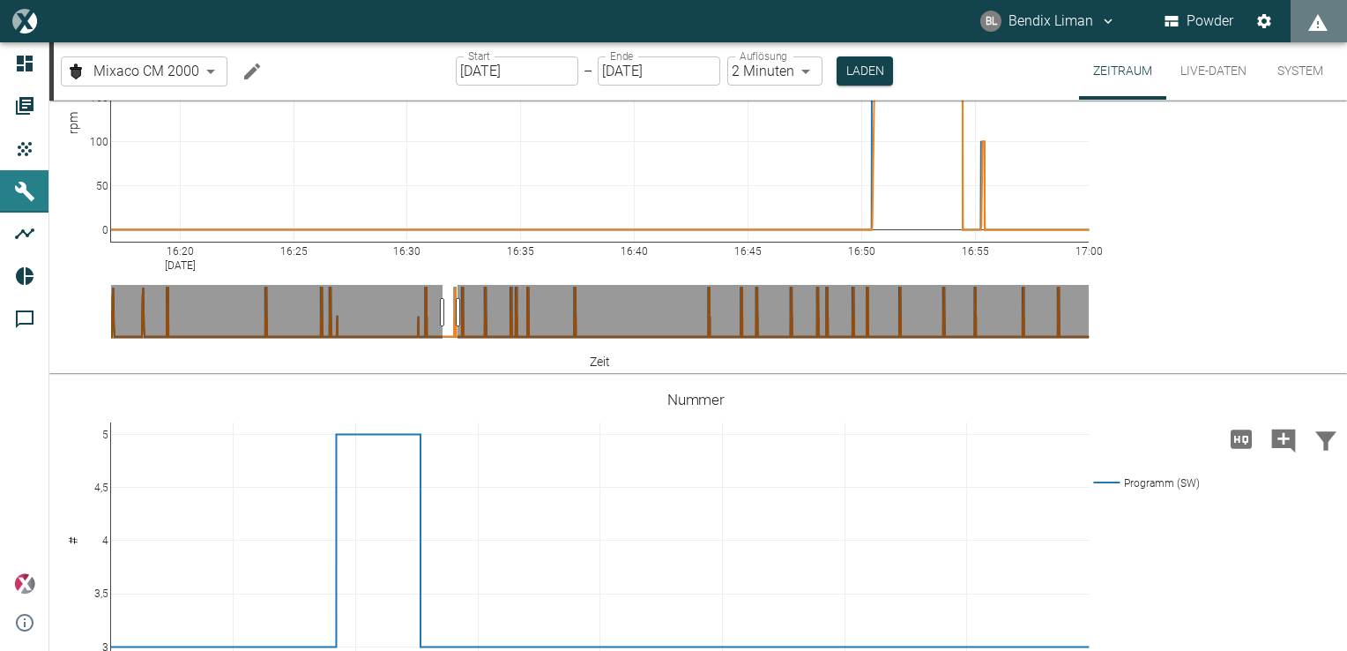
drag, startPoint x: 450, startPoint y: 591, endPoint x: 441, endPoint y: 589, distance: 9.0
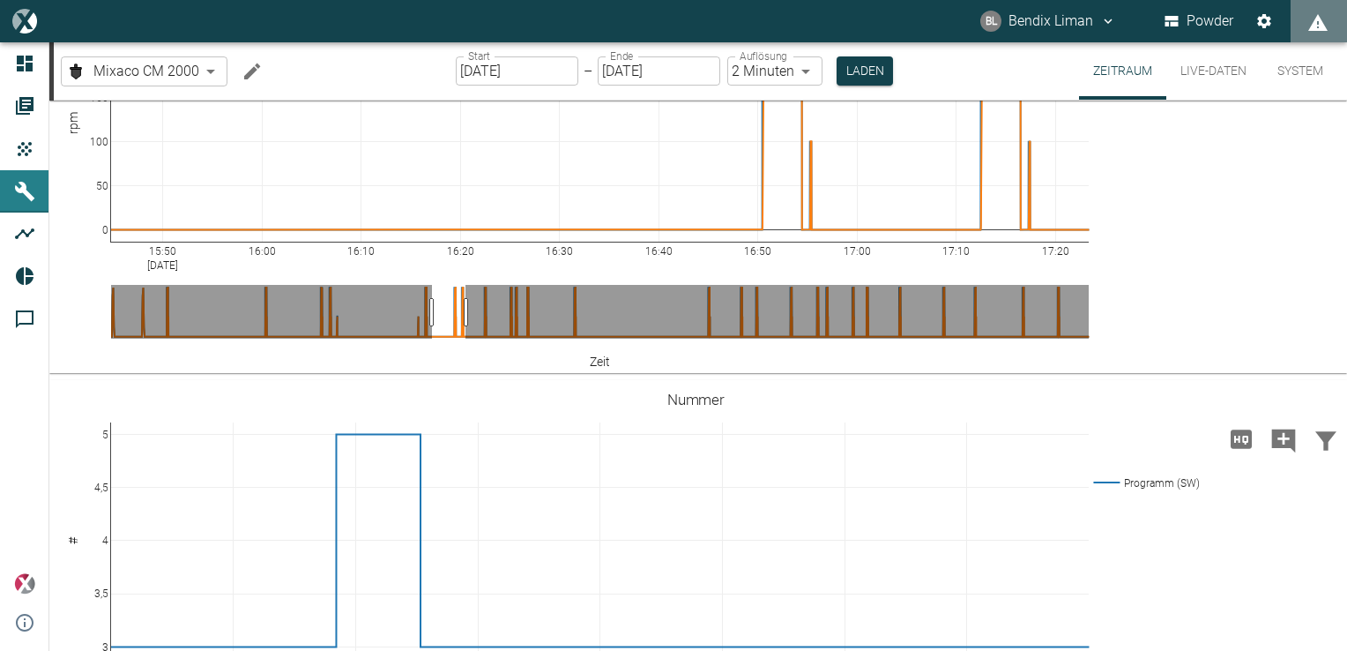
drag, startPoint x: 439, startPoint y: 591, endPoint x: 466, endPoint y: 586, distance: 27.0
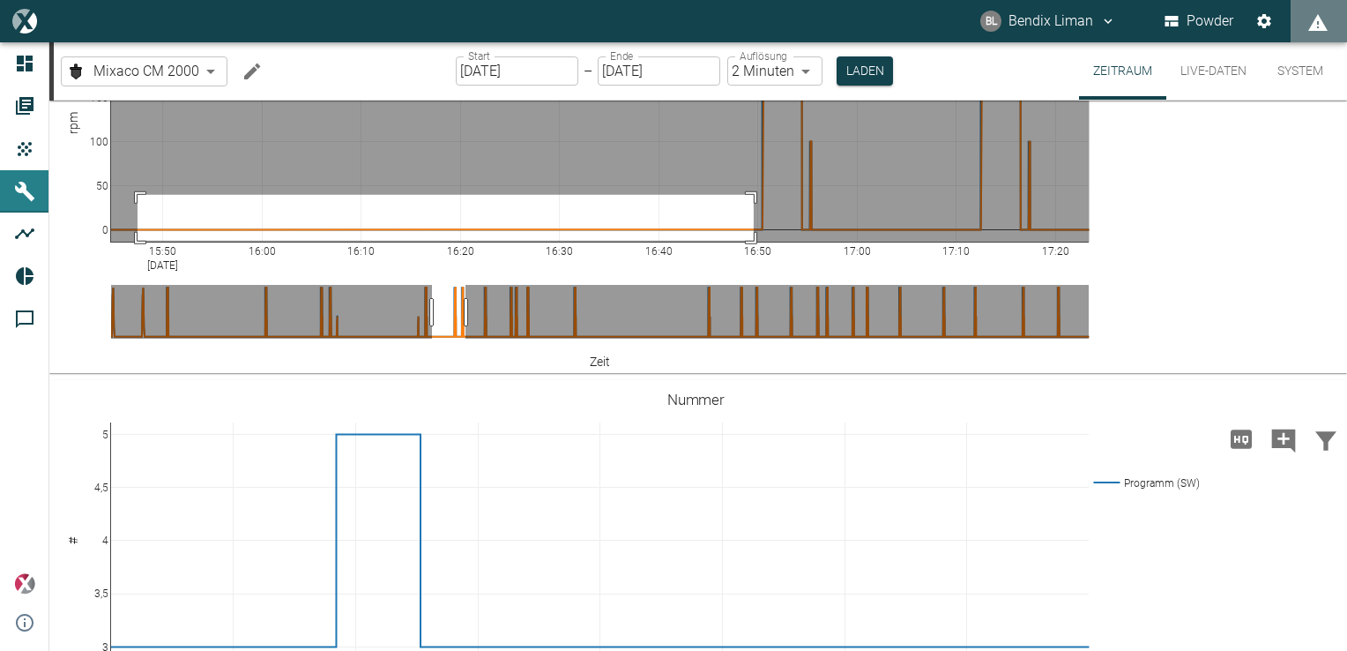
drag, startPoint x: 138, startPoint y: 475, endPoint x: 754, endPoint y: 521, distance: 618.1
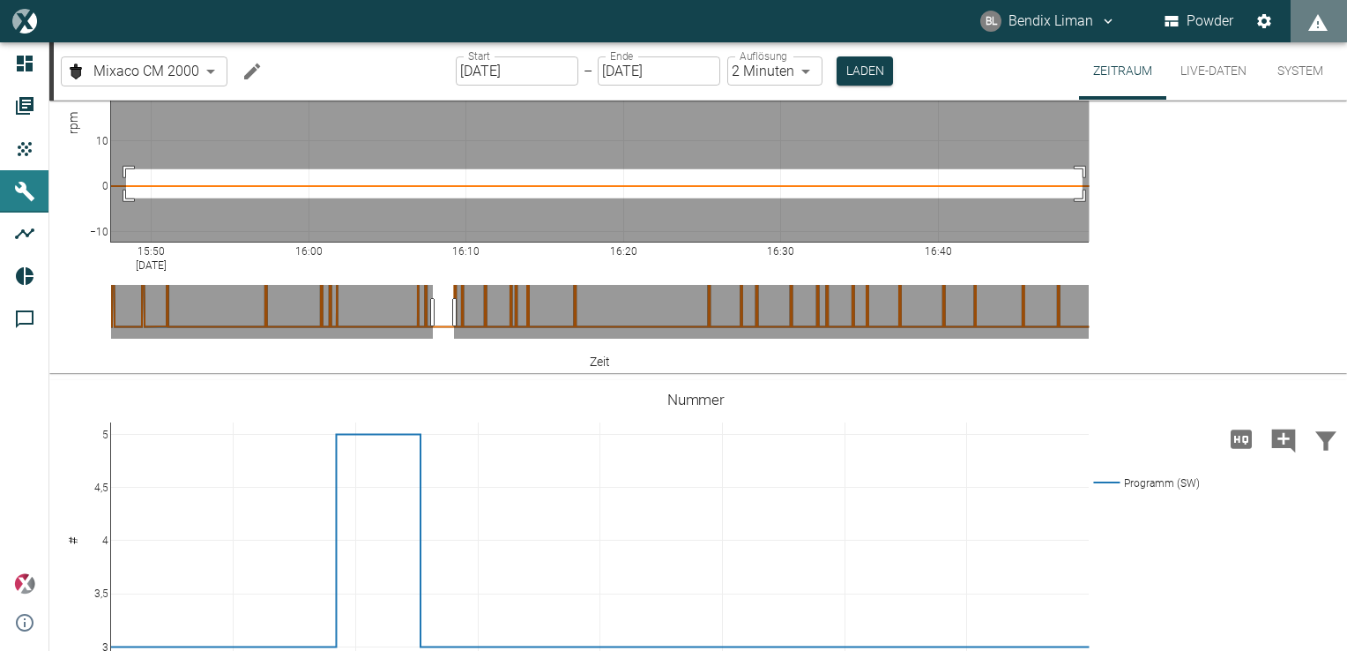
drag, startPoint x: 126, startPoint y: 450, endPoint x: 1083, endPoint y: 479, distance: 957.3
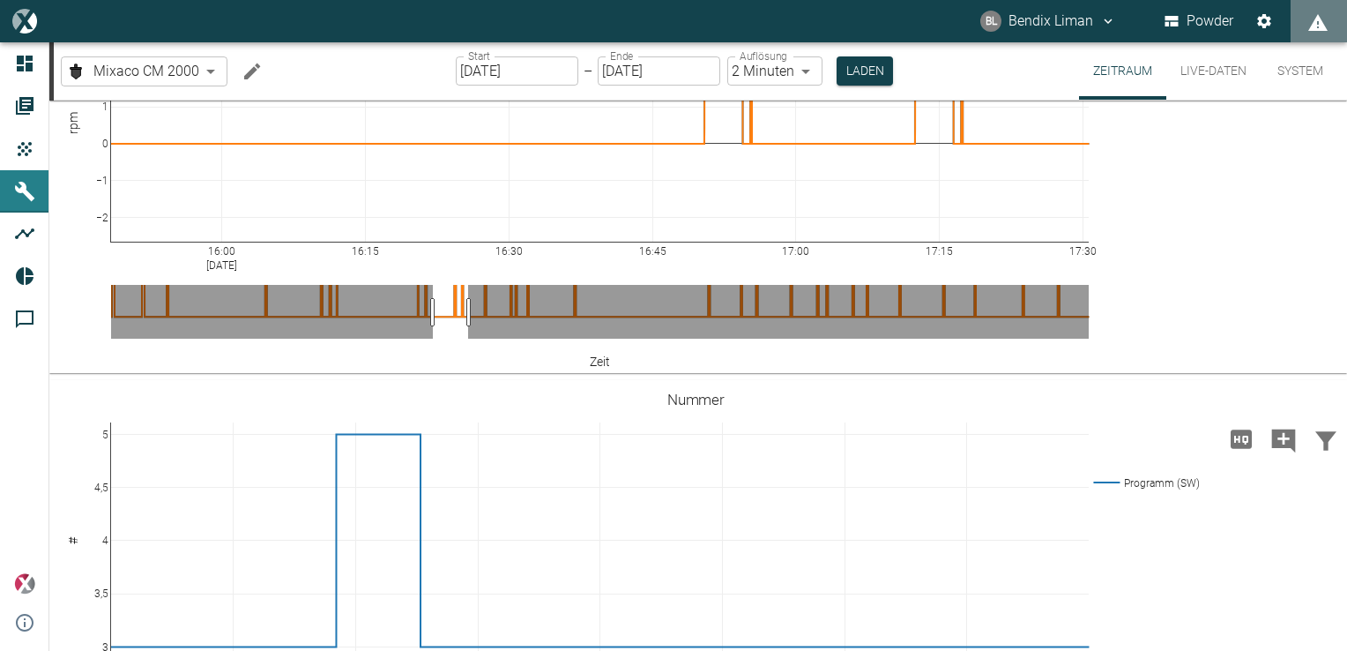
drag, startPoint x: 452, startPoint y: 595, endPoint x: 466, endPoint y: 593, distance: 14.4
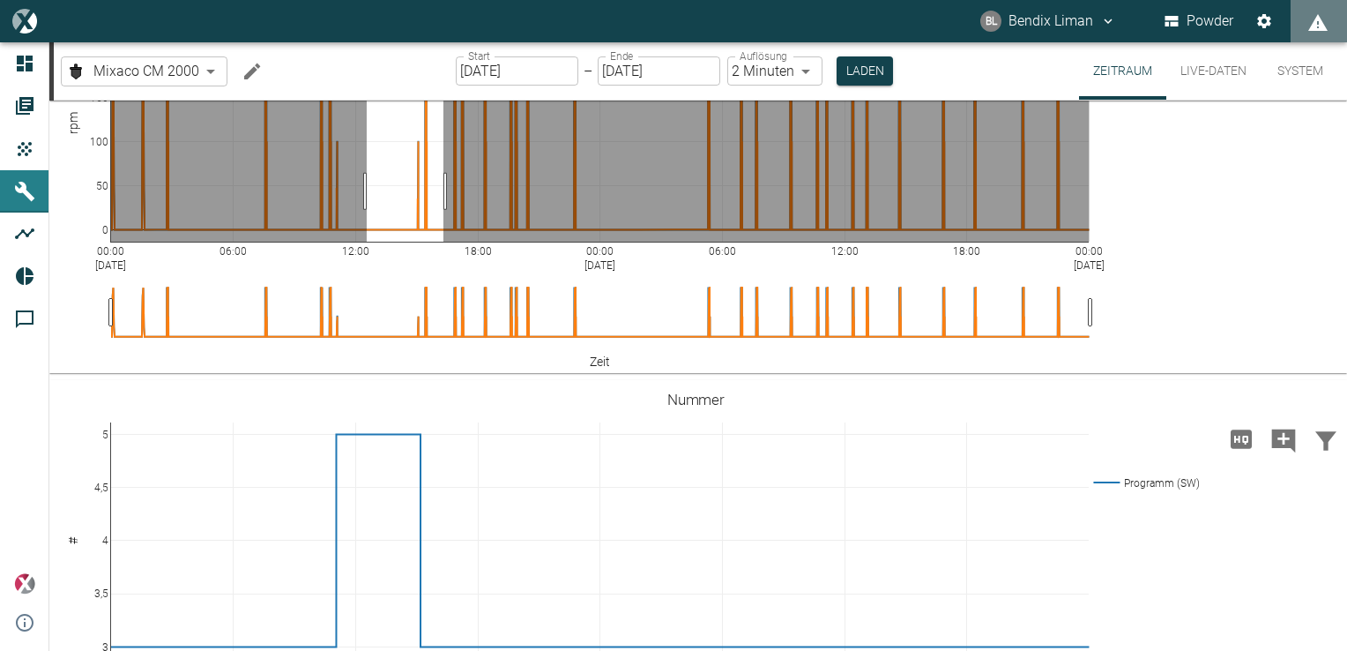
drag, startPoint x: 367, startPoint y: 472, endPoint x: 437, endPoint y: 460, distance: 71.5
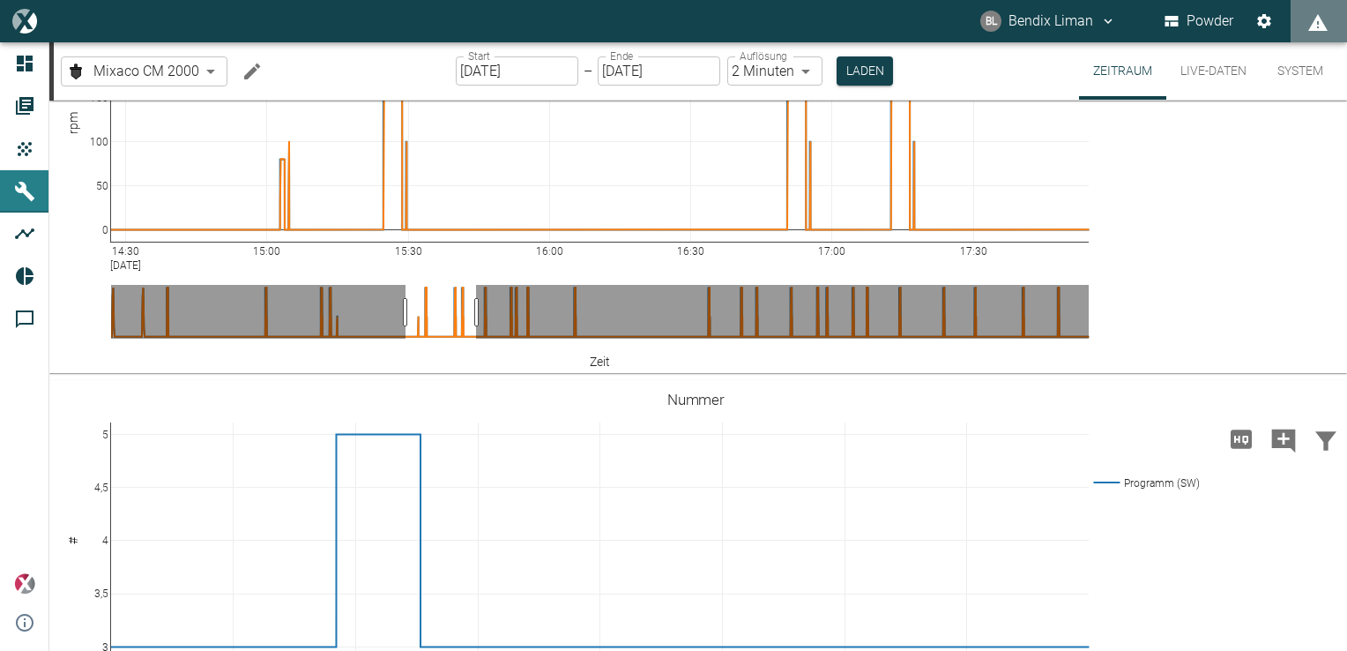
drag, startPoint x: 405, startPoint y: 584, endPoint x: 444, endPoint y: 579, distance: 39.1
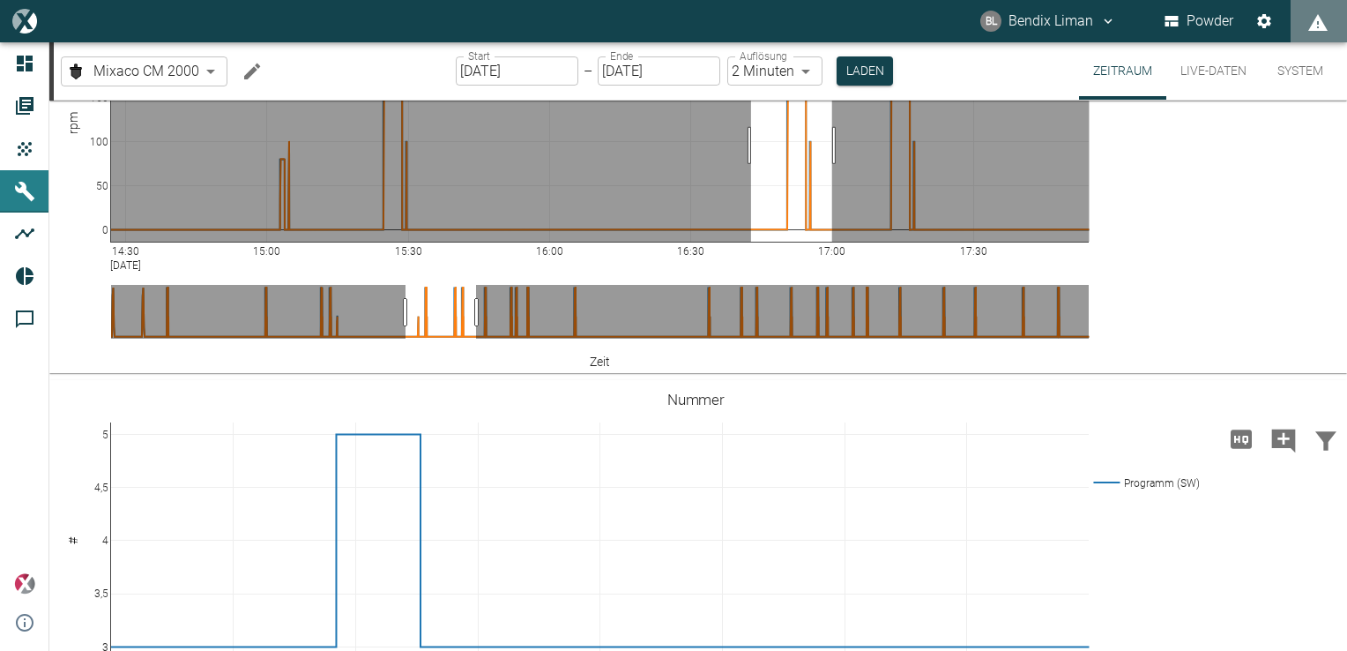
drag, startPoint x: 751, startPoint y: 426, endPoint x: 835, endPoint y: 427, distance: 83.8
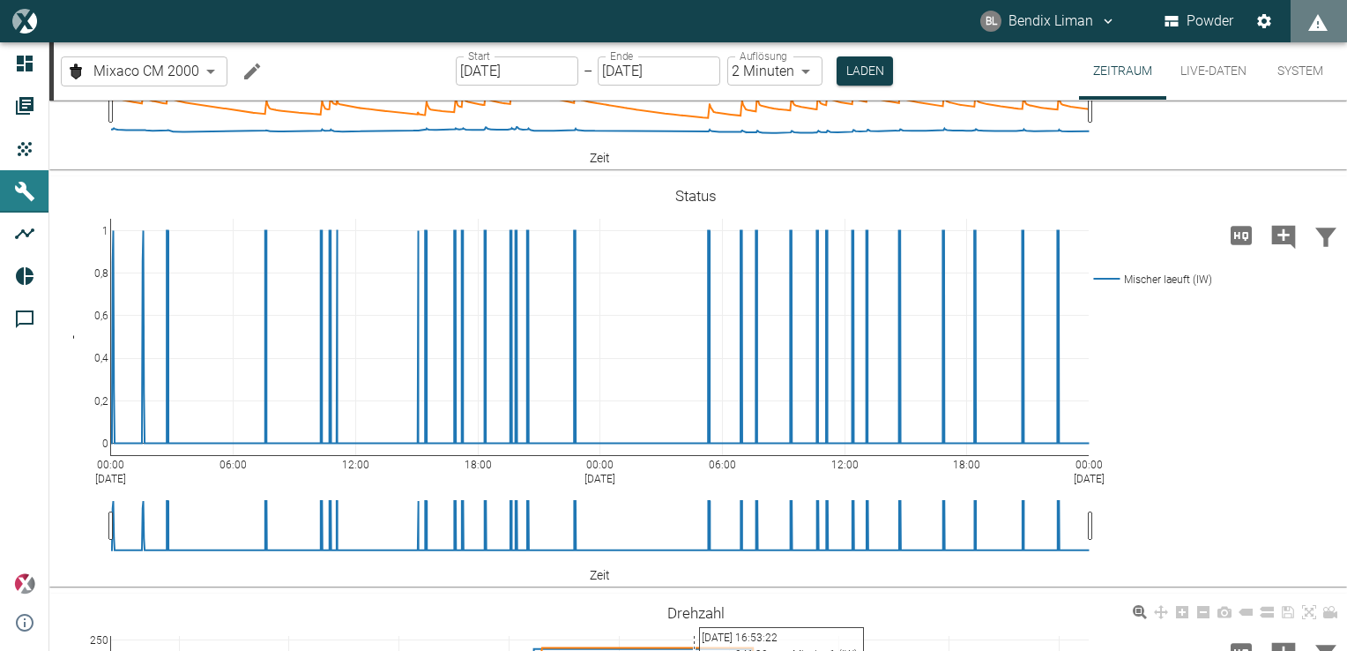
scroll to position [755, 0]
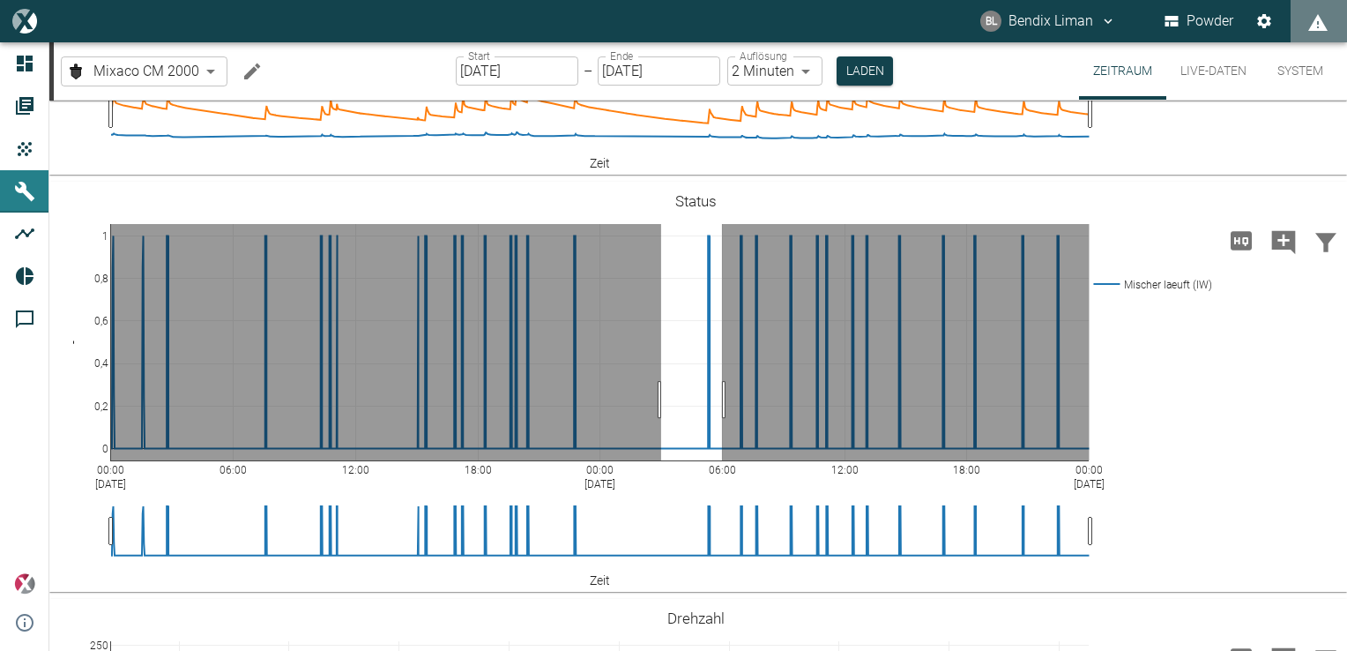
drag, startPoint x: 661, startPoint y: 398, endPoint x: 722, endPoint y: 389, distance: 61.5
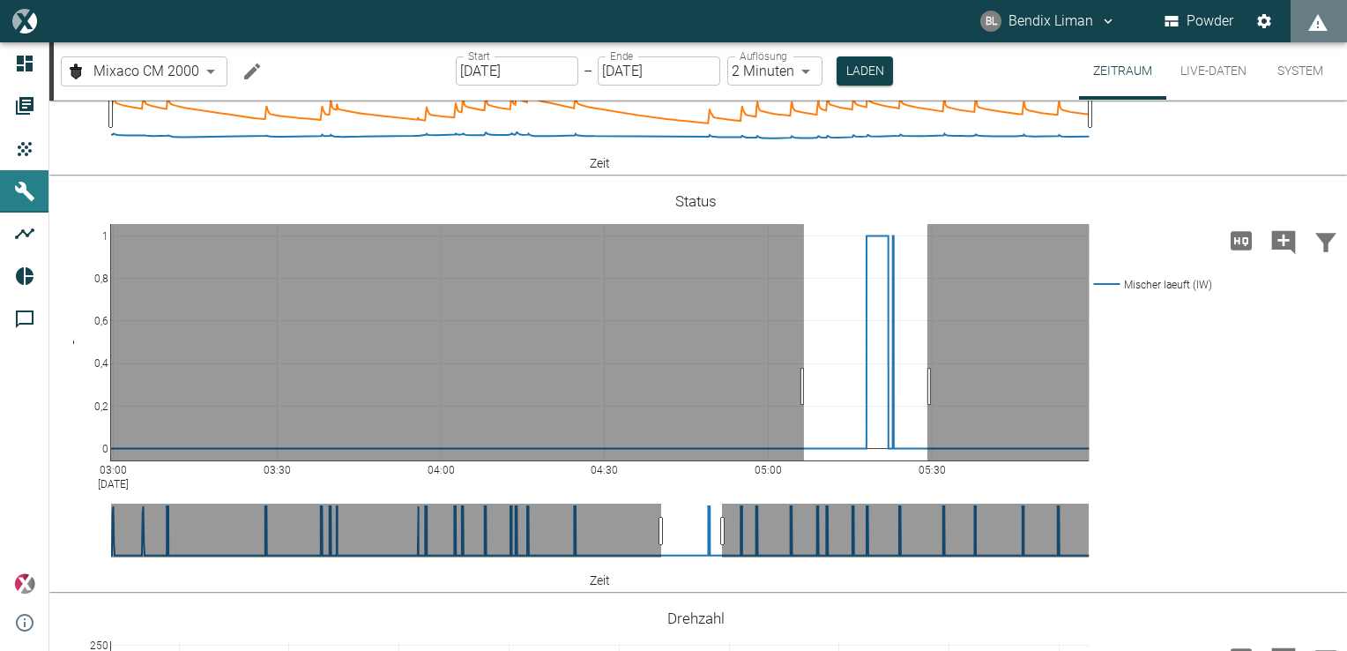
drag, startPoint x: 804, startPoint y: 384, endPoint x: 928, endPoint y: 382, distance: 123.5
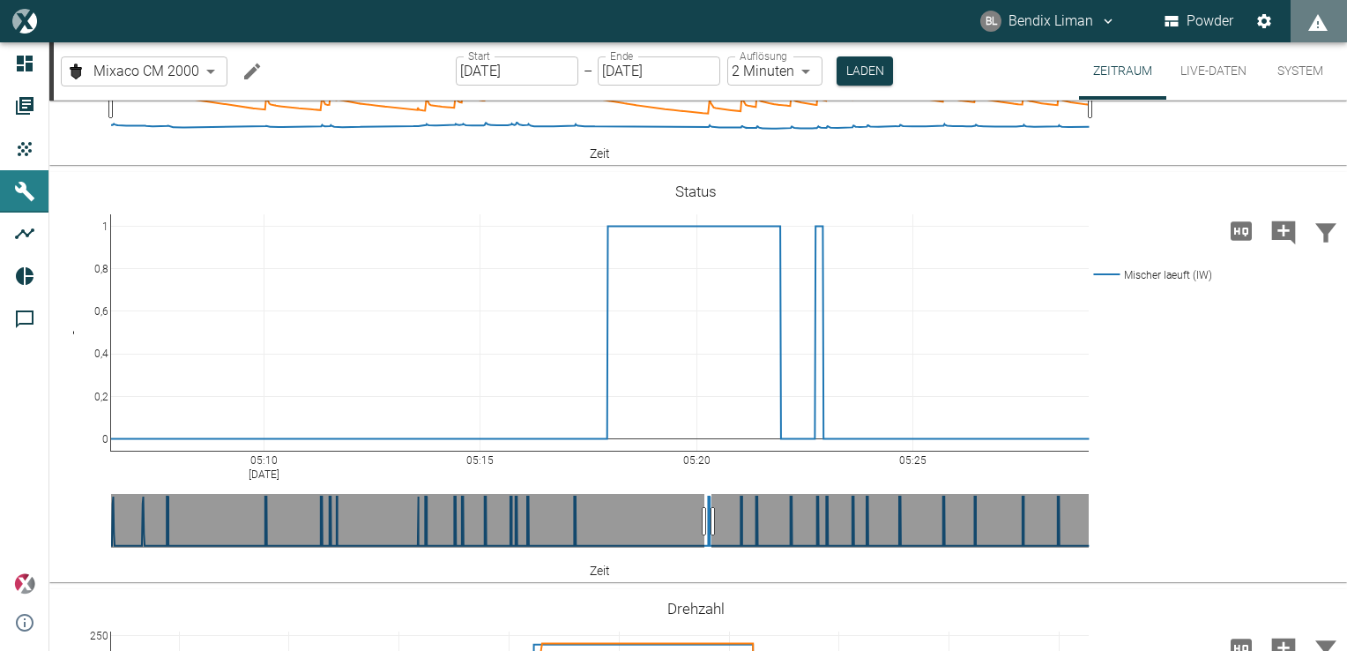
scroll to position [794, 0]
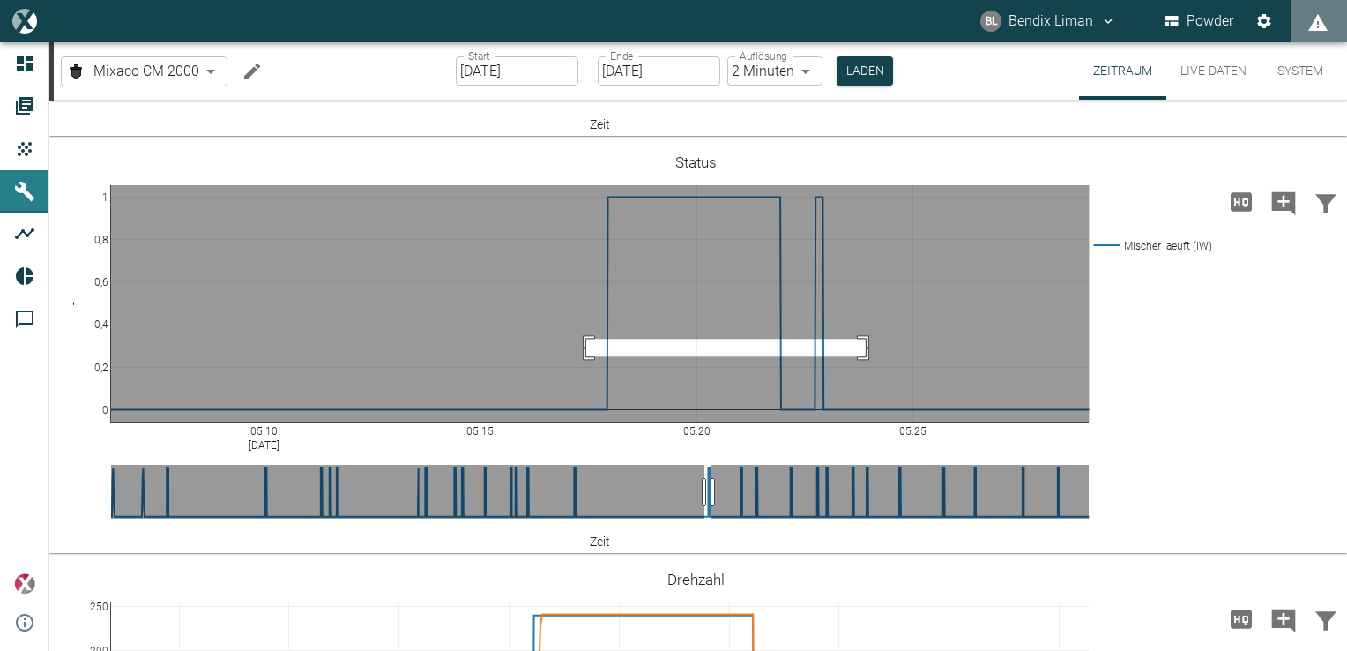
drag, startPoint x: 586, startPoint y: 355, endPoint x: 866, endPoint y: 338, distance: 280.1
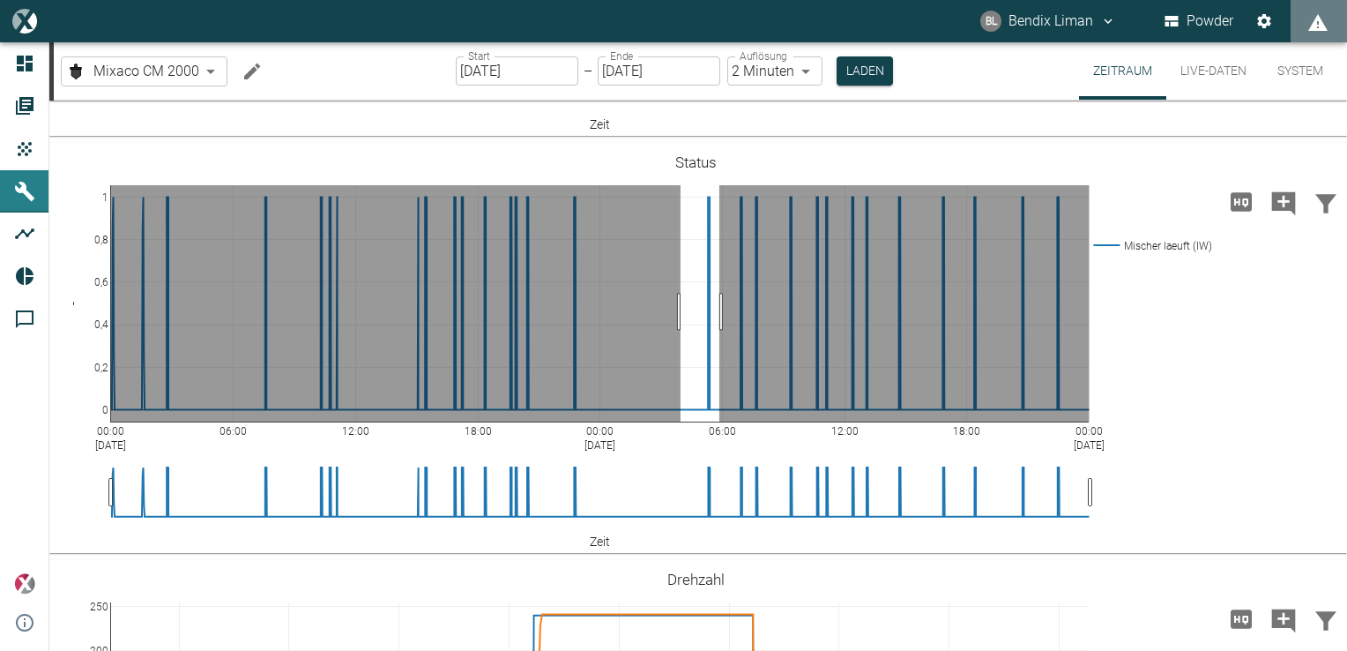
drag, startPoint x: 681, startPoint y: 310, endPoint x: 725, endPoint y: 310, distance: 44.1
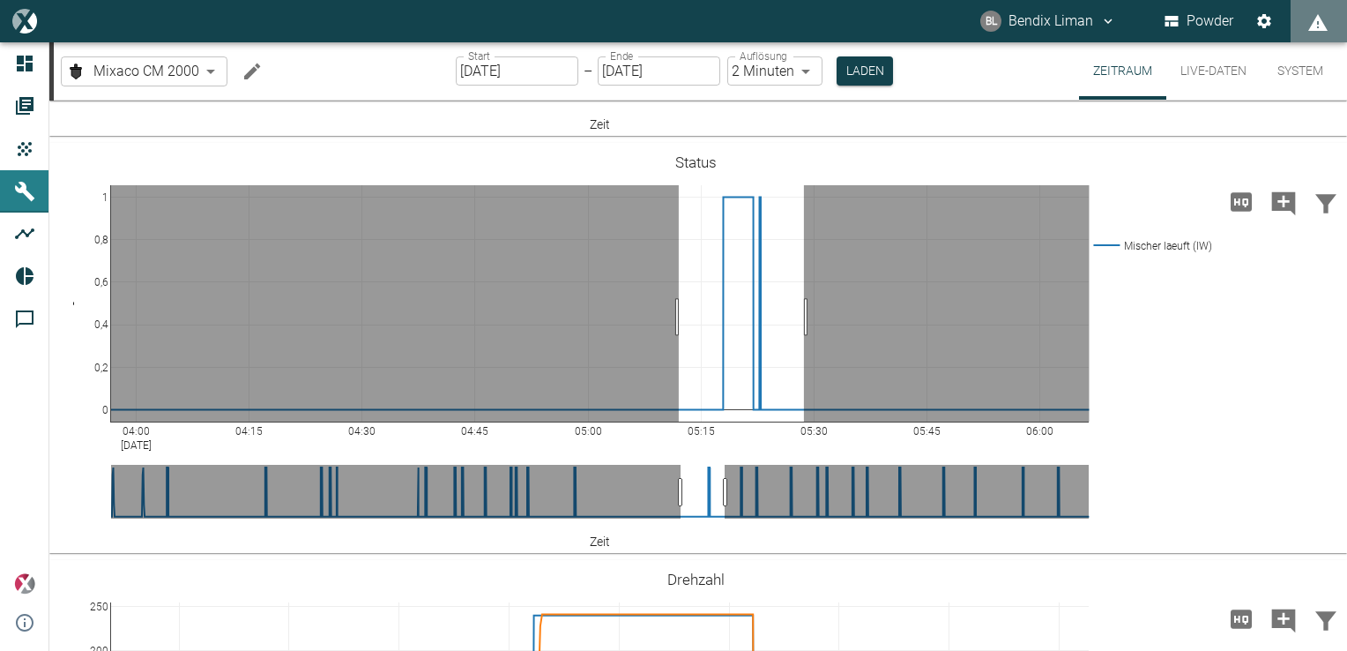
drag, startPoint x: 679, startPoint y: 316, endPoint x: 810, endPoint y: 304, distance: 131.9
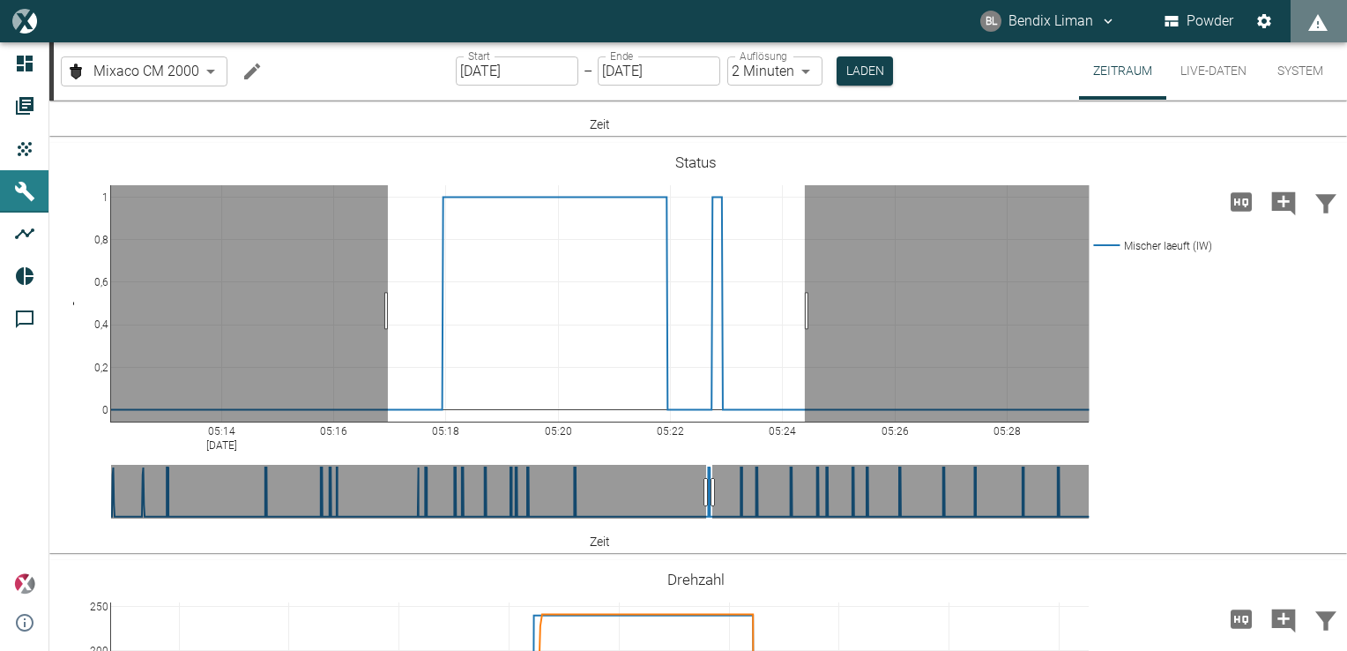
drag, startPoint x: 388, startPoint y: 310, endPoint x: 805, endPoint y: 323, distance: 417.3
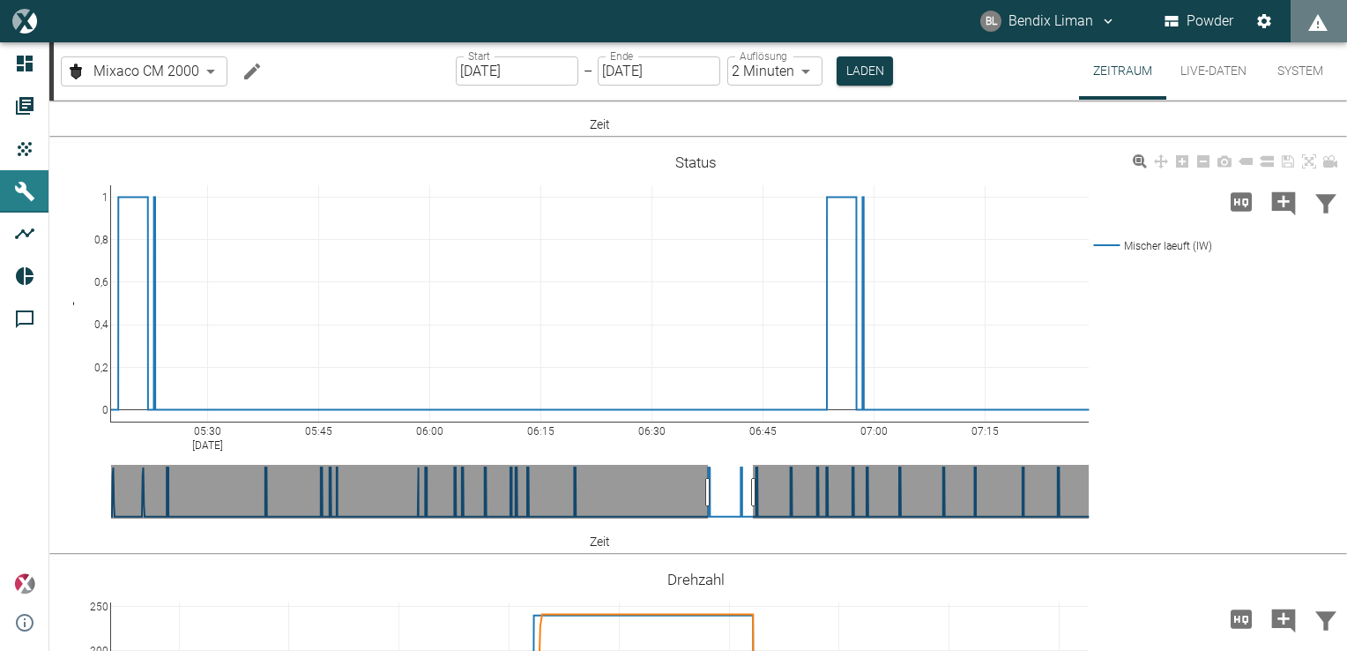
drag, startPoint x: 712, startPoint y: 493, endPoint x: 748, endPoint y: 489, distance: 36.3
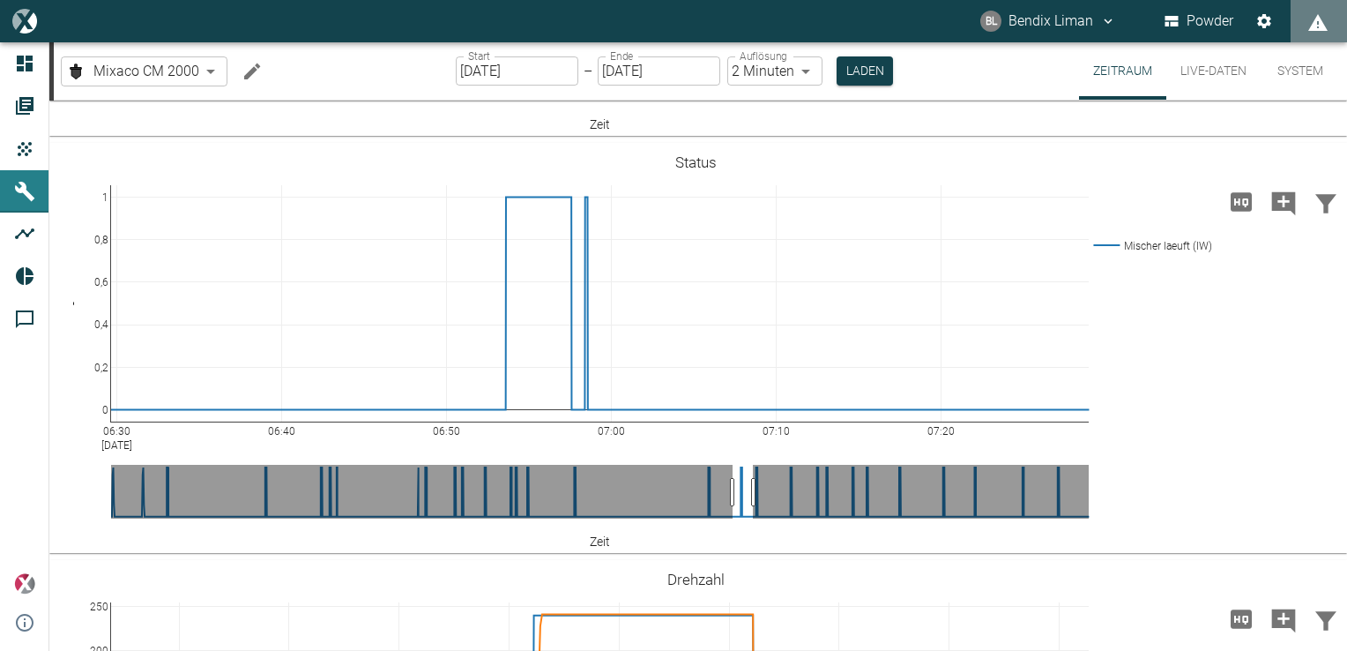
drag, startPoint x: 713, startPoint y: 493, endPoint x: 737, endPoint y: 492, distance: 24.7
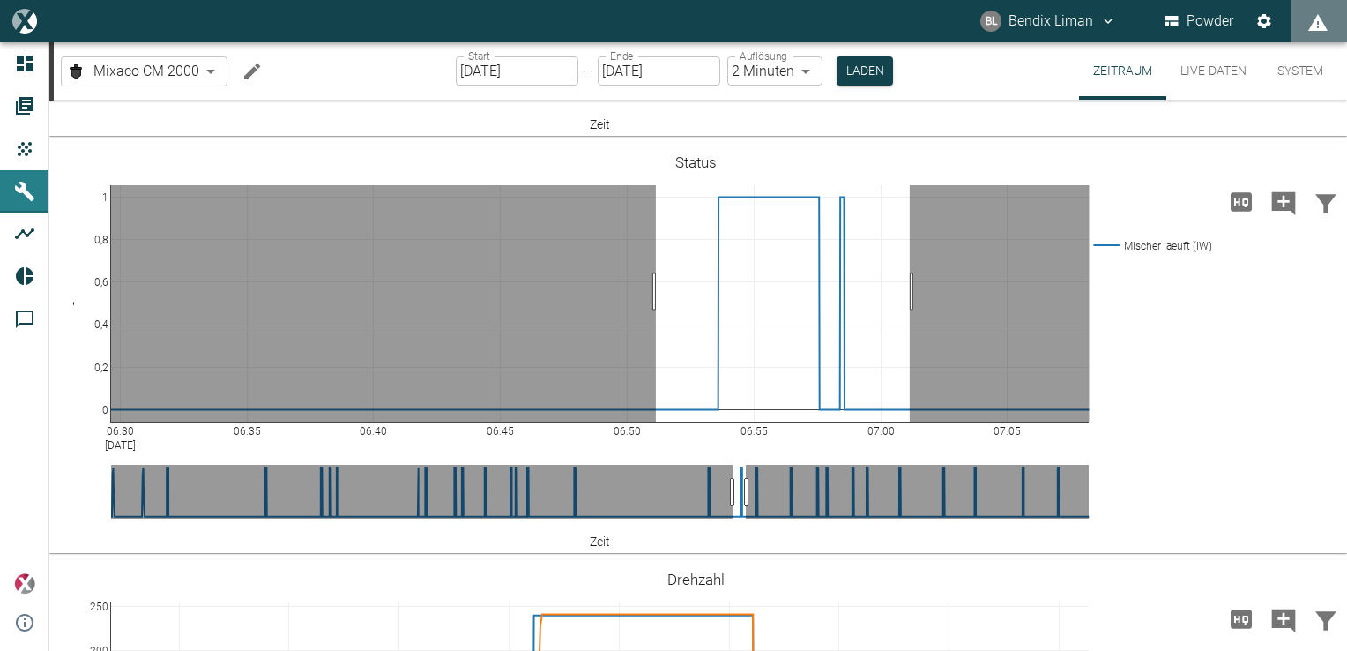
drag, startPoint x: 656, startPoint y: 290, endPoint x: 910, endPoint y: 295, distance: 254.0
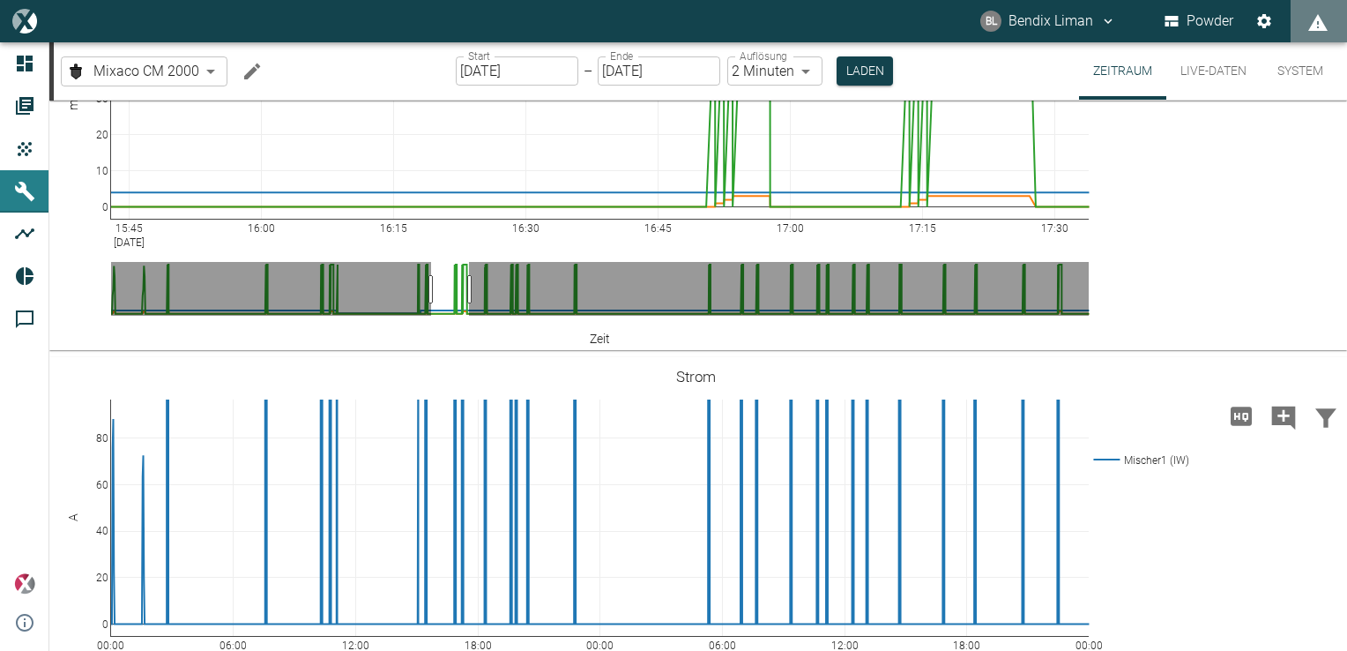
scroll to position [2430, 0]
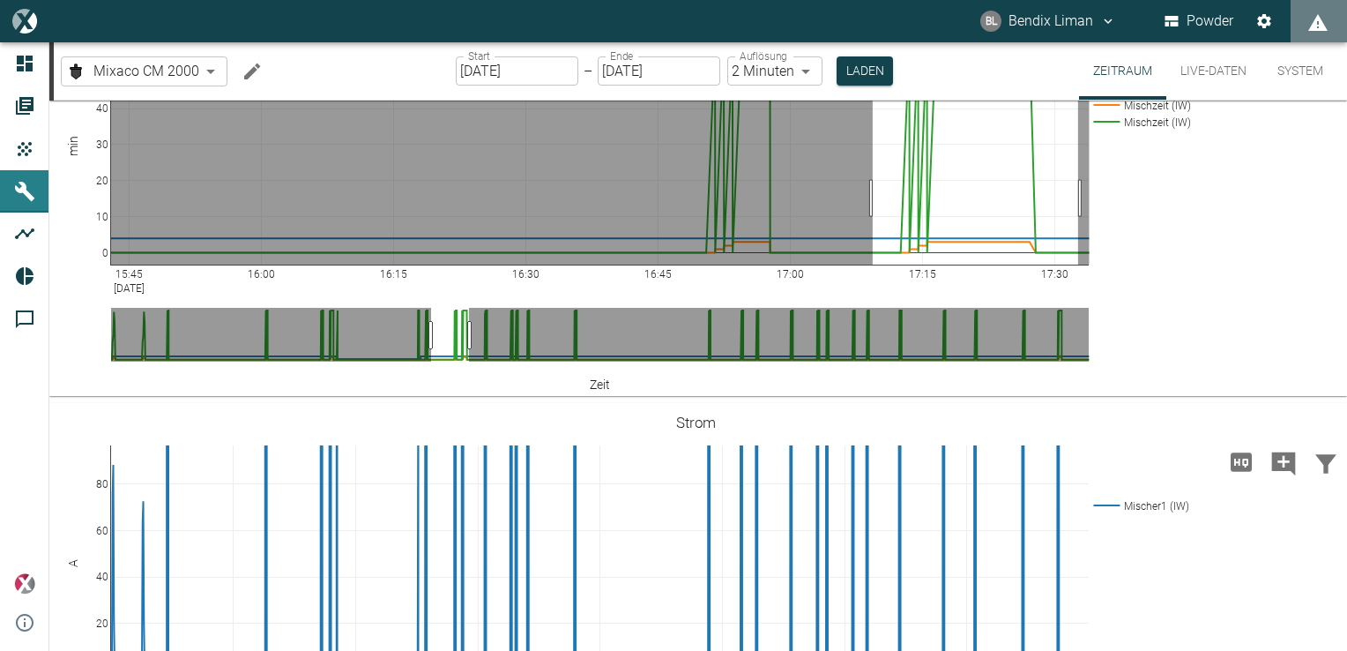
drag, startPoint x: 873, startPoint y: 383, endPoint x: 1073, endPoint y: 377, distance: 200.3
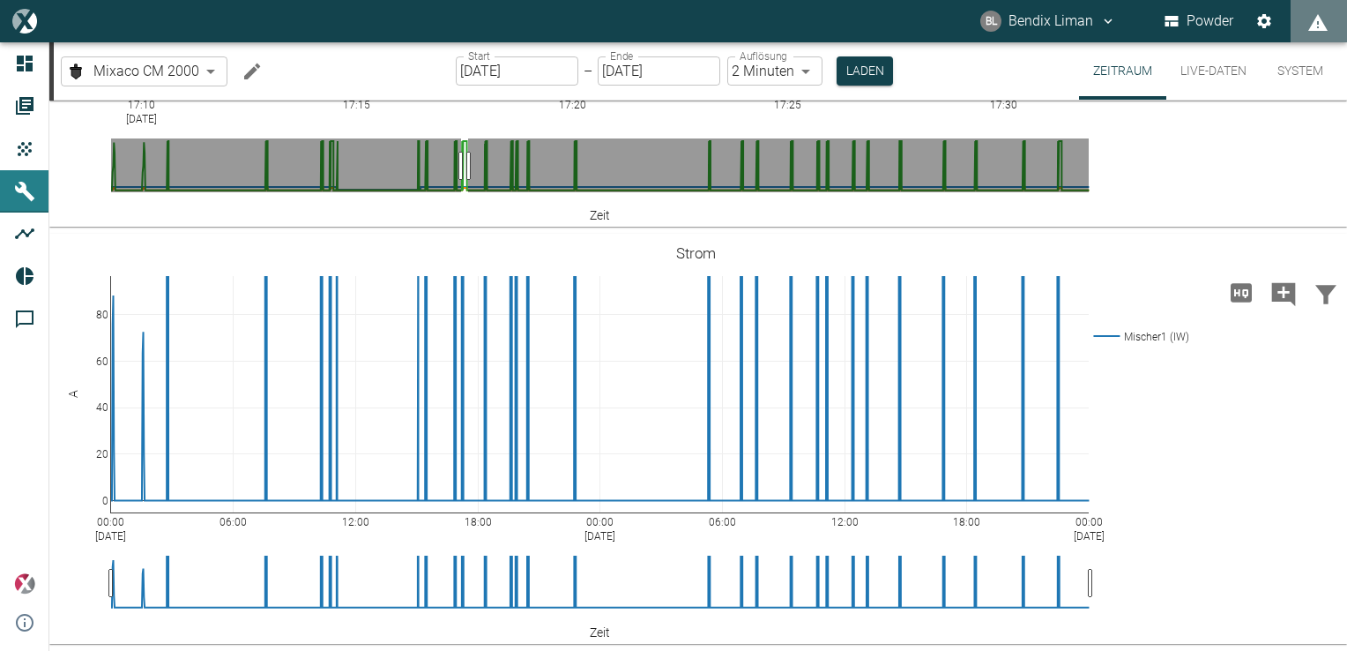
scroll to position [2783, 0]
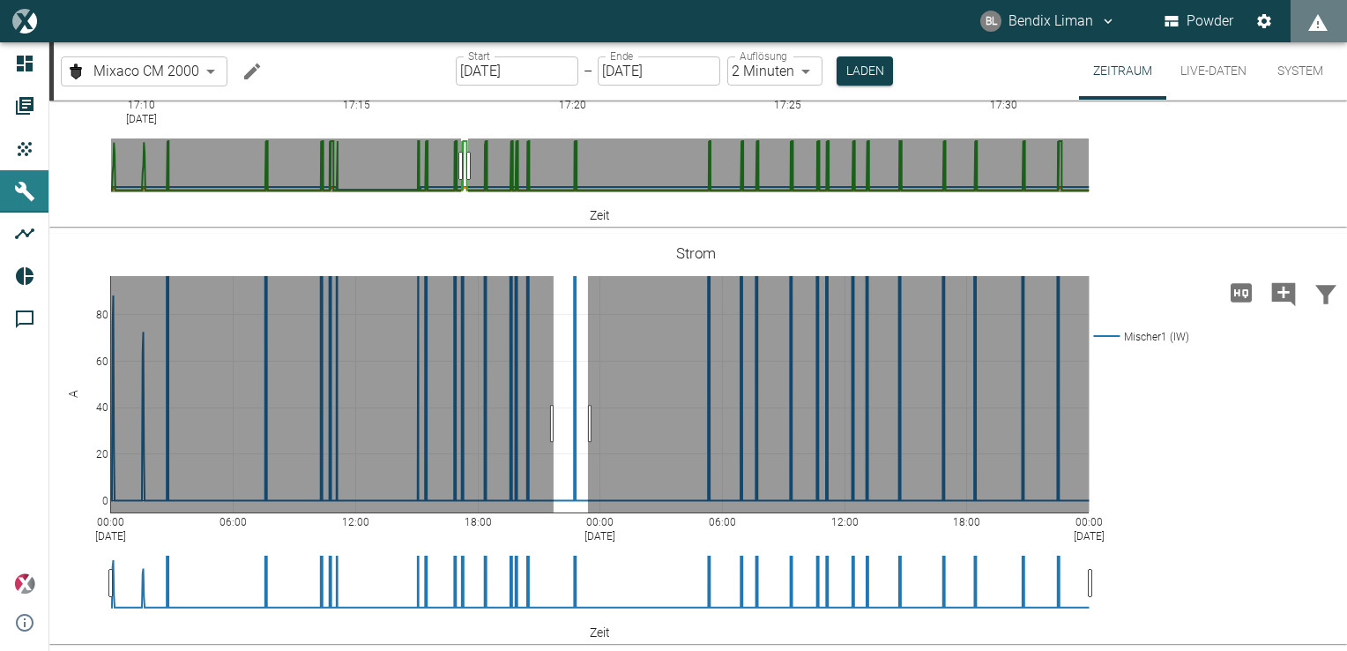
drag, startPoint x: 554, startPoint y: 424, endPoint x: 592, endPoint y: 422, distance: 38.0
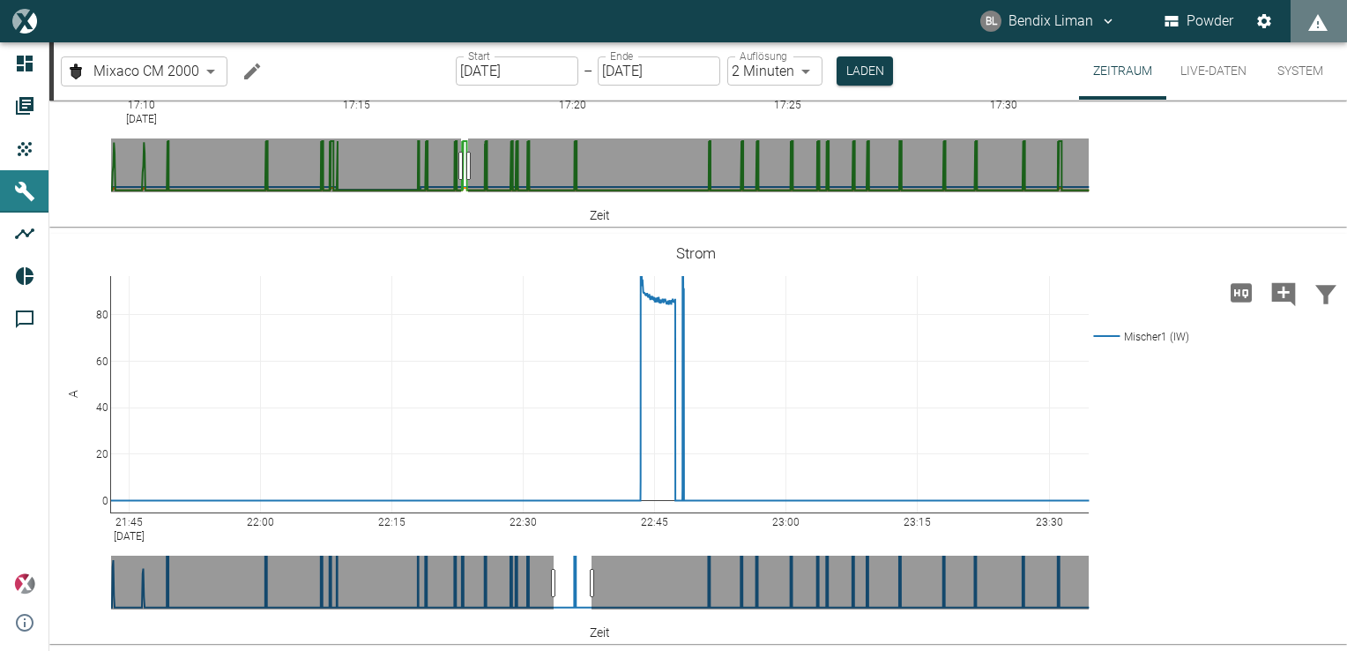
click at [1232, 295] on icon "Hohe Auflösung" at bounding box center [1241, 292] width 21 height 19
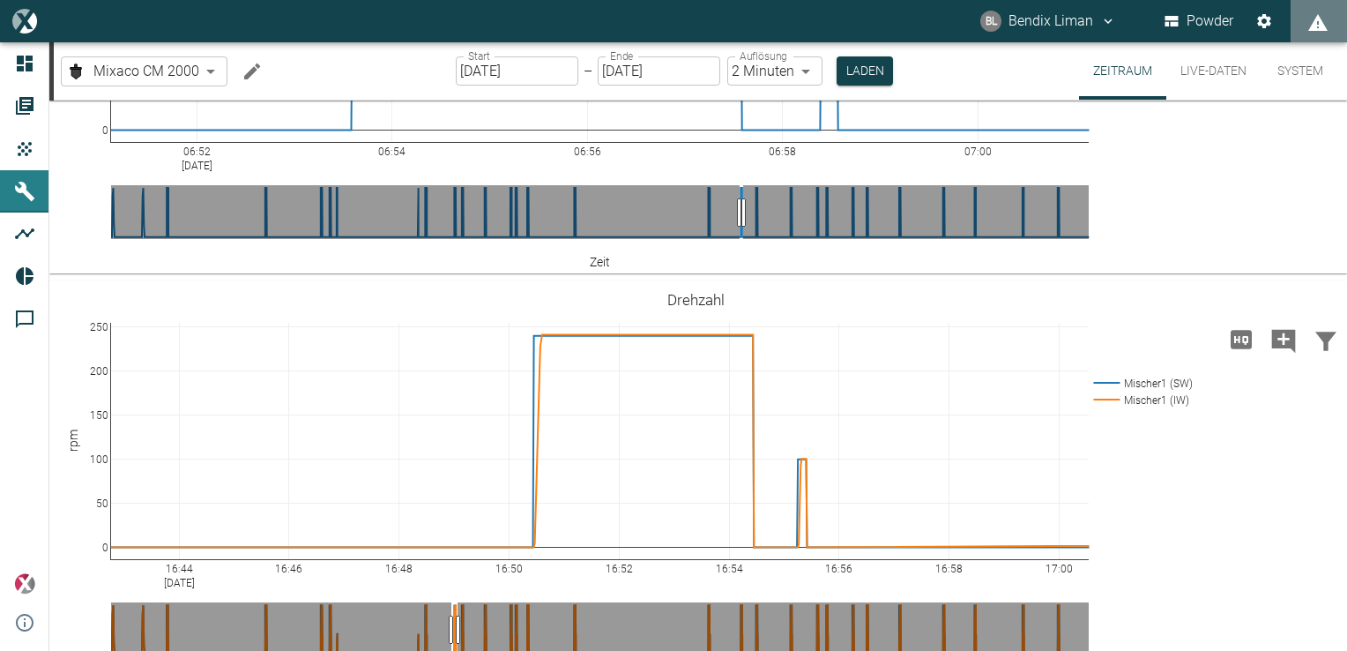
scroll to position [1146, 0]
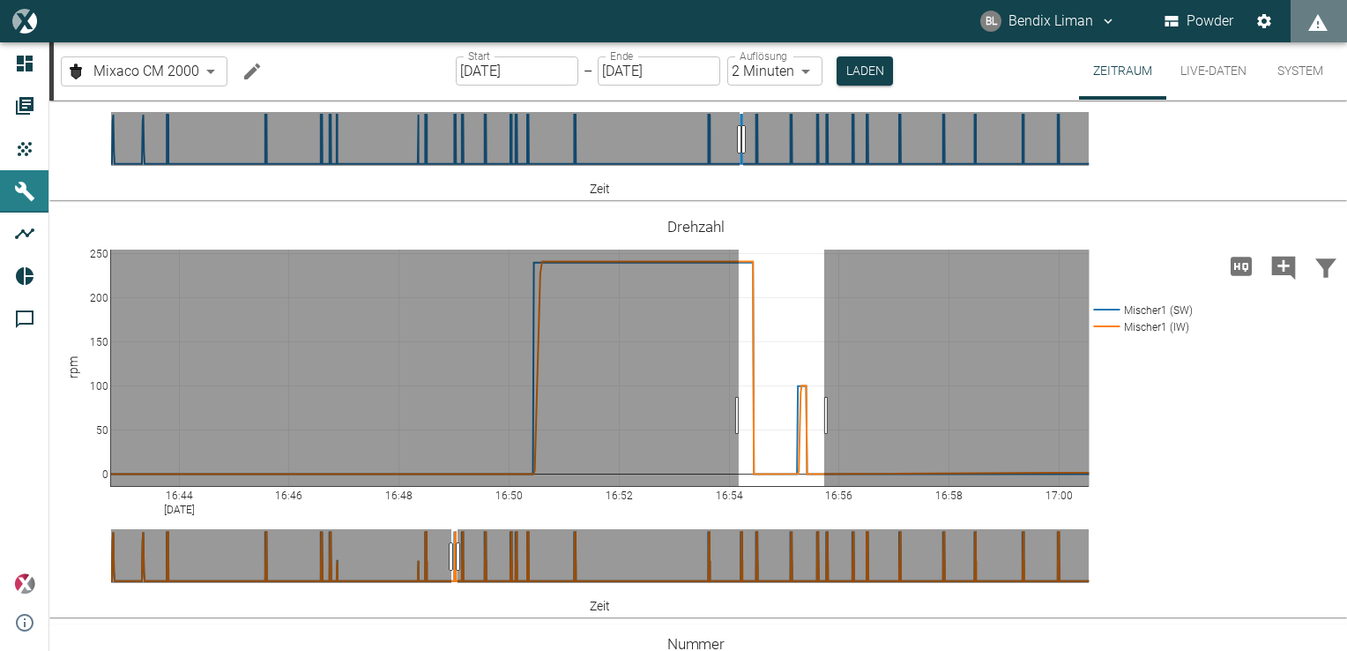
drag, startPoint x: 739, startPoint y: 414, endPoint x: 825, endPoint y: 411, distance: 85.6
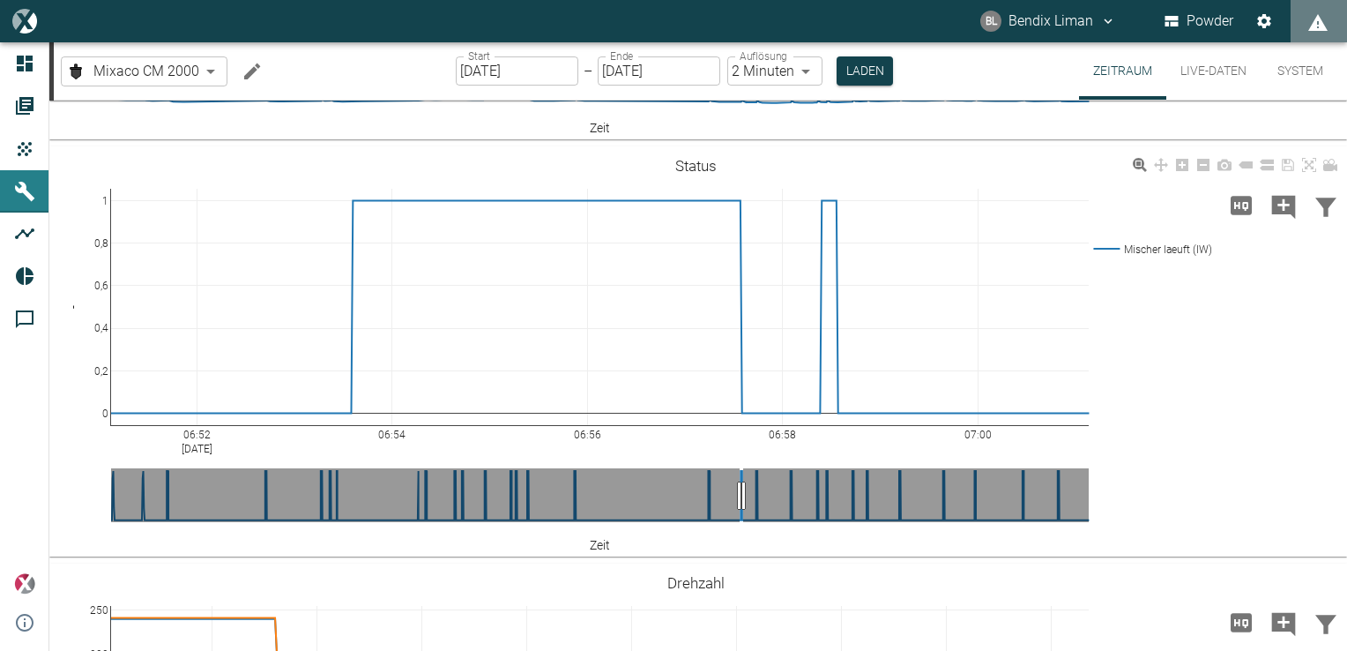
scroll to position [794, 0]
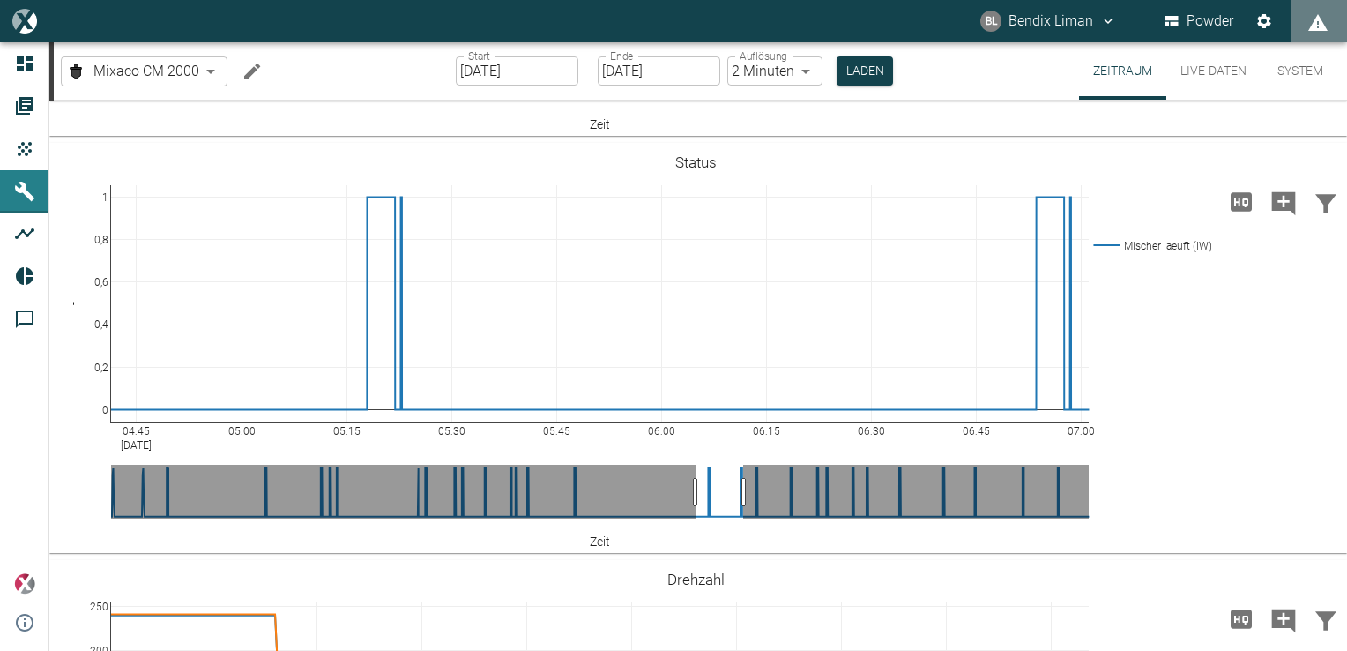
drag, startPoint x: 737, startPoint y: 493, endPoint x: 693, endPoint y: 499, distance: 44.5
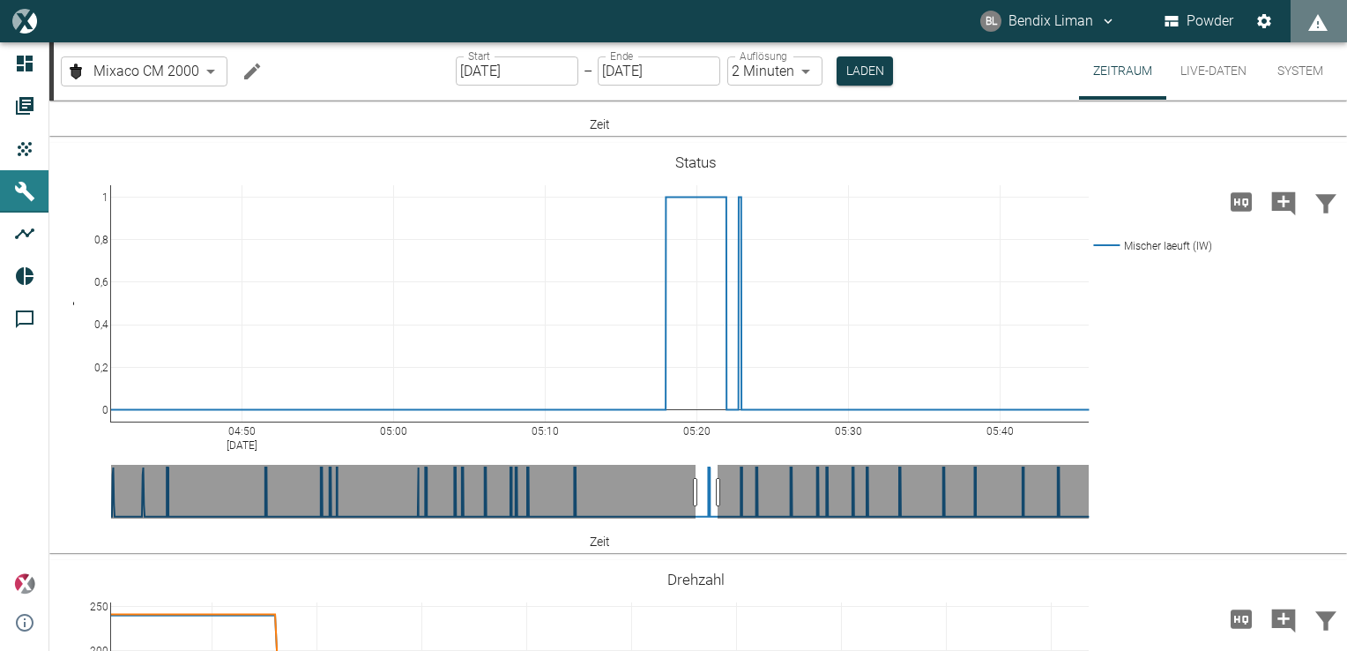
drag, startPoint x: 744, startPoint y: 493, endPoint x: 719, endPoint y: 497, distance: 26.0
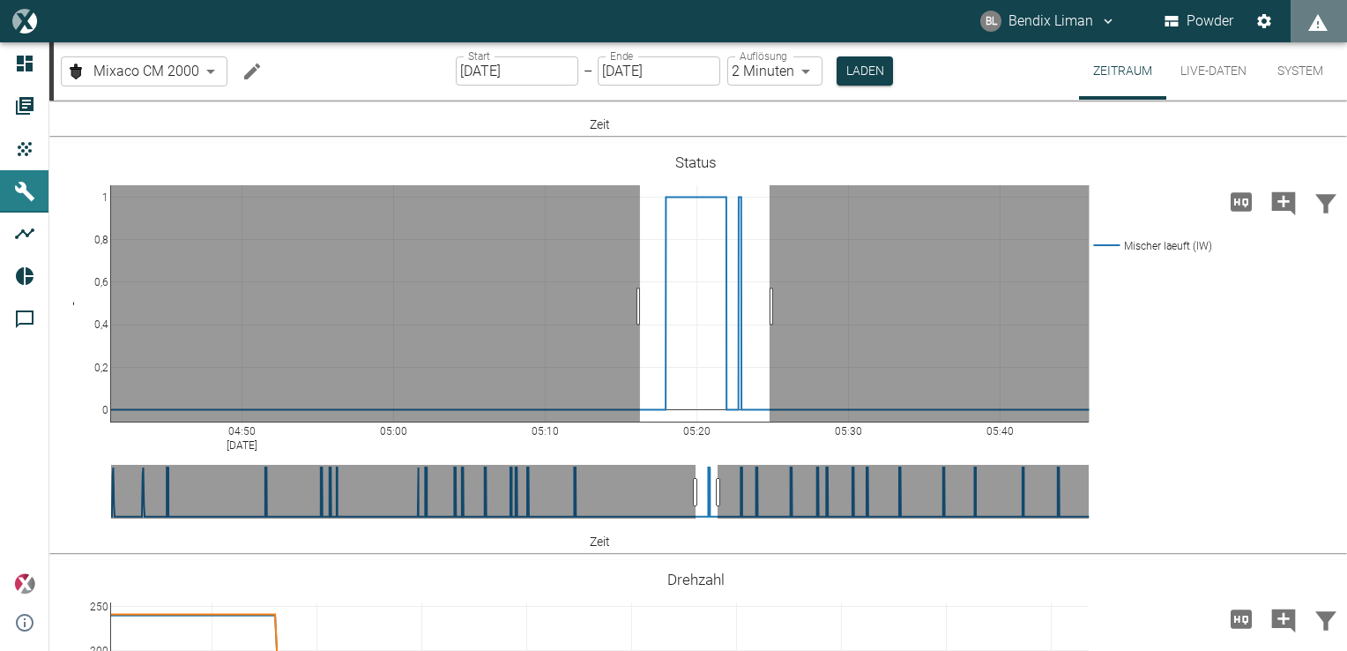
drag, startPoint x: 640, startPoint y: 305, endPoint x: 778, endPoint y: 298, distance: 137.7
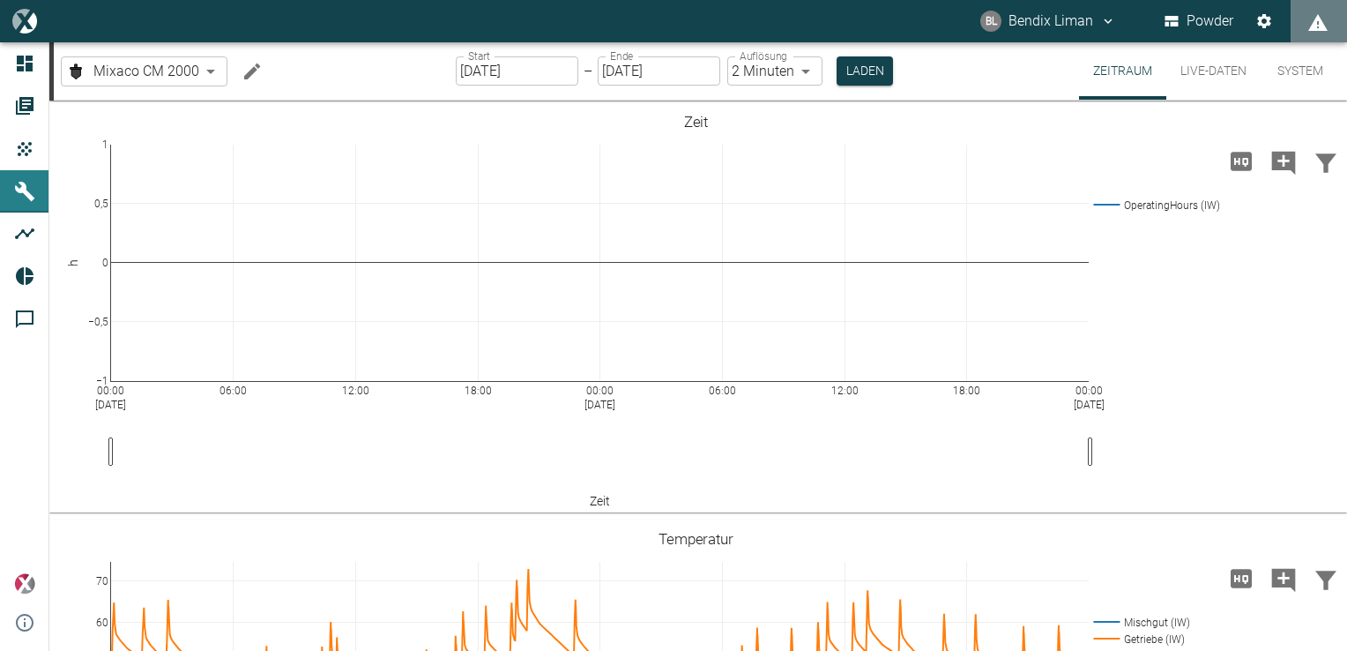
scroll to position [794, 0]
